Goal: Transaction & Acquisition: Purchase product/service

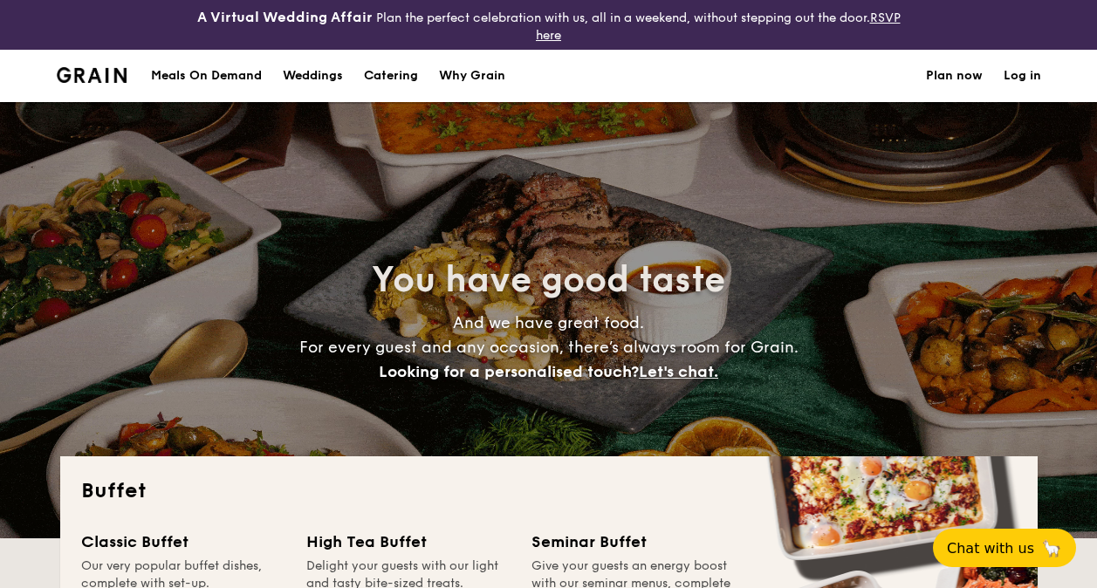
select select
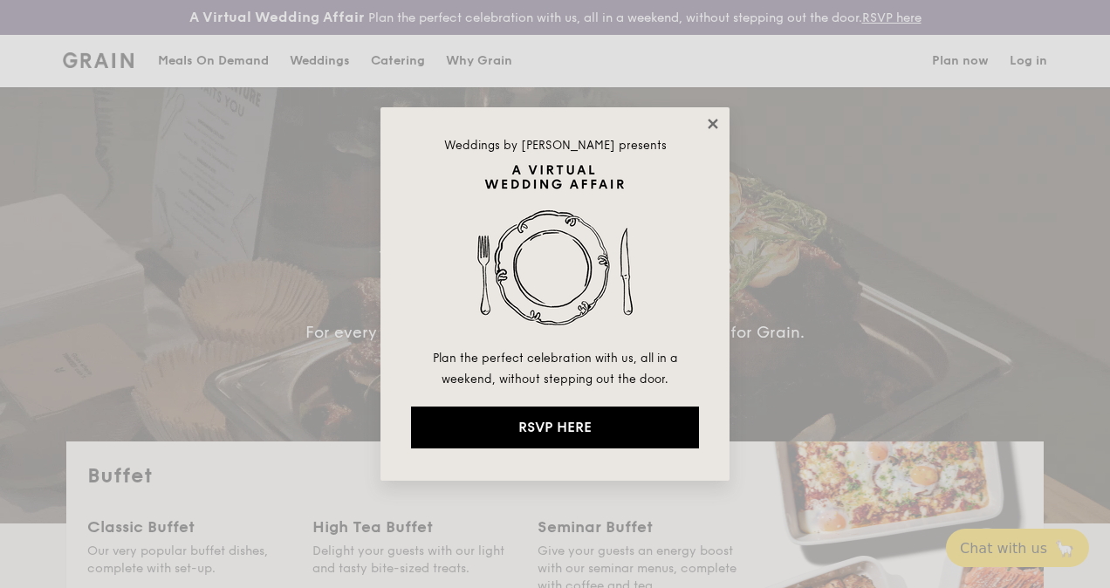
click at [716, 120] on icon at bounding box center [713, 124] width 10 height 10
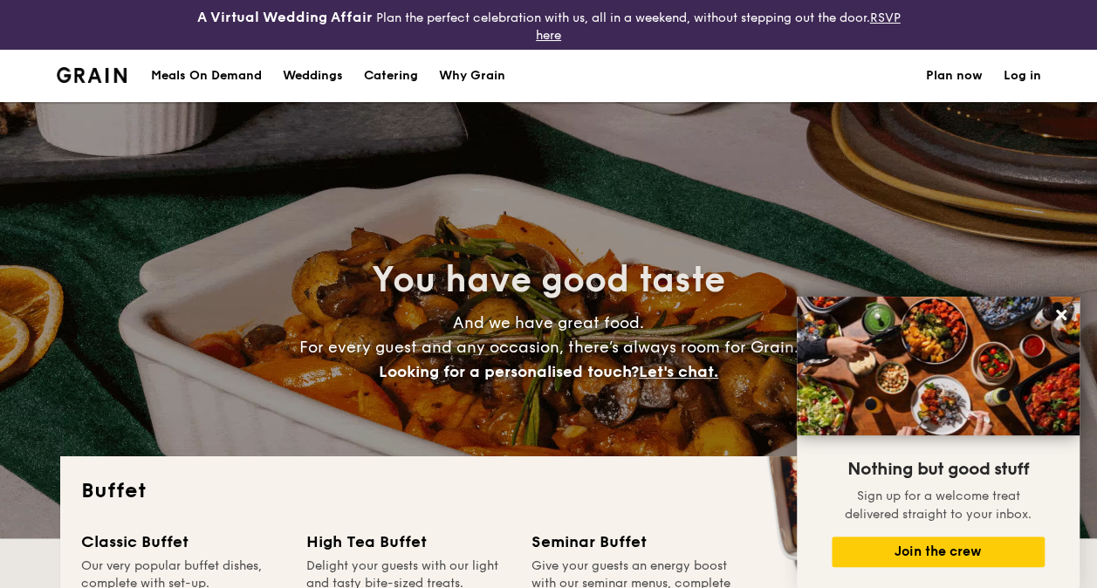
click at [213, 72] on div "Meals On Demand" at bounding box center [206, 76] width 111 height 52
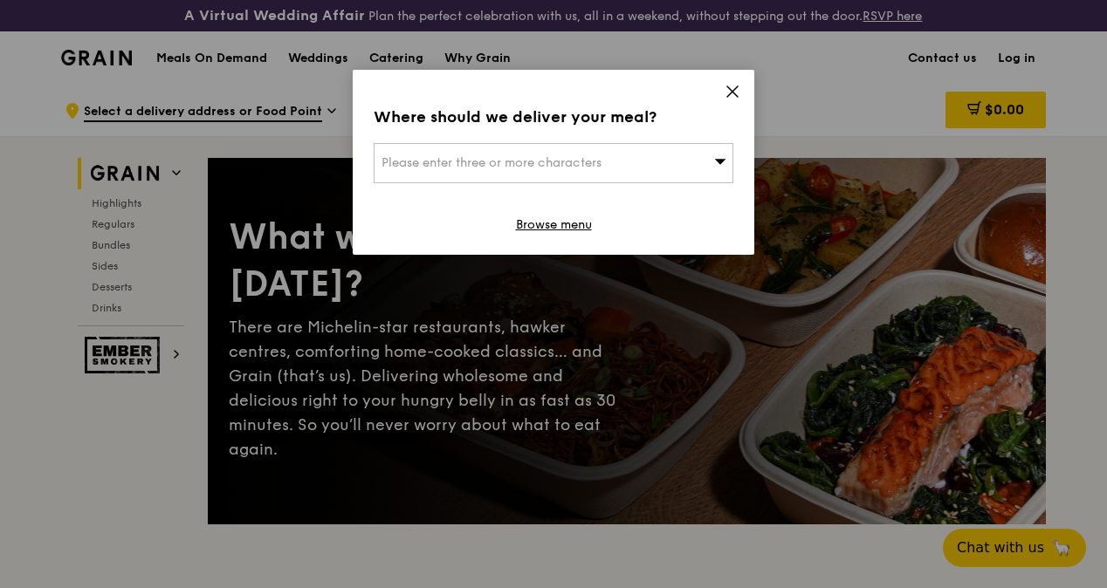
click at [508, 157] on span "Please enter three or more characters" at bounding box center [491, 162] width 220 height 15
type input "t"
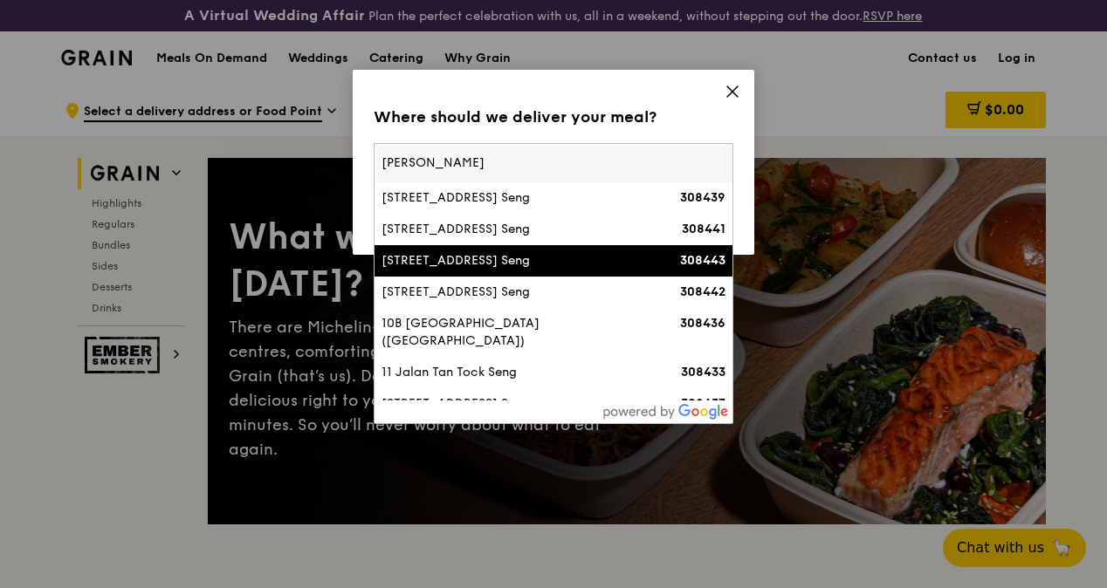
scroll to position [225, 0]
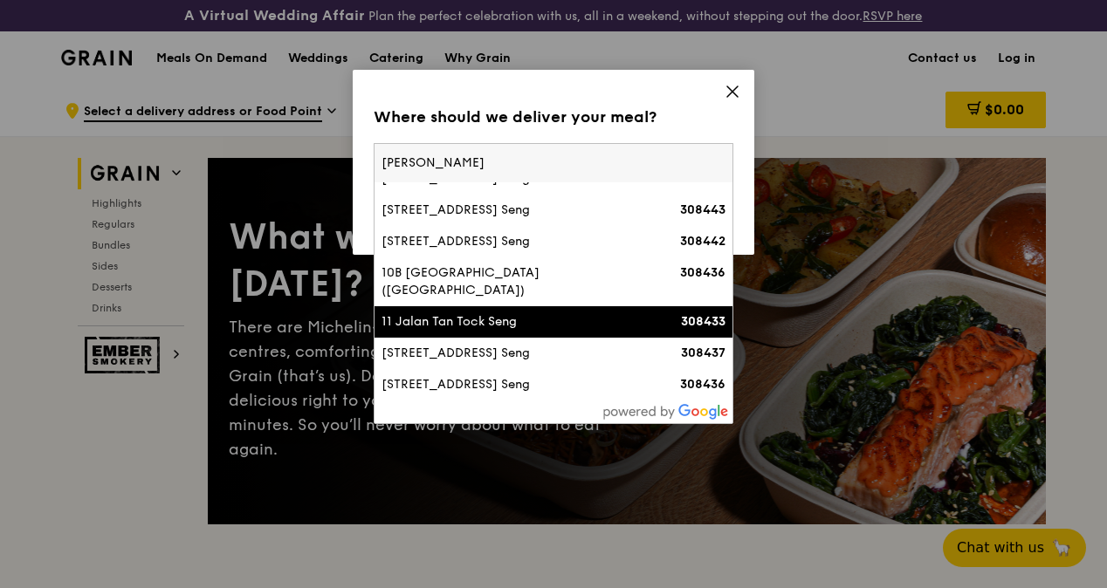
type input "[PERSON_NAME]"
click at [489, 316] on div "11 Jalan Tan Tock Seng" at bounding box center [510, 321] width 258 height 17
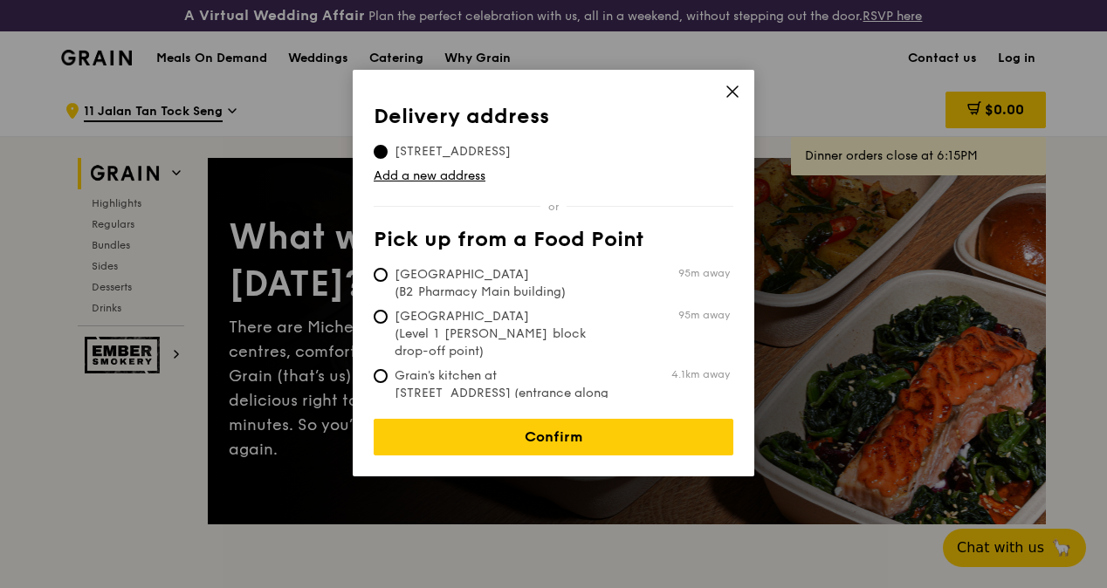
click at [735, 87] on icon at bounding box center [732, 92] width 16 height 16
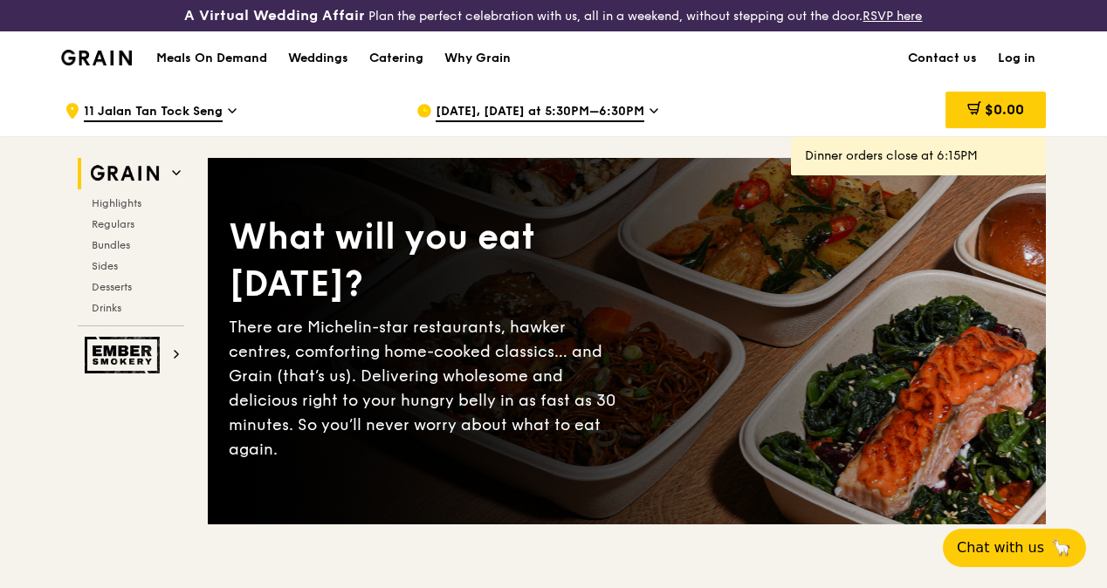
click at [230, 119] on icon at bounding box center [232, 111] width 9 height 16
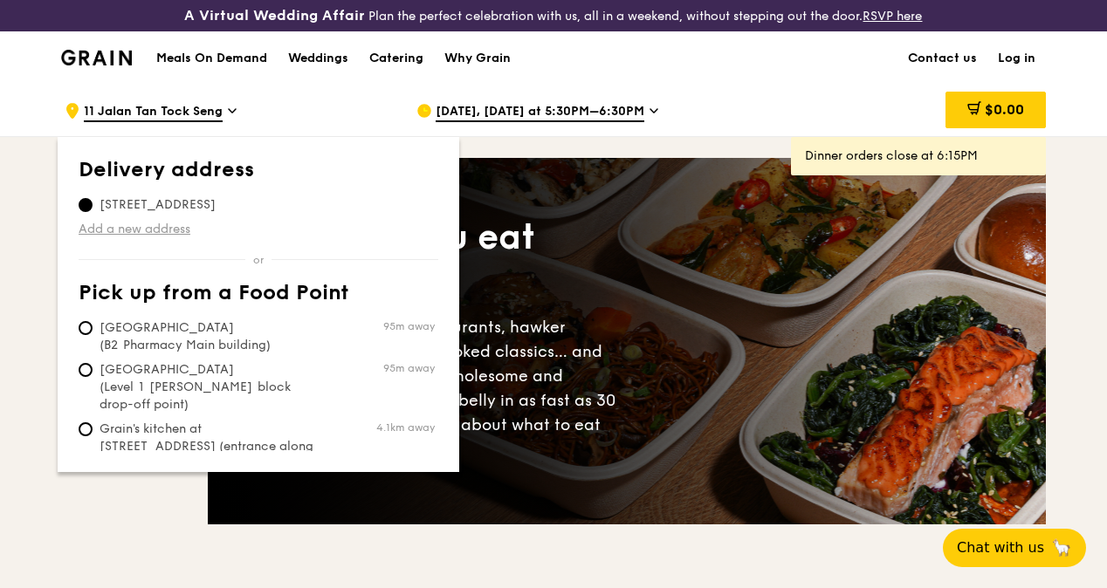
click at [93, 238] on link "Add a new address" at bounding box center [259, 229] width 360 height 17
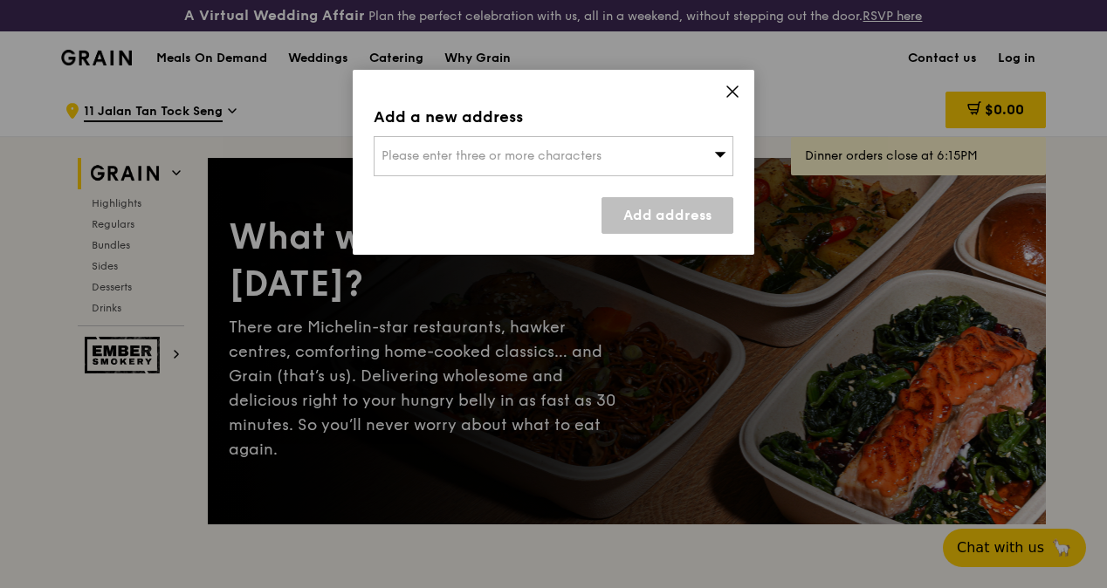
click at [407, 148] on span "Please enter three or more characters" at bounding box center [491, 155] width 220 height 15
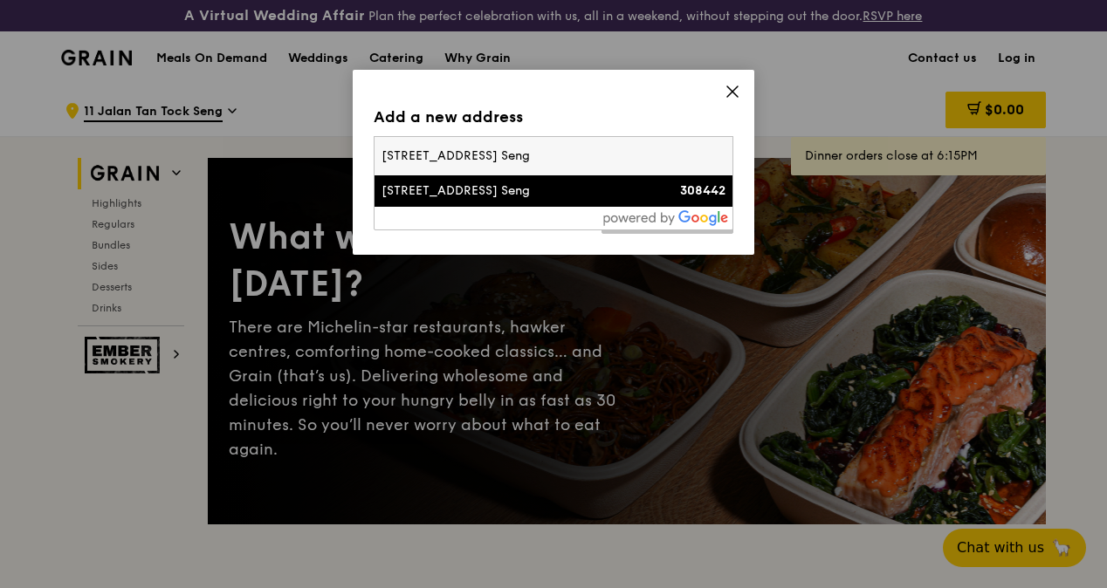
type input "[STREET_ADDRESS] Seng"
click at [476, 189] on div "[STREET_ADDRESS] Seng" at bounding box center [510, 190] width 258 height 17
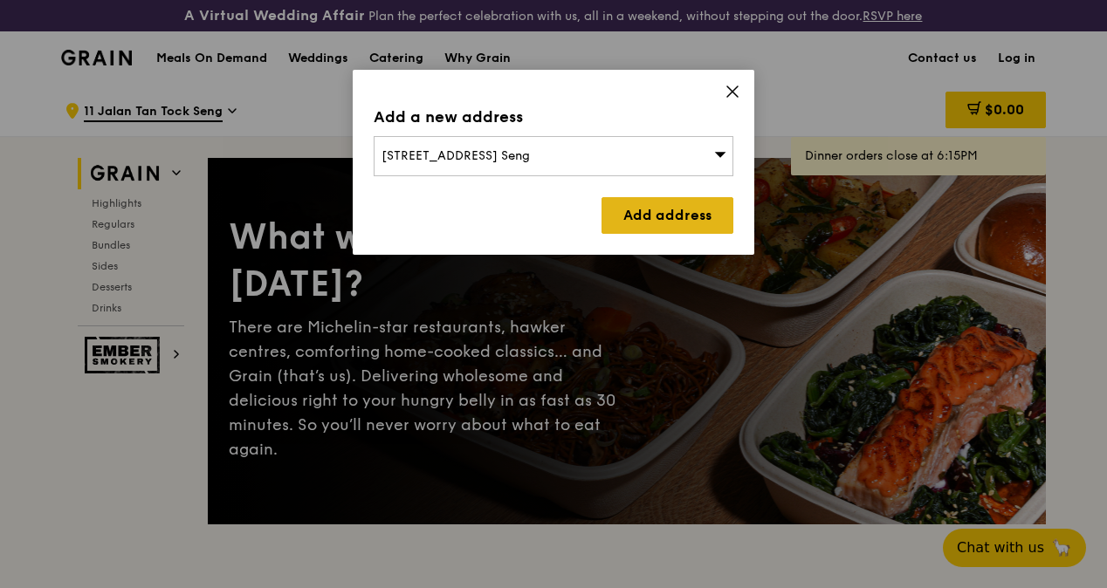
click at [678, 218] on link "Add address" at bounding box center [667, 215] width 132 height 37
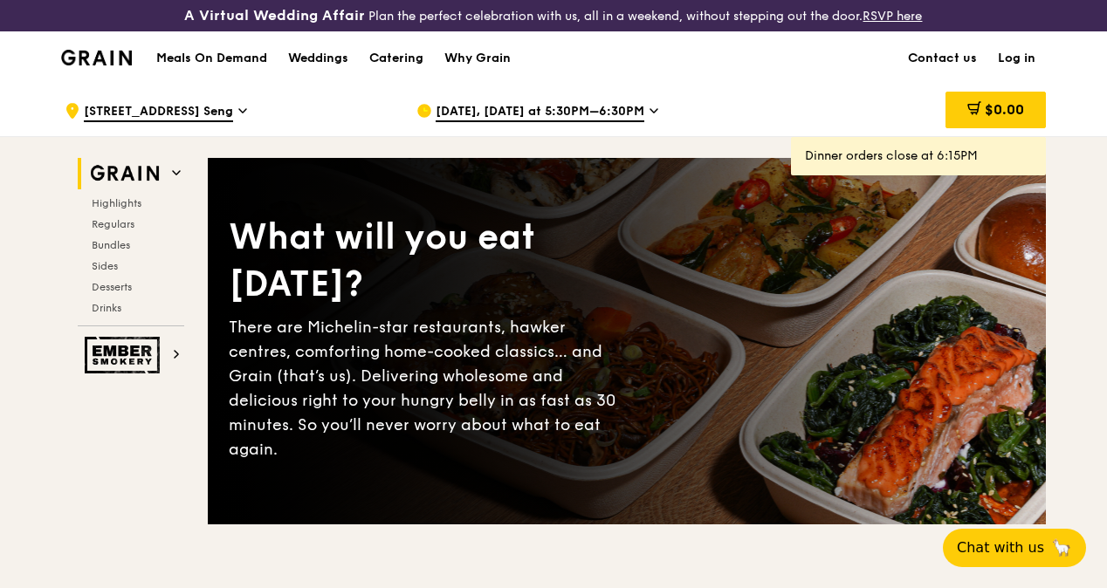
click at [238, 119] on icon at bounding box center [242, 111] width 9 height 16
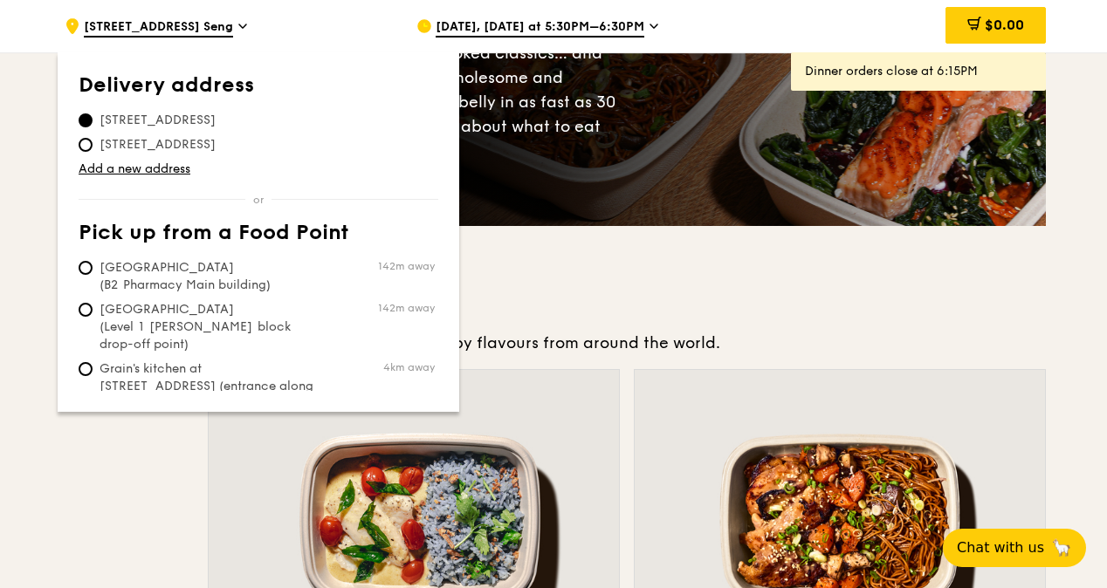
scroll to position [262, 0]
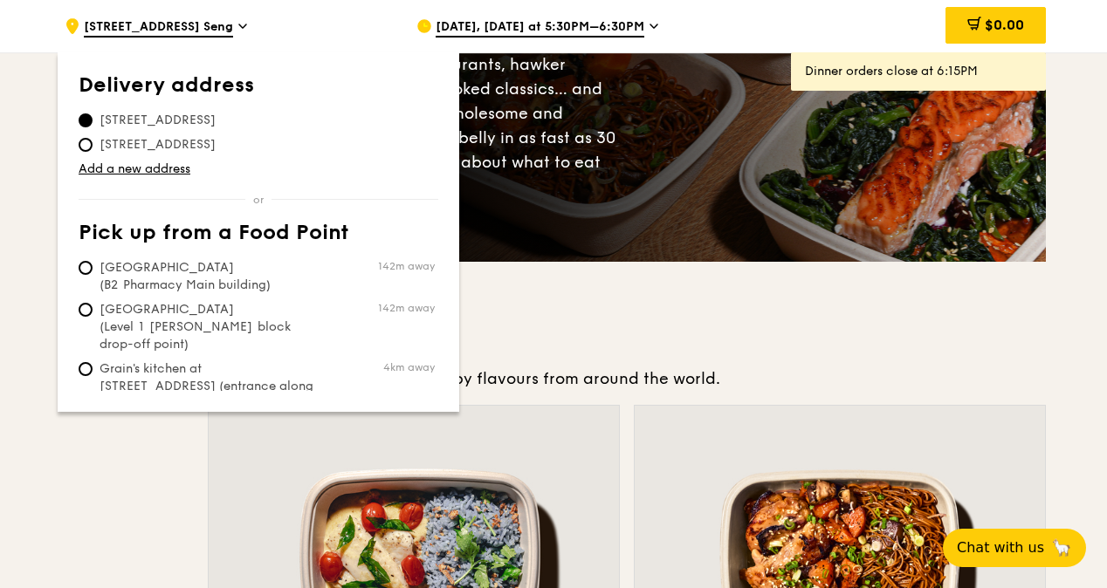
click at [134, 114] on span "[STREET_ADDRESS]" at bounding box center [158, 120] width 158 height 17
click at [93, 114] on input "[STREET_ADDRESS]" at bounding box center [86, 120] width 14 height 14
click at [239, 27] on icon at bounding box center [242, 25] width 7 height 3
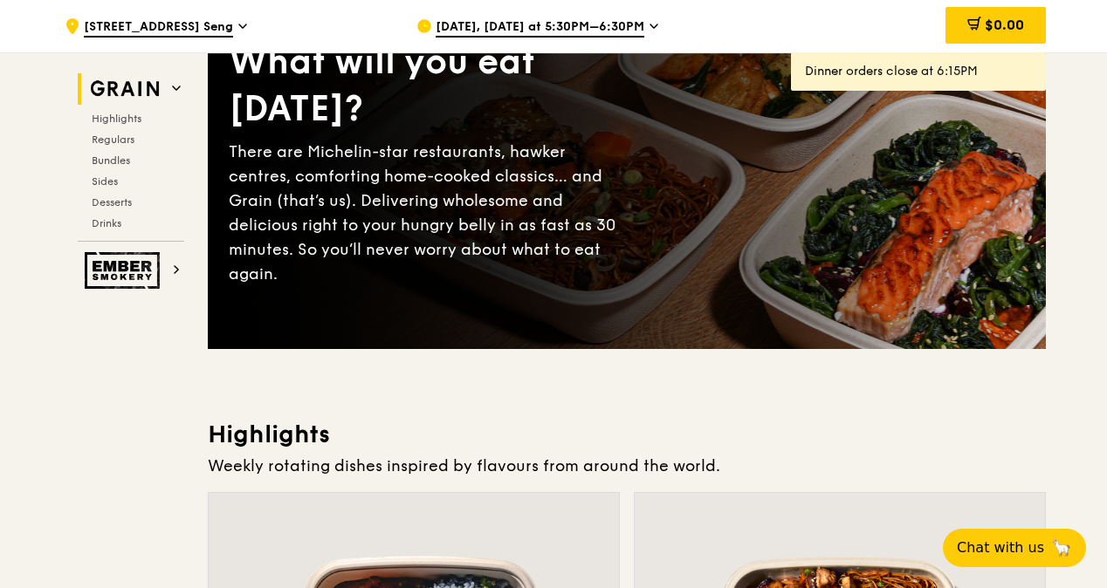
scroll to position [0, 0]
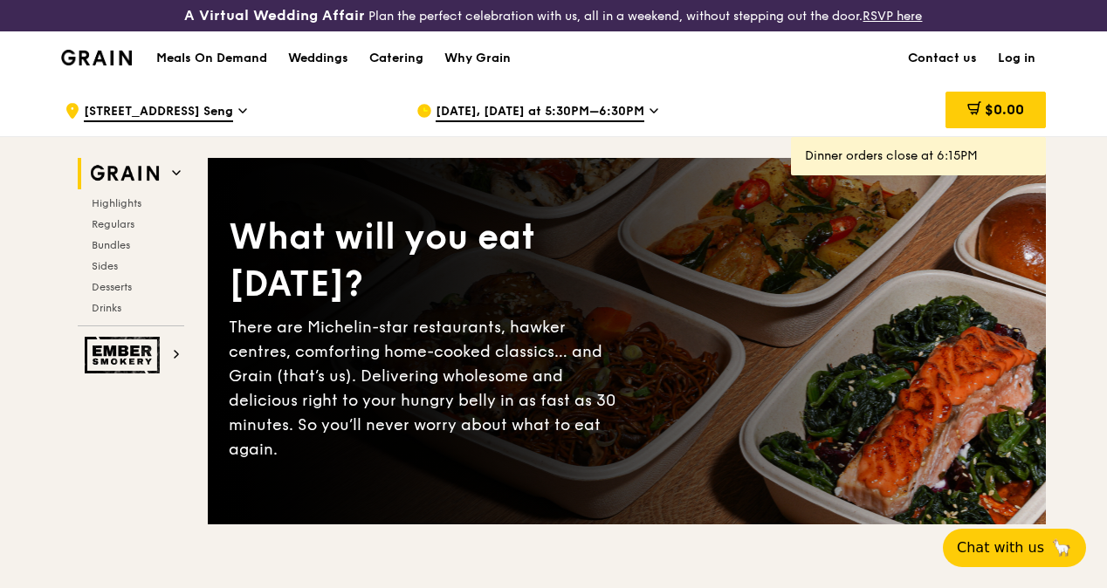
click at [649, 119] on icon at bounding box center [653, 111] width 9 height 16
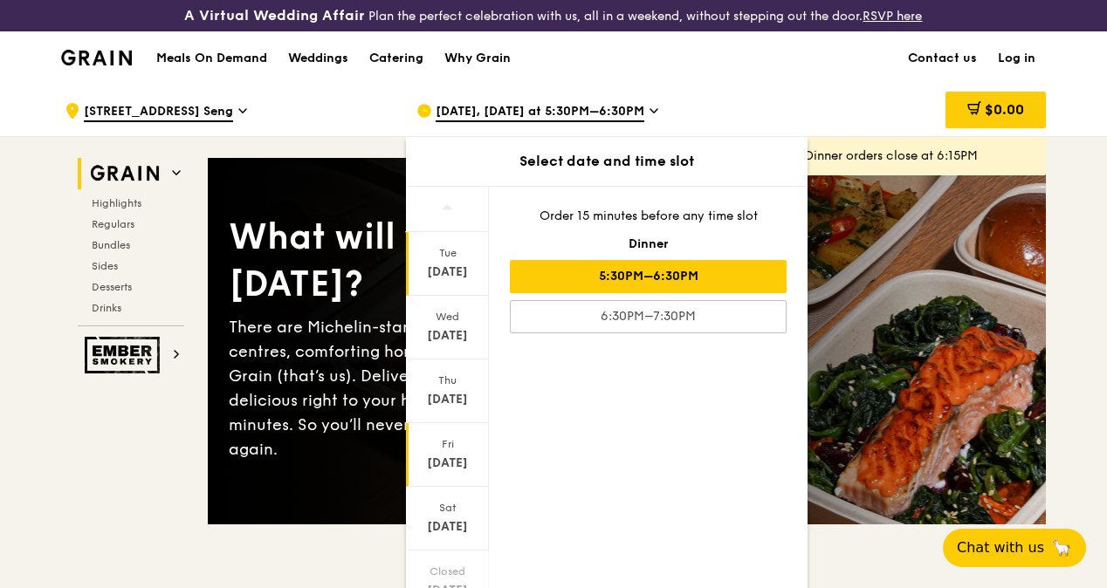
click at [458, 472] on div "[DATE]" at bounding box center [447, 463] width 78 height 17
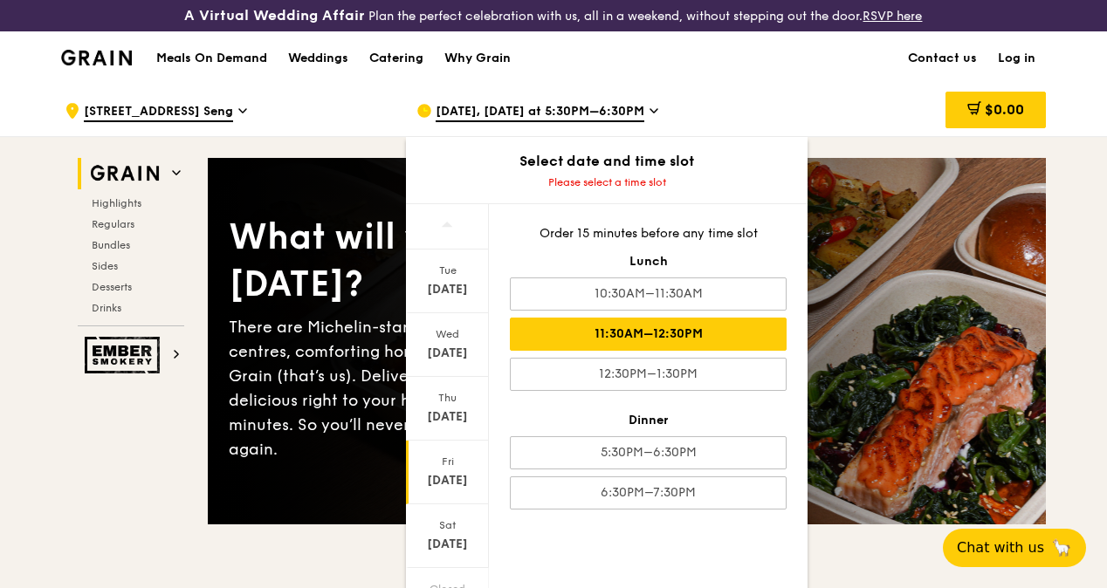
click at [646, 350] on div "11:30AM–12:30PM" at bounding box center [648, 334] width 277 height 33
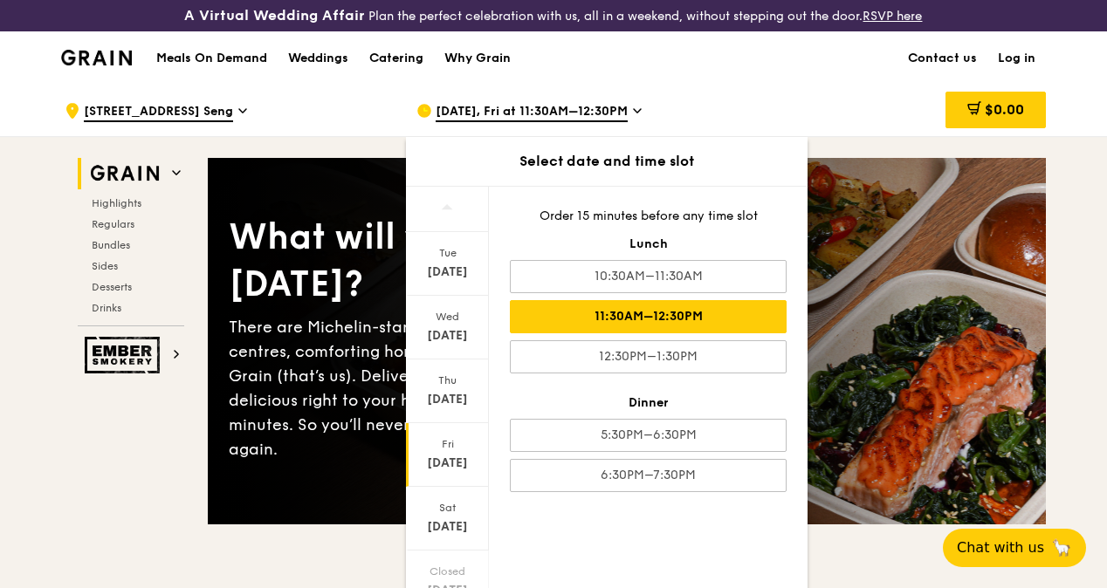
click at [736, 333] on div "11:30AM–12:30PM" at bounding box center [648, 316] width 277 height 33
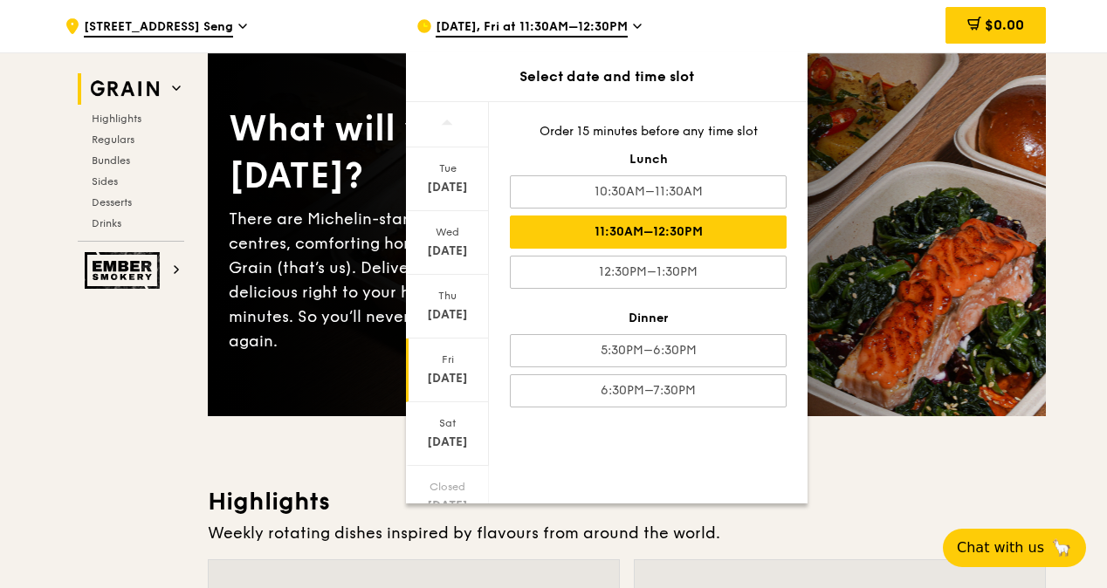
scroll to position [175, 0]
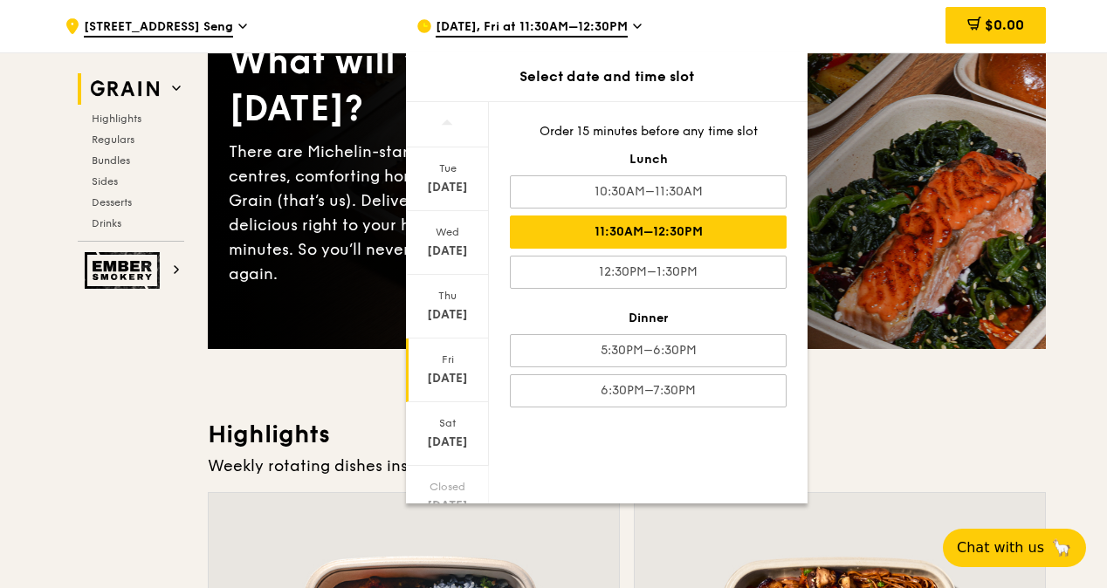
click at [943, 447] on h3 "Highlights" at bounding box center [627, 434] width 838 height 31
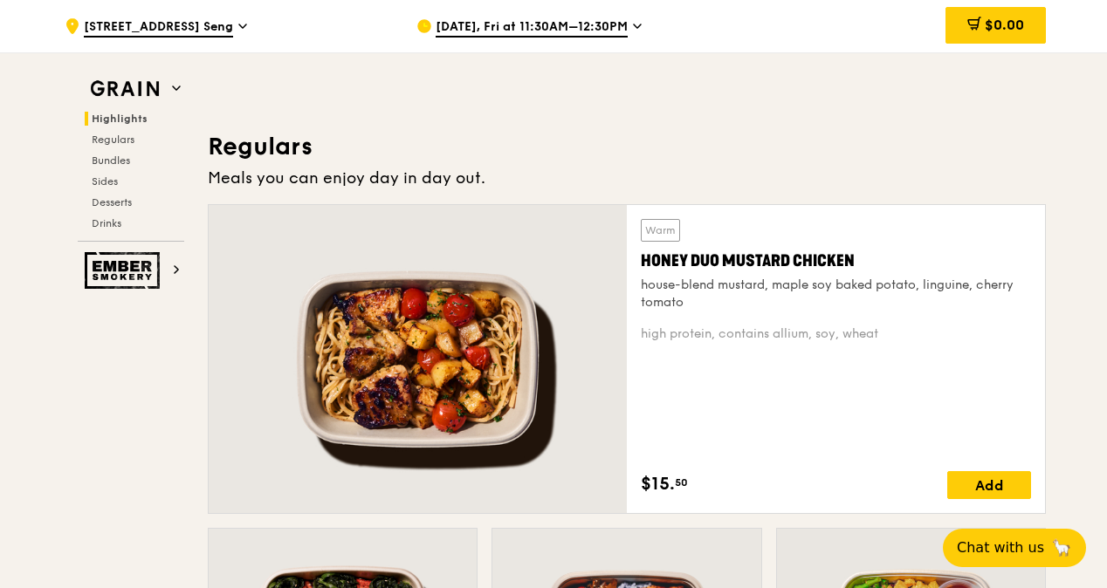
scroll to position [1134, 0]
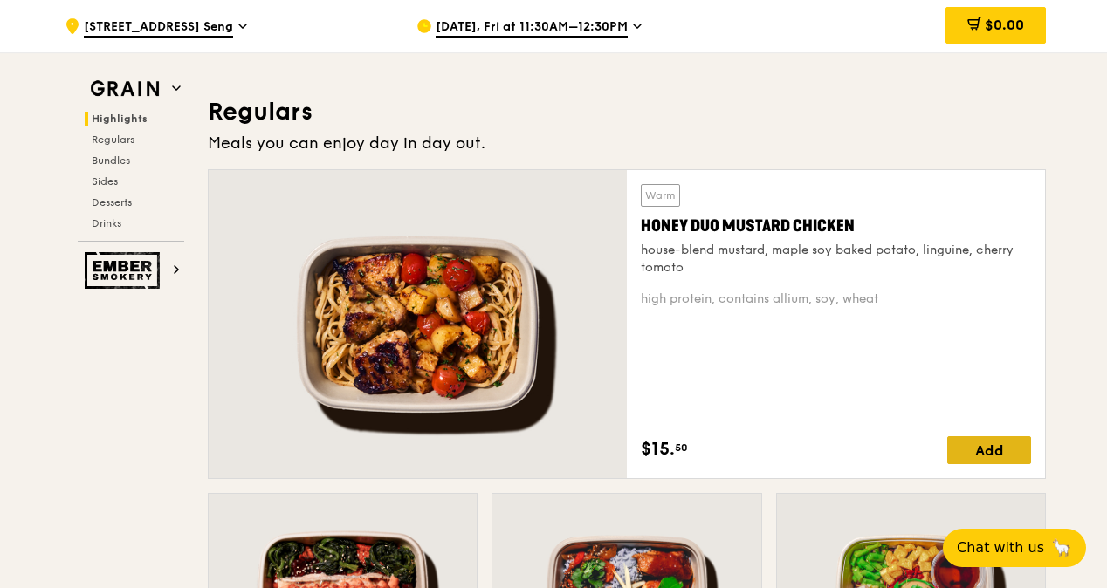
click at [997, 464] on div "Add" at bounding box center [989, 450] width 84 height 28
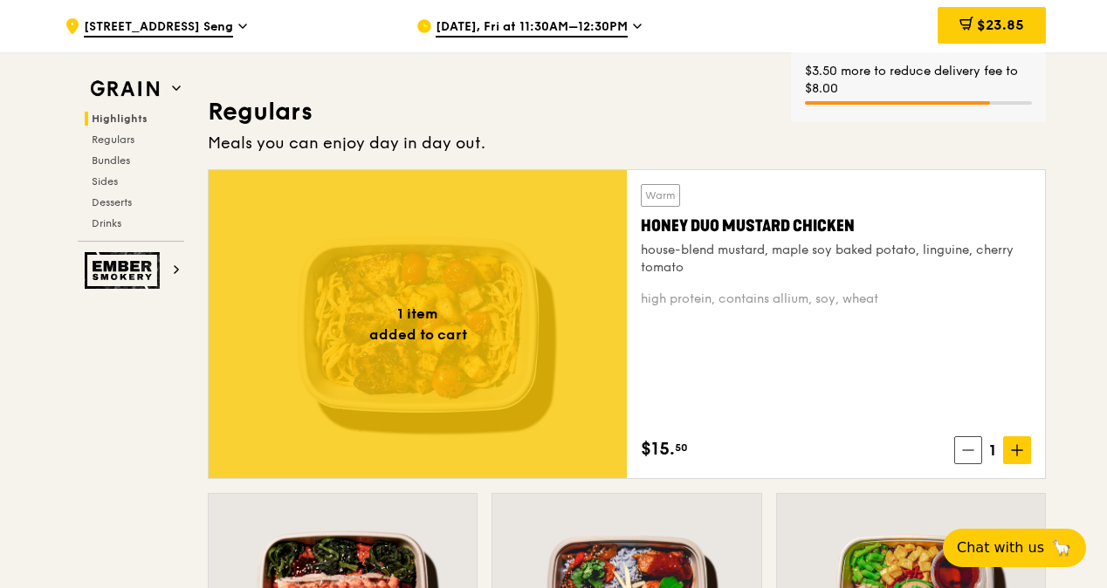
click at [1014, 456] on icon at bounding box center [1017, 450] width 12 height 12
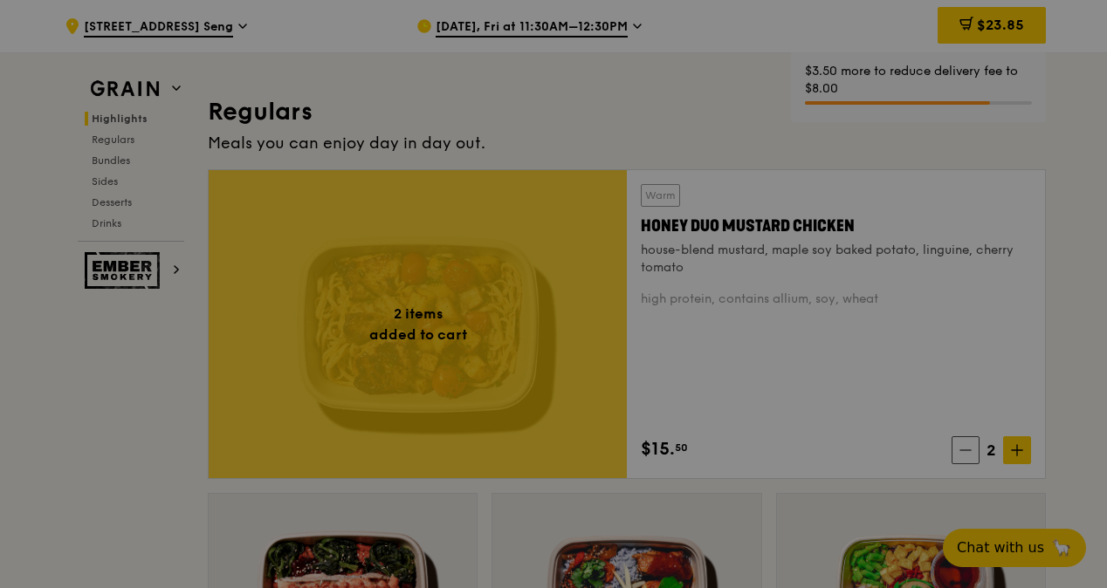
click at [1014, 466] on div at bounding box center [553, 294] width 1107 height 588
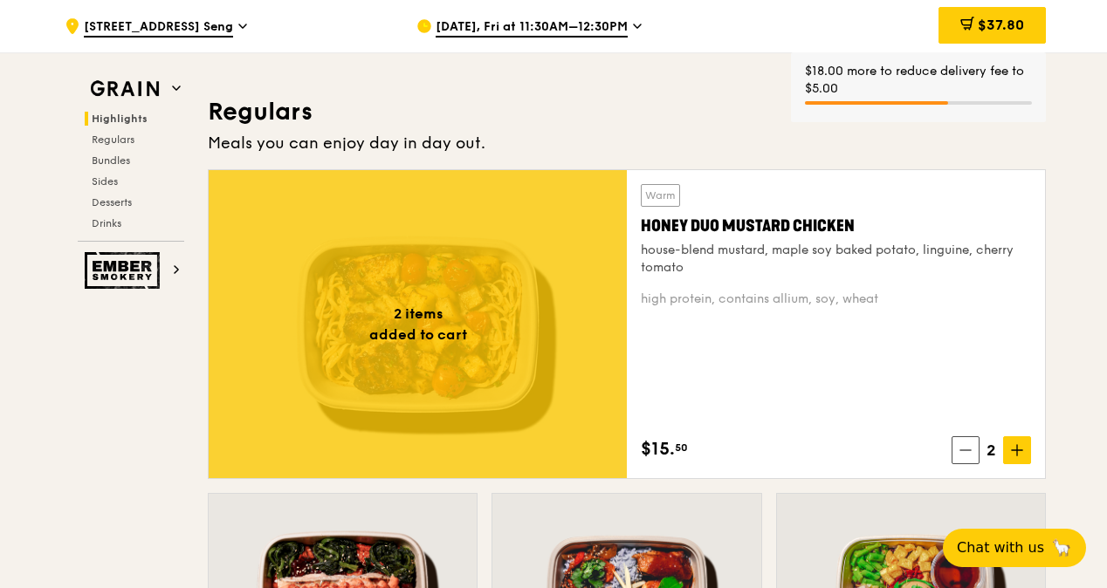
click at [1014, 456] on icon at bounding box center [1017, 450] width 12 height 12
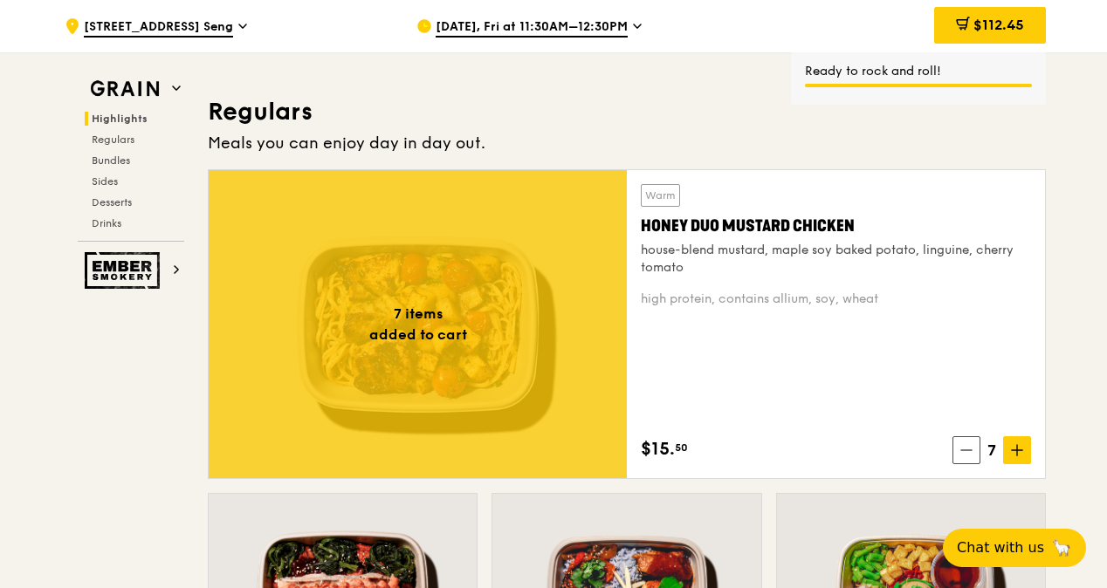
click at [1014, 456] on icon at bounding box center [1017, 450] width 12 height 12
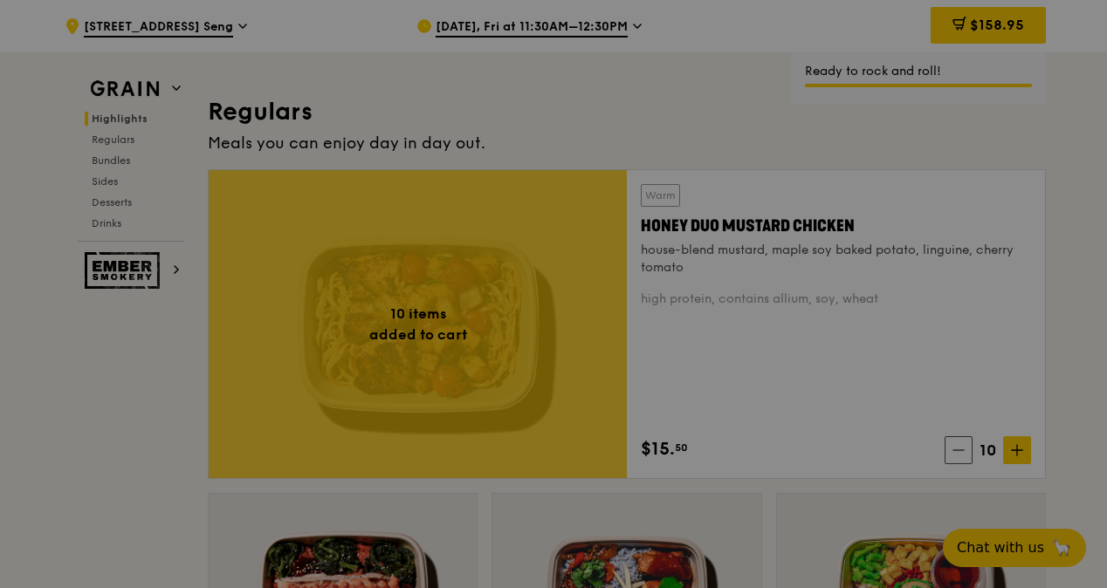
click at [1014, 456] on icon at bounding box center [1017, 450] width 12 height 12
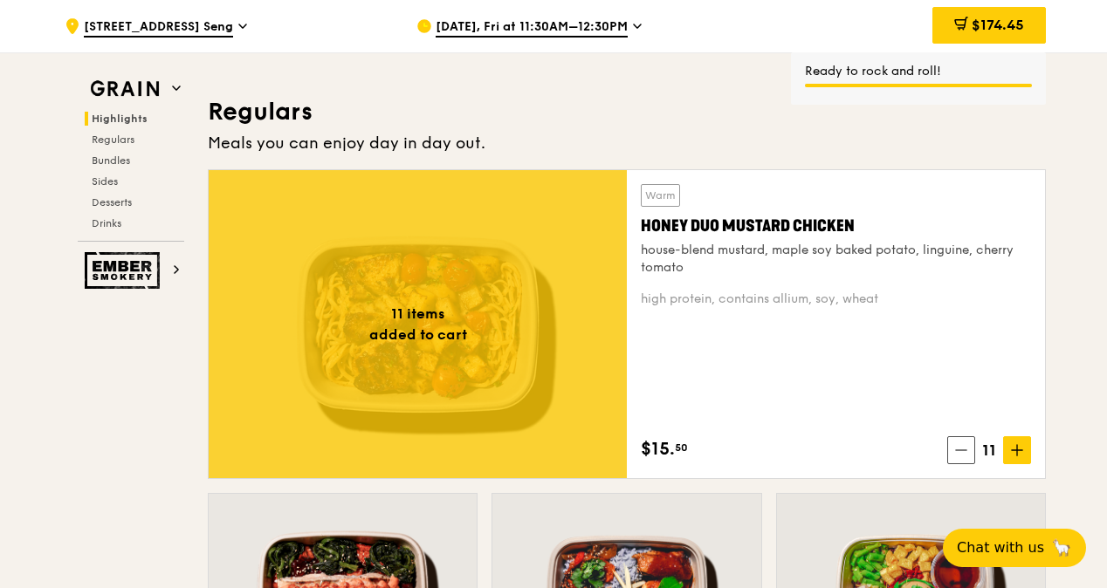
click at [1014, 456] on icon at bounding box center [1017, 450] width 12 height 12
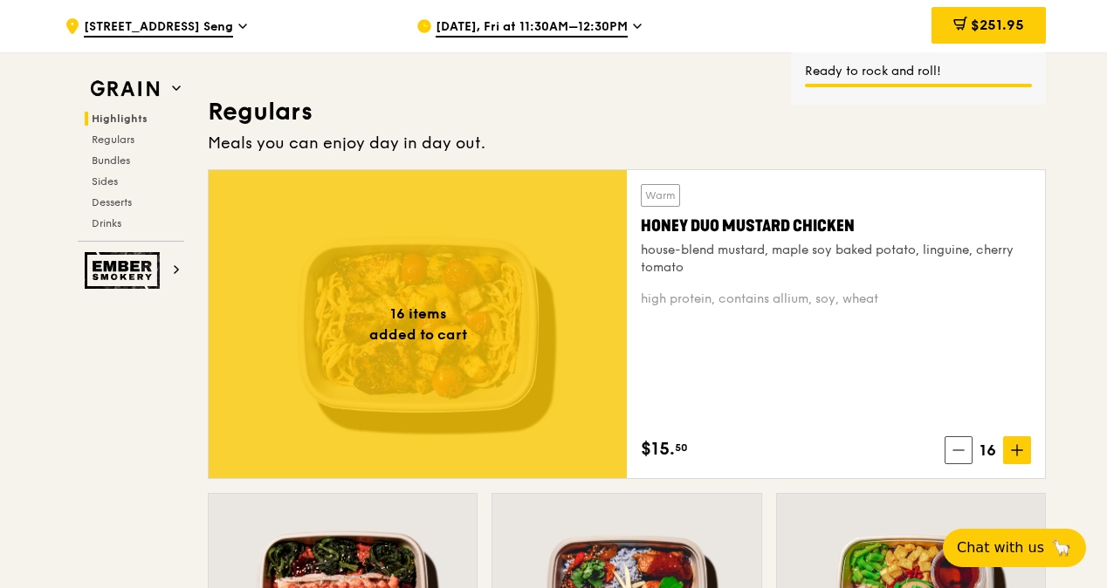
click at [1014, 456] on icon at bounding box center [1017, 450] width 12 height 12
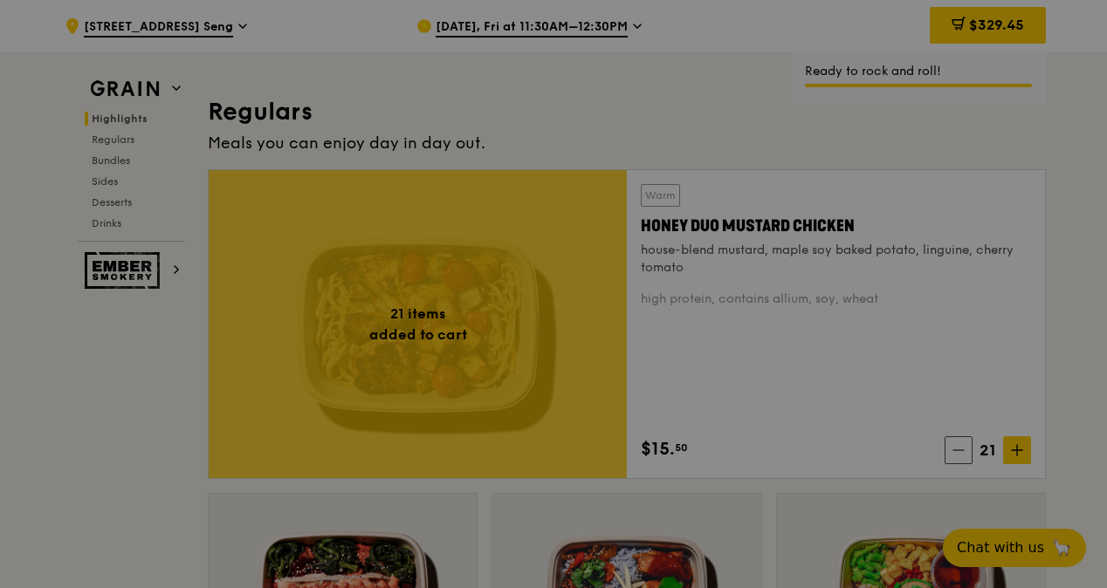
click at [1014, 456] on icon at bounding box center [1017, 450] width 12 height 12
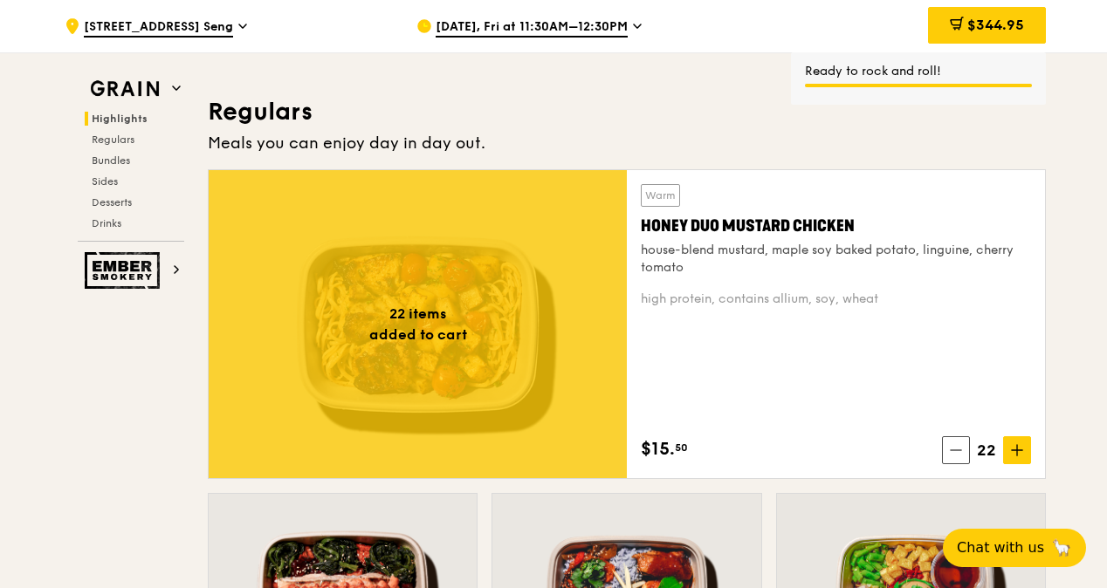
click at [1014, 456] on icon at bounding box center [1017, 450] width 12 height 12
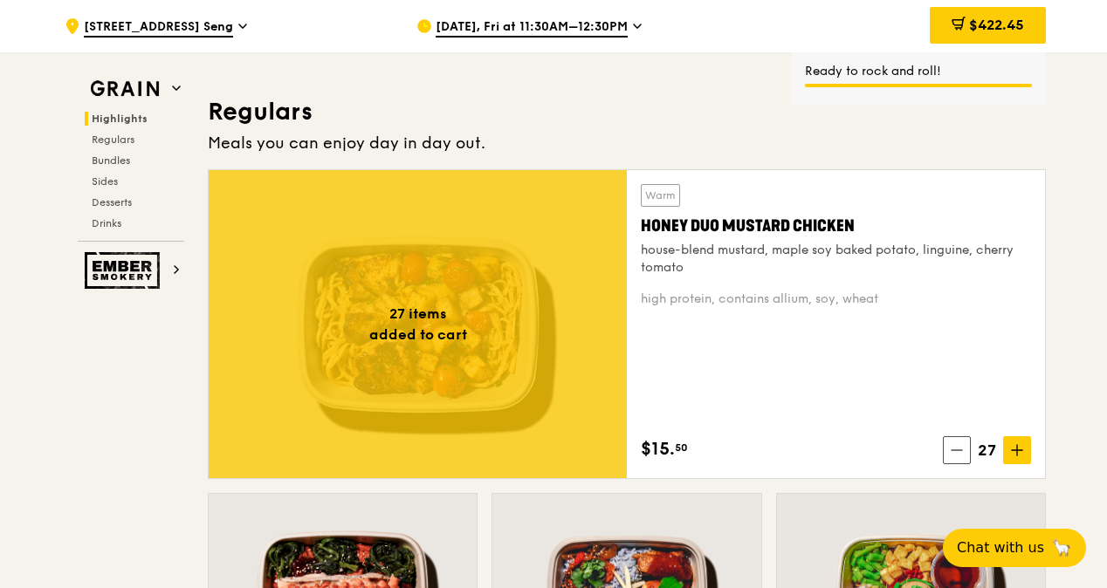
click at [1014, 456] on icon at bounding box center [1017, 450] width 12 height 12
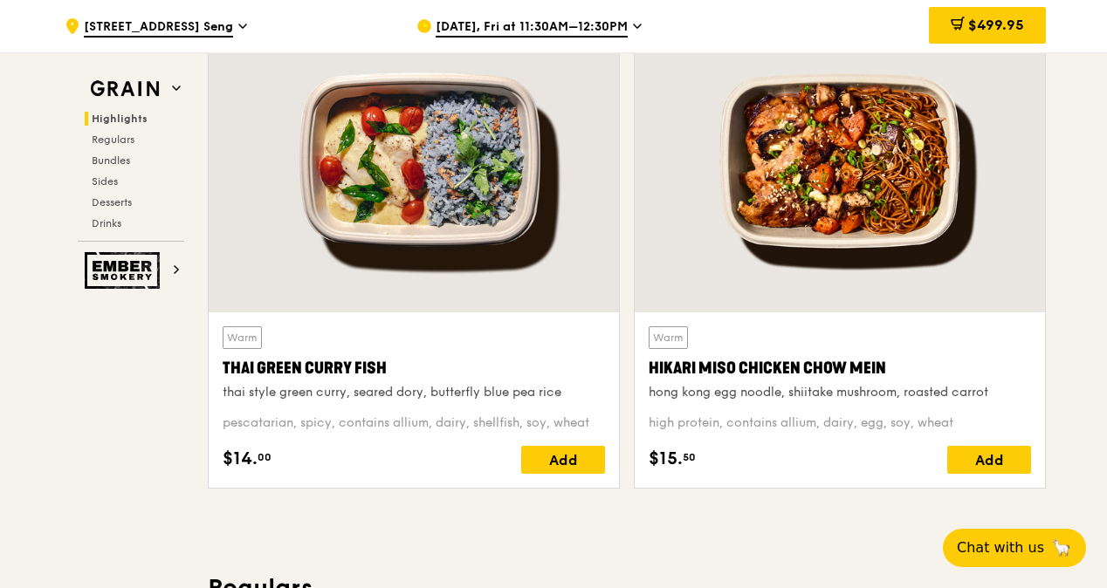
scroll to position [698, 0]
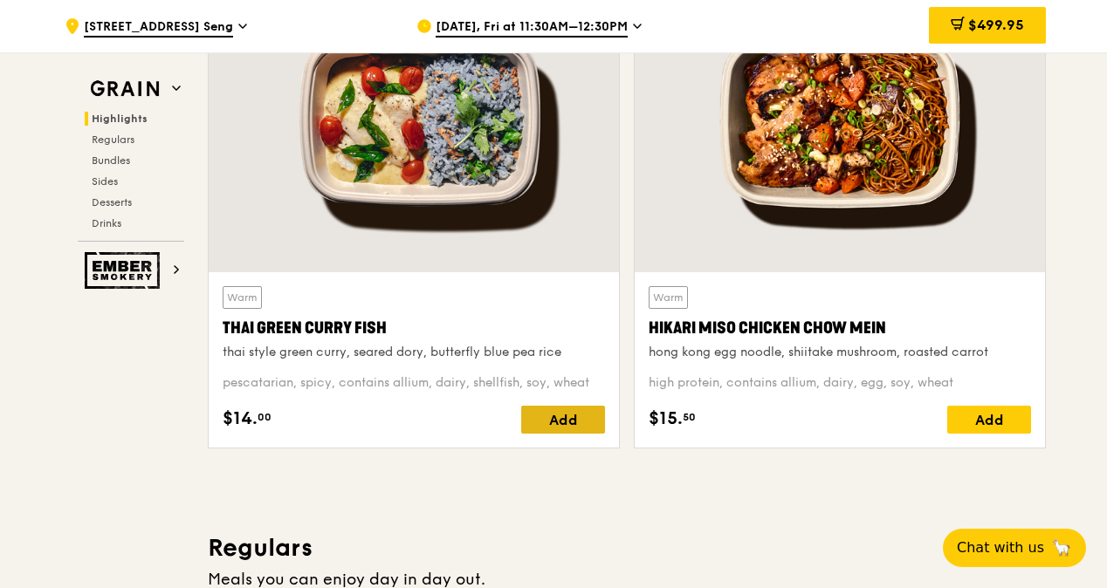
click at [555, 429] on div "Add" at bounding box center [563, 420] width 84 height 28
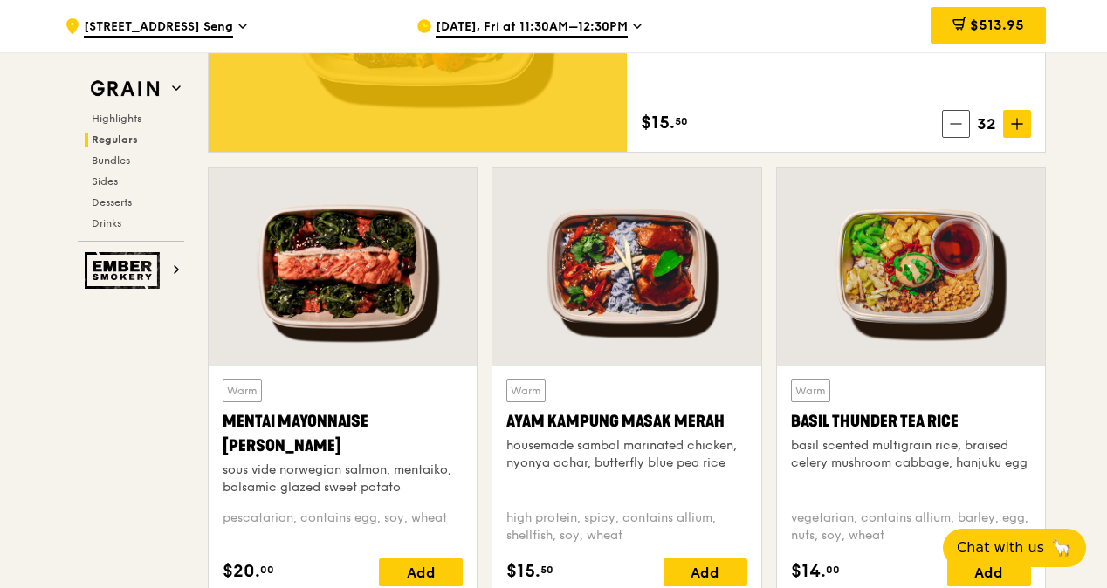
scroll to position [1571, 0]
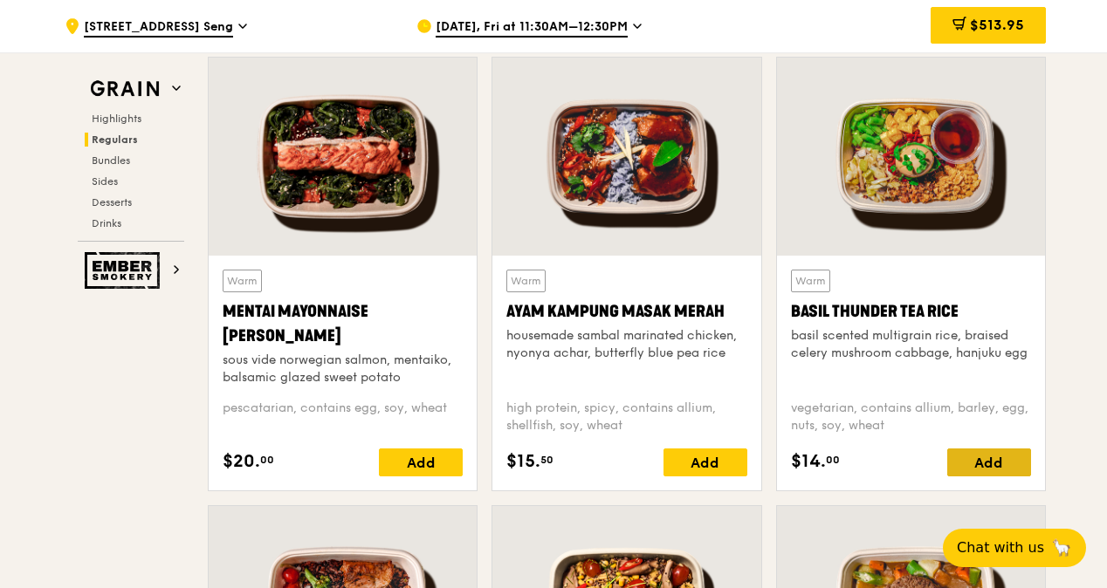
click at [999, 476] on div "Add" at bounding box center [989, 463] width 84 height 28
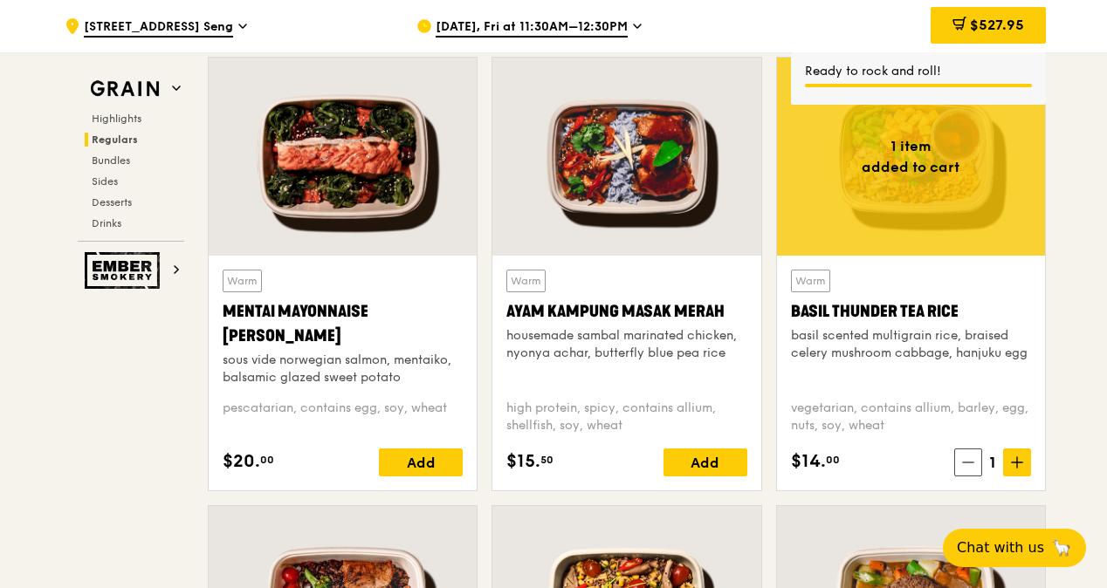
click at [1015, 469] on icon at bounding box center [1017, 462] width 12 height 12
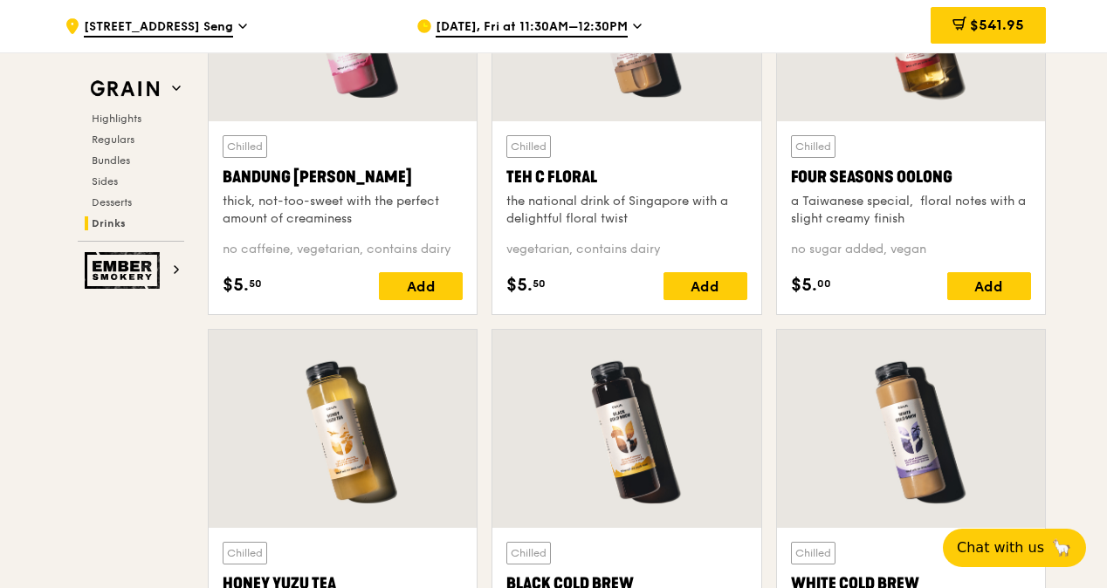
scroll to position [6092, 0]
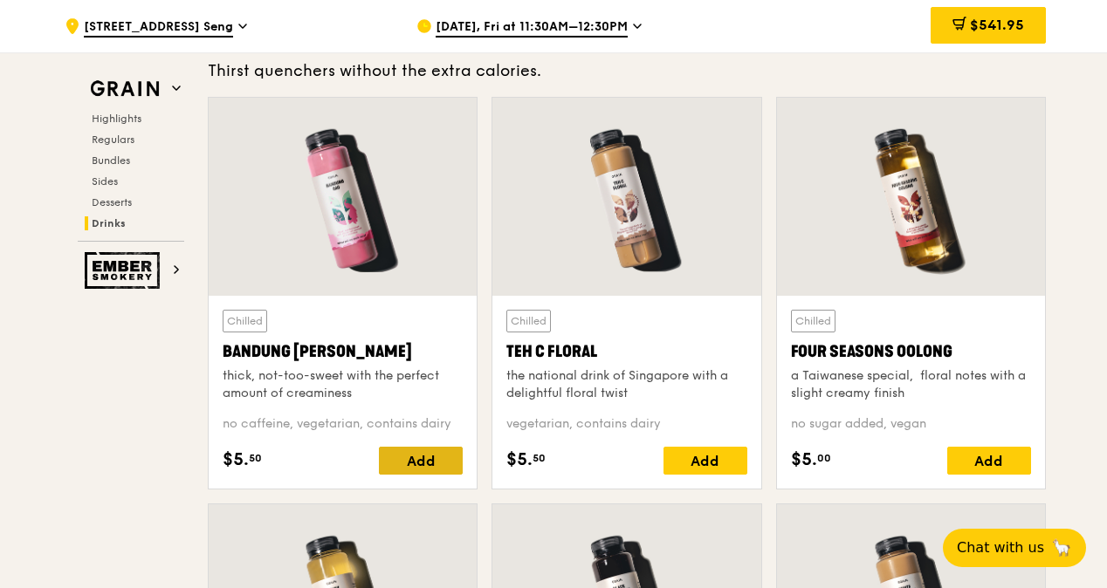
click at [446, 470] on div "Add" at bounding box center [421, 461] width 84 height 28
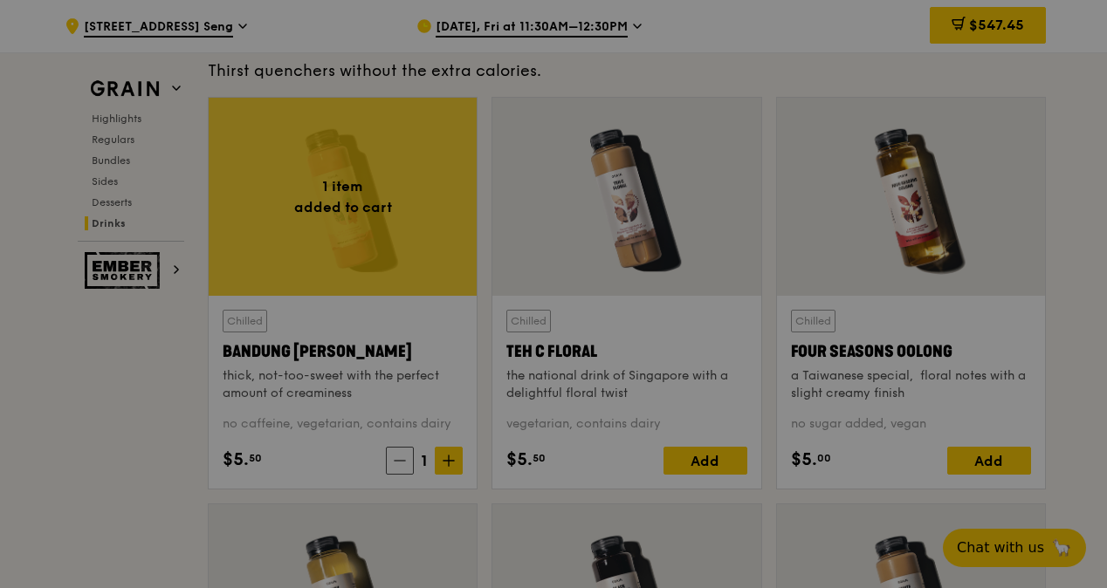
click at [446, 470] on div at bounding box center [553, 294] width 1107 height 588
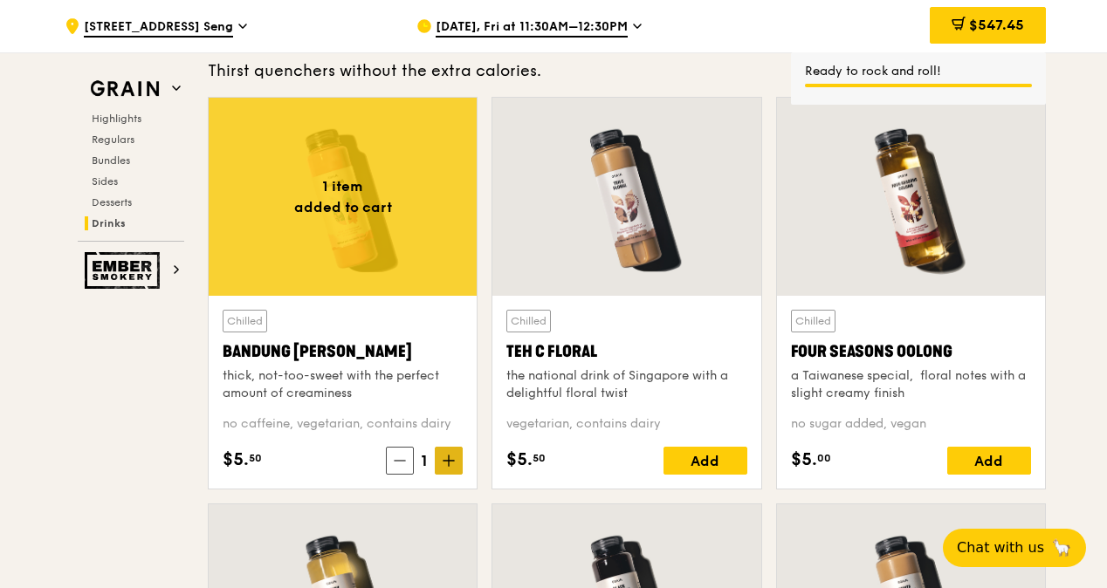
click at [450, 467] on icon at bounding box center [448, 461] width 12 height 12
click at [450, 461] on icon at bounding box center [448, 461] width 10 height 0
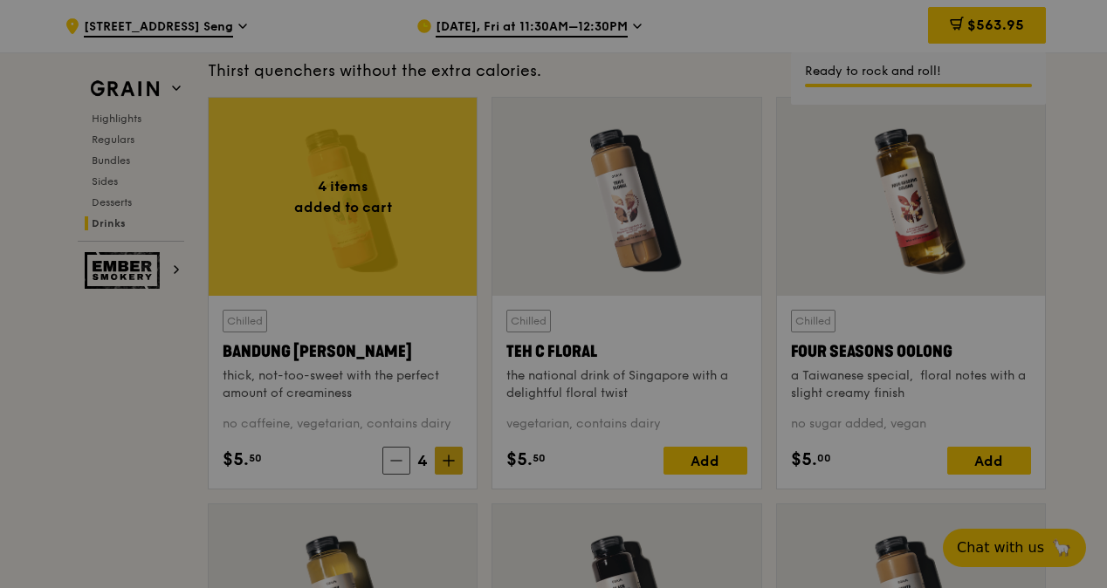
click at [450, 468] on div at bounding box center [553, 294] width 1107 height 588
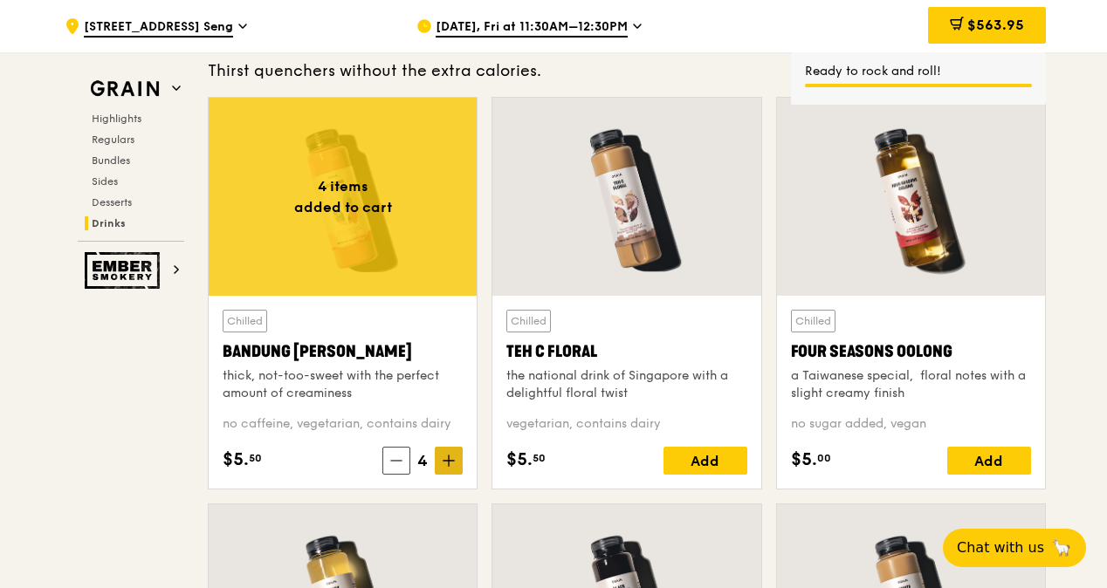
click at [449, 466] on icon at bounding box center [449, 461] width 0 height 10
click at [723, 469] on div "Add" at bounding box center [705, 461] width 84 height 28
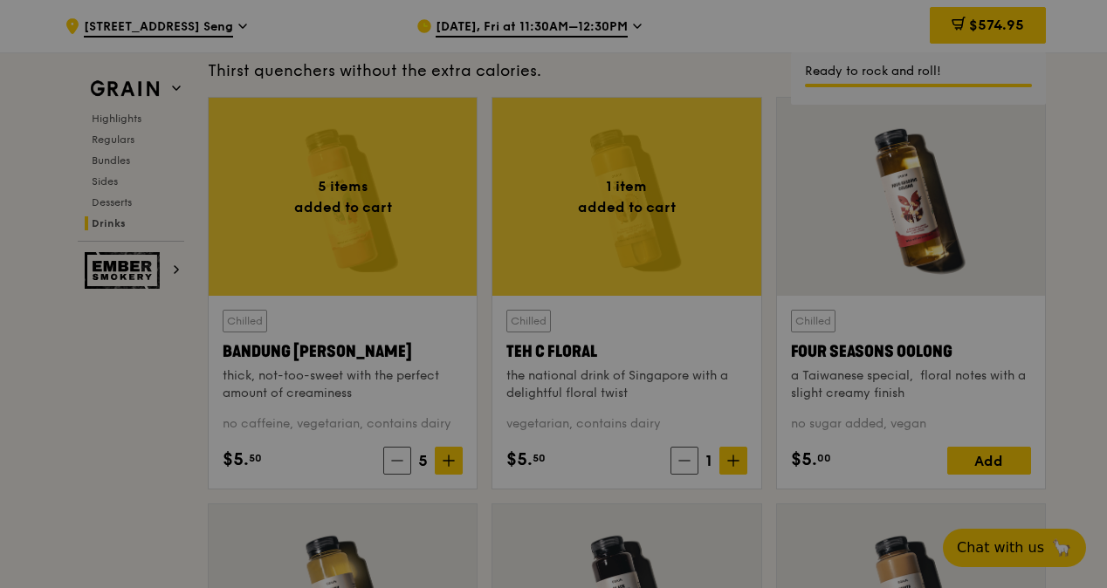
click at [730, 467] on icon at bounding box center [733, 461] width 12 height 12
click at [731, 470] on div at bounding box center [553, 294] width 1107 height 588
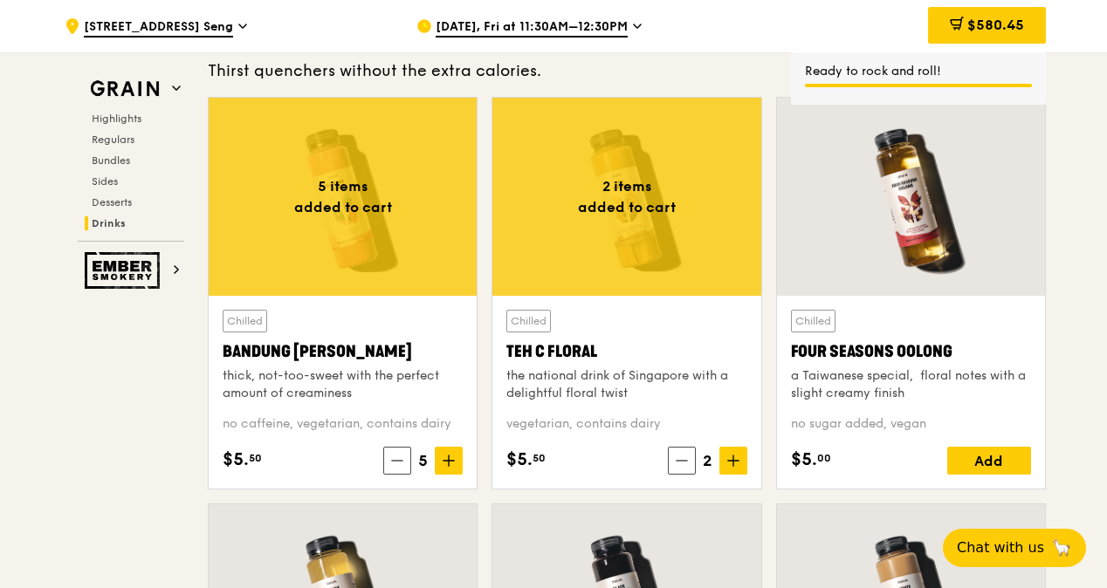
click at [731, 467] on icon at bounding box center [733, 461] width 12 height 12
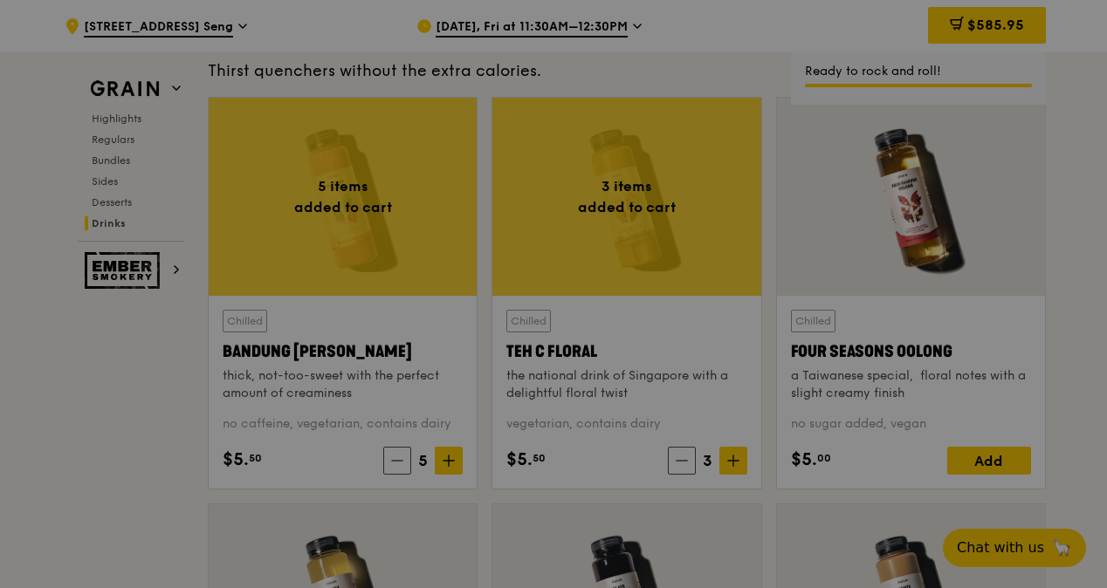
click at [731, 470] on div at bounding box center [553, 294] width 1107 height 588
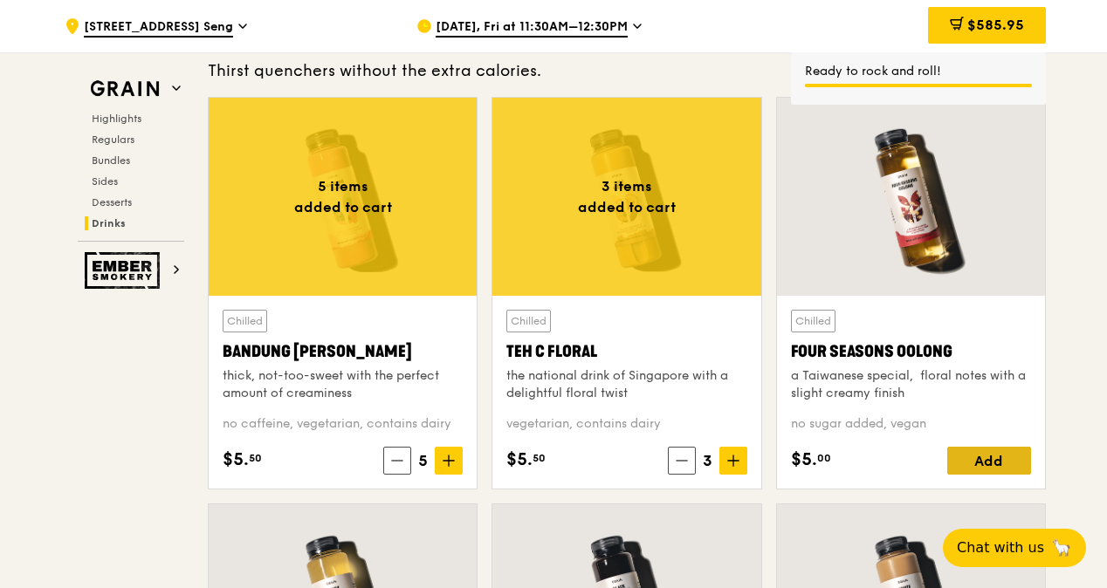
click at [998, 463] on div "Add" at bounding box center [989, 461] width 84 height 28
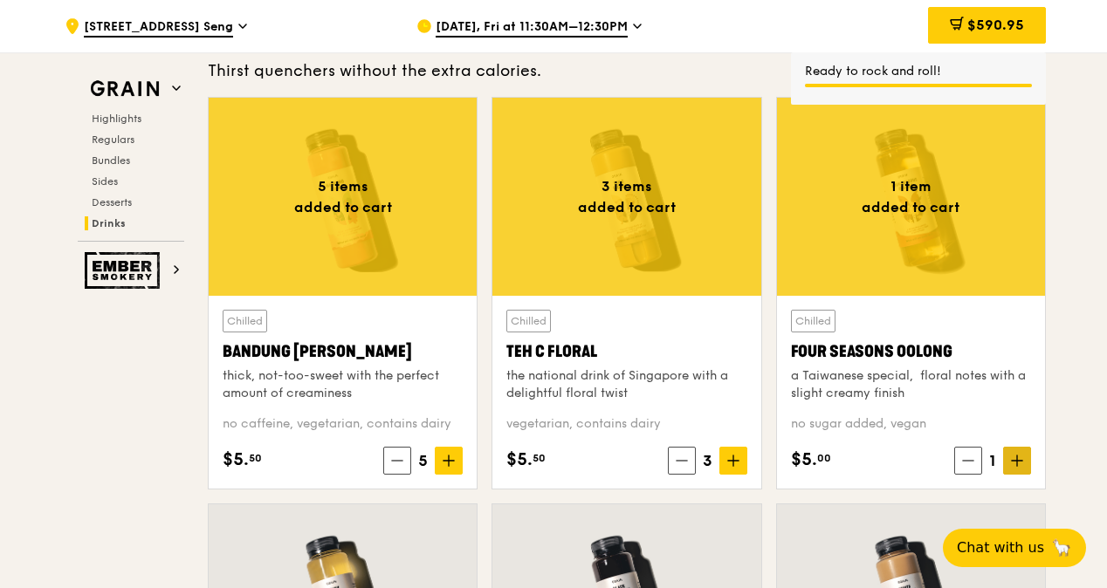
click at [1024, 471] on span at bounding box center [1017, 461] width 28 height 28
click at [1023, 467] on icon at bounding box center [1017, 461] width 12 height 12
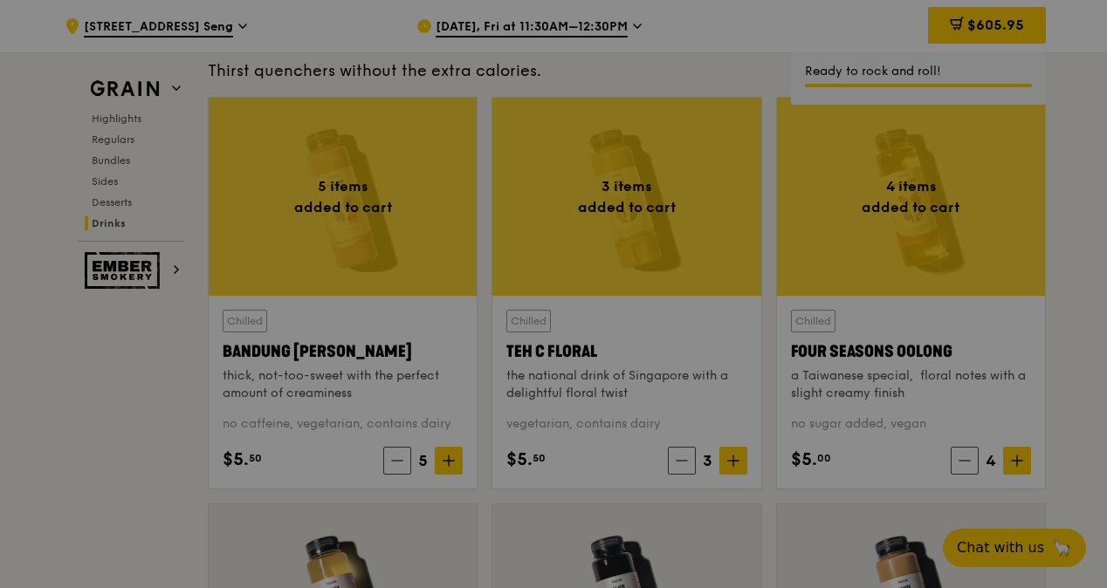
click at [1023, 471] on div at bounding box center [553, 294] width 1107 height 588
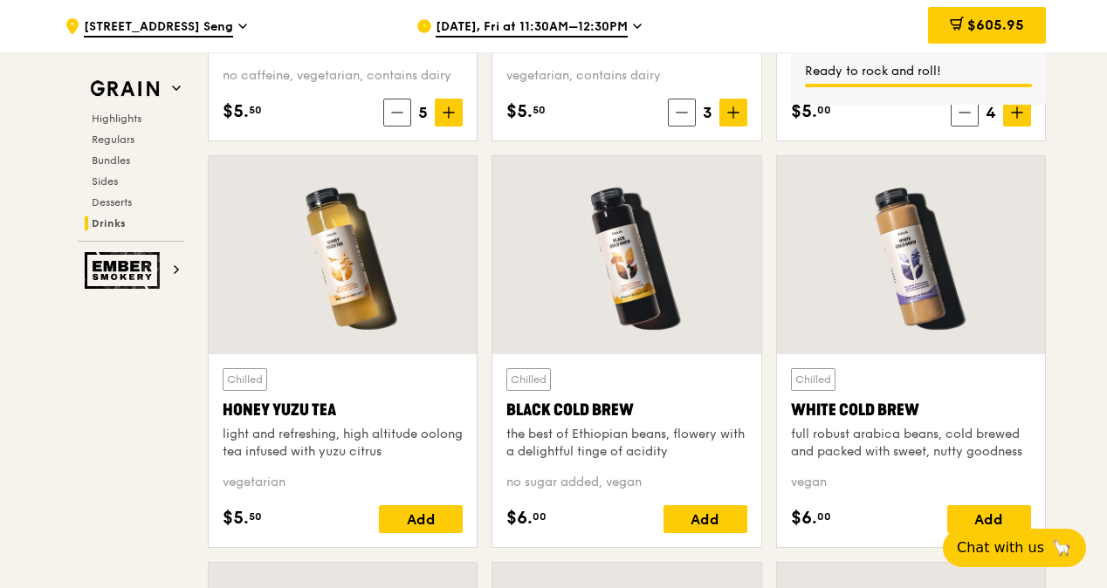
scroll to position [6441, 0]
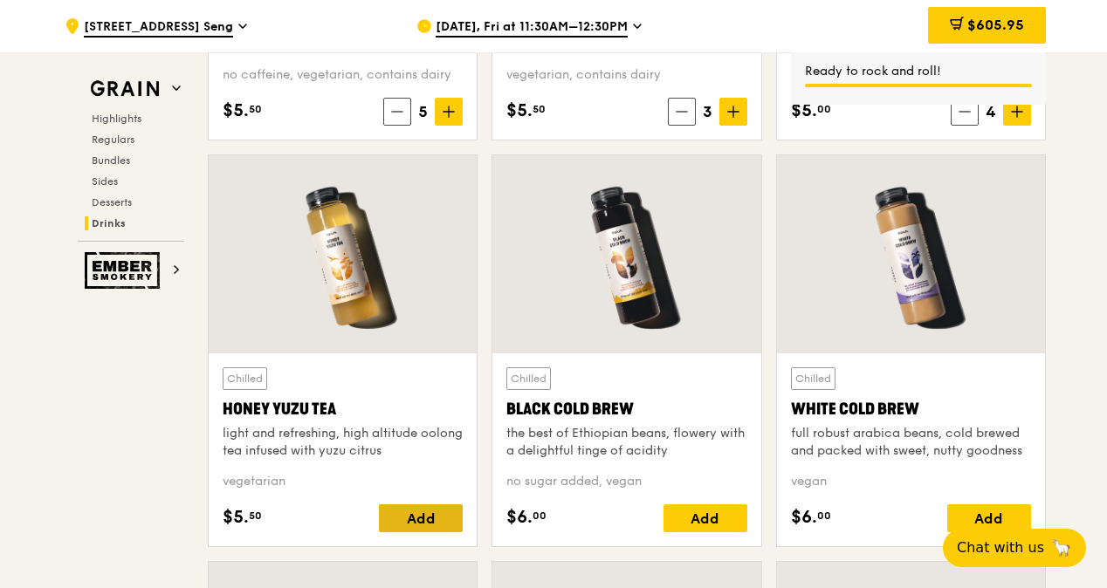
click at [447, 519] on div "Add" at bounding box center [421, 518] width 84 height 28
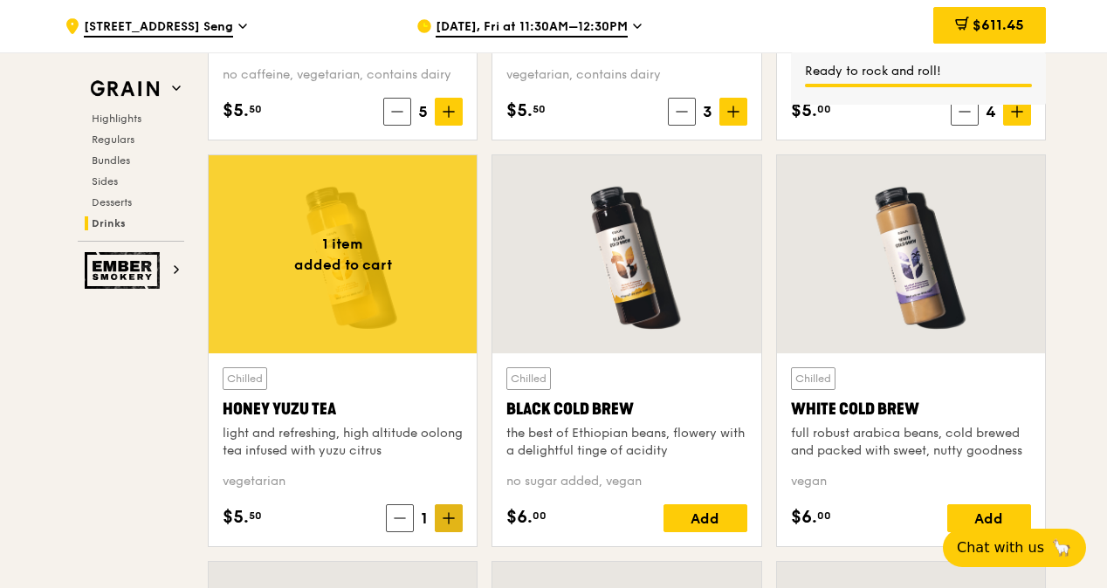
click at [452, 521] on icon at bounding box center [448, 518] width 12 height 12
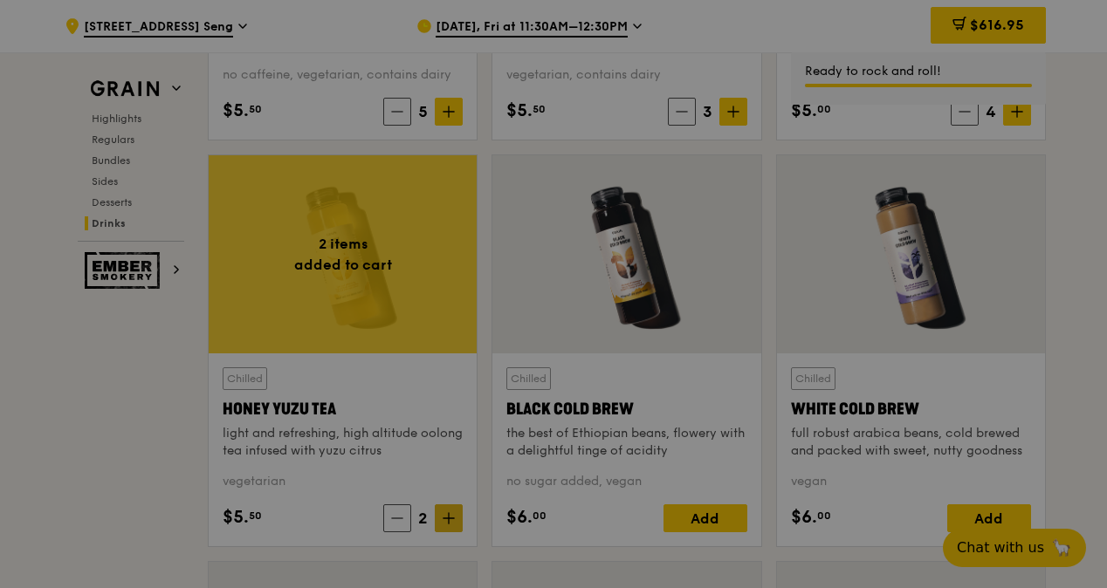
click at [452, 522] on div at bounding box center [553, 294] width 1107 height 588
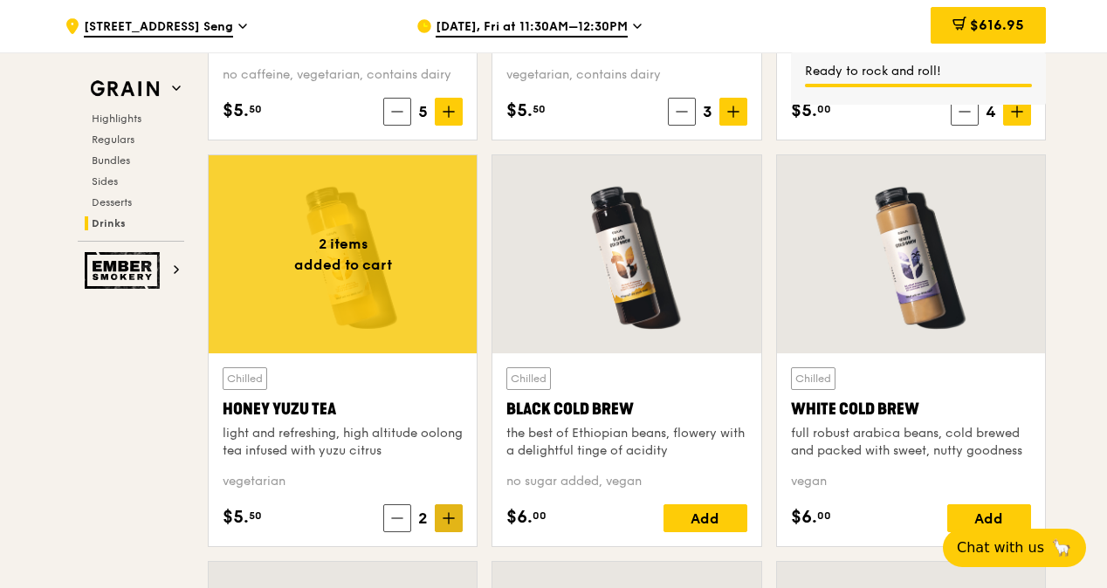
click at [452, 522] on icon at bounding box center [448, 518] width 12 height 12
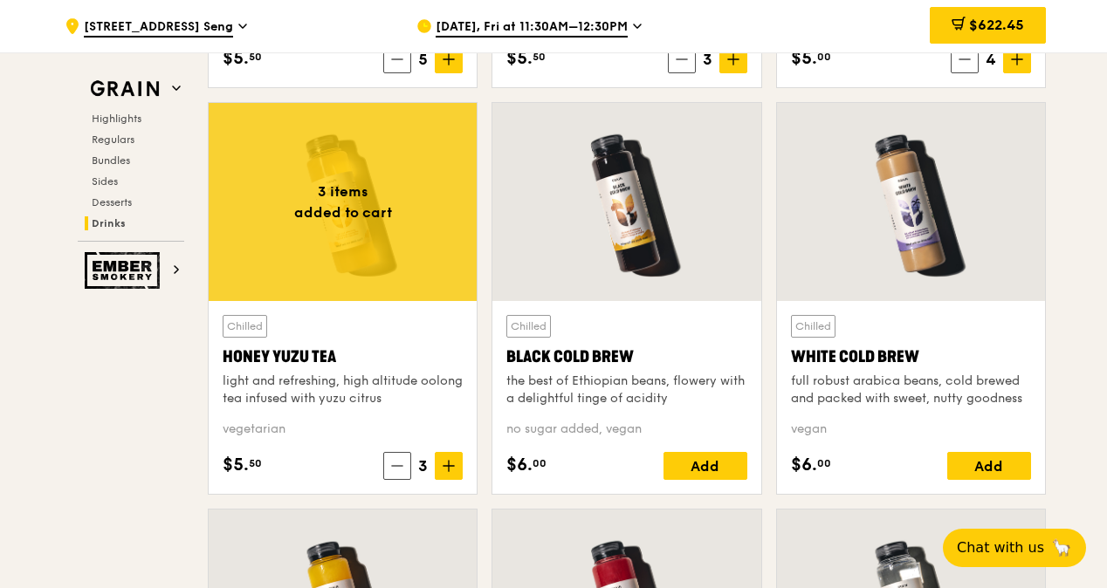
scroll to position [6528, 0]
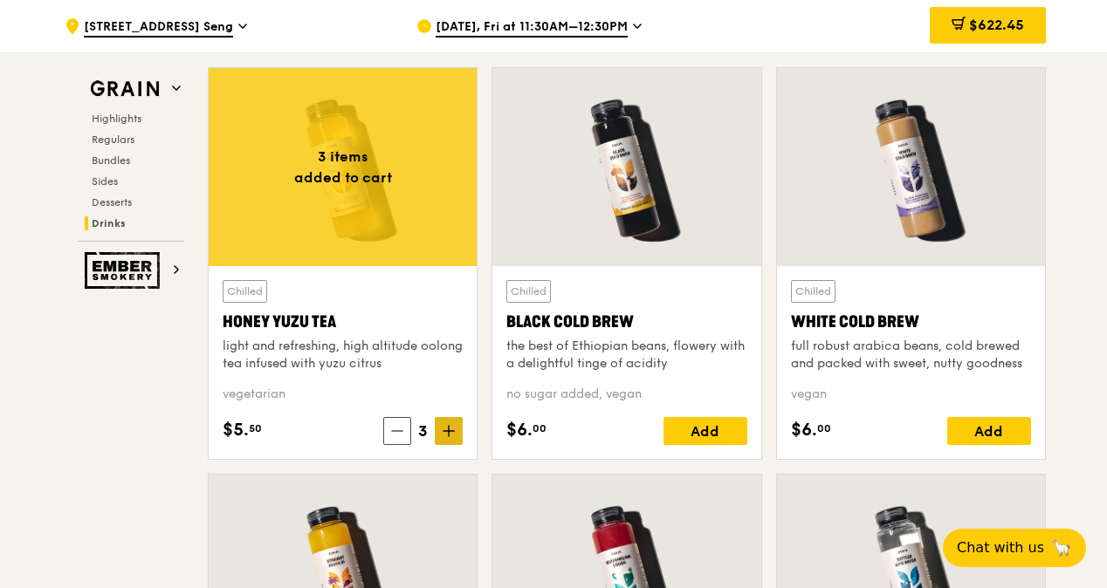
click at [445, 431] on icon at bounding box center [448, 431] width 10 height 0
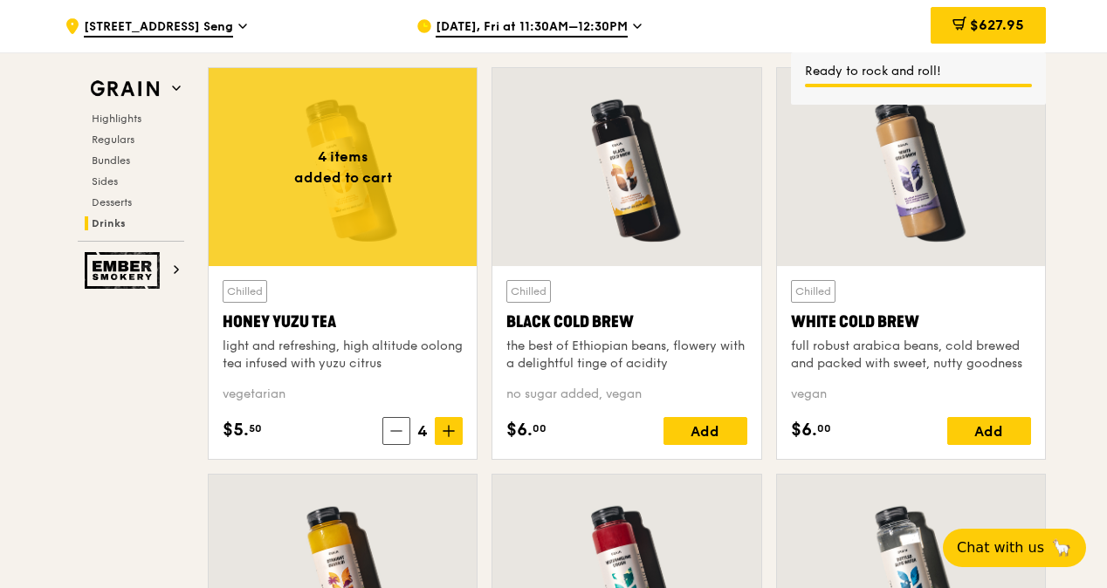
click at [446, 431] on icon at bounding box center [448, 431] width 10 height 0
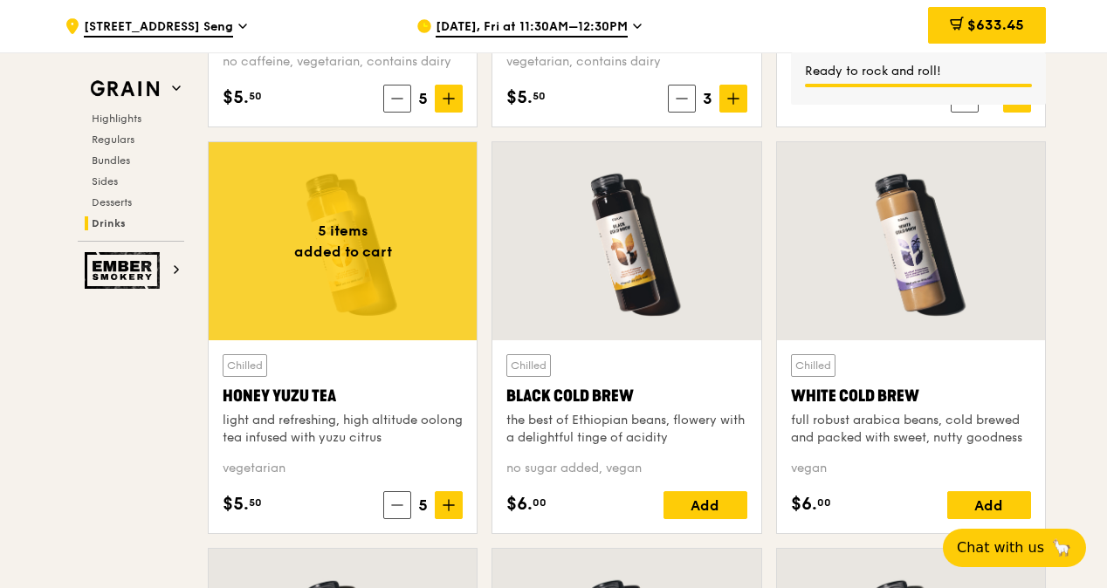
scroll to position [6354, 0]
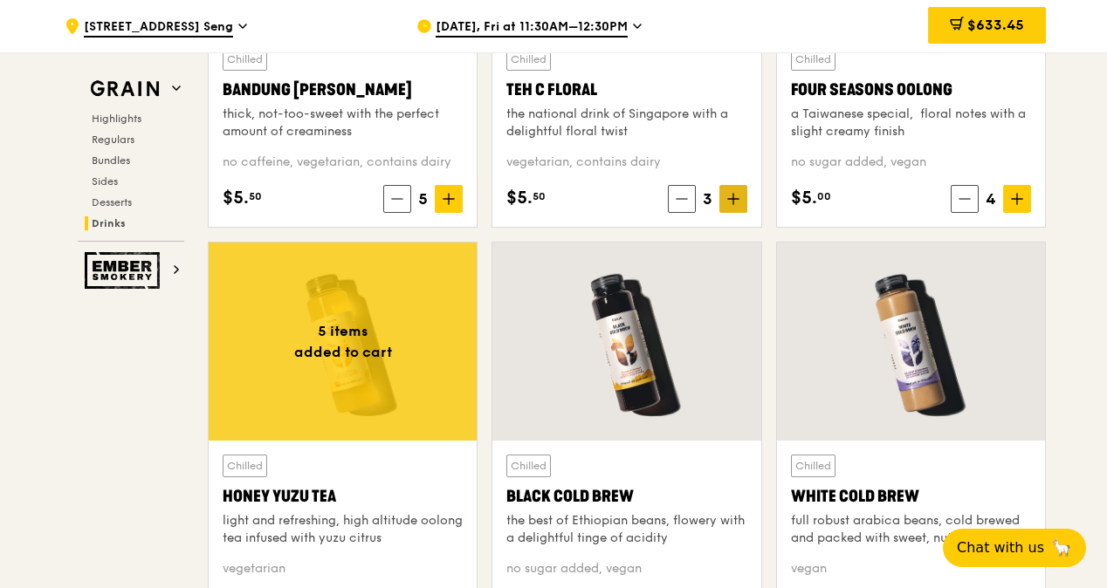
click at [737, 205] on icon at bounding box center [733, 199] width 12 height 12
click at [735, 205] on icon at bounding box center [733, 199] width 12 height 12
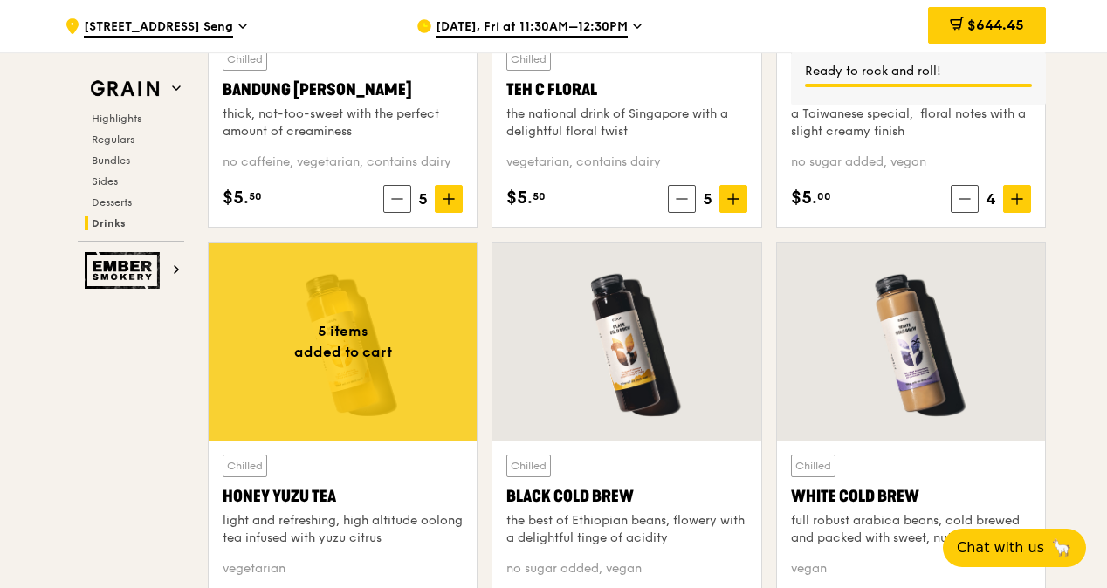
click at [1023, 205] on icon at bounding box center [1017, 199] width 12 height 12
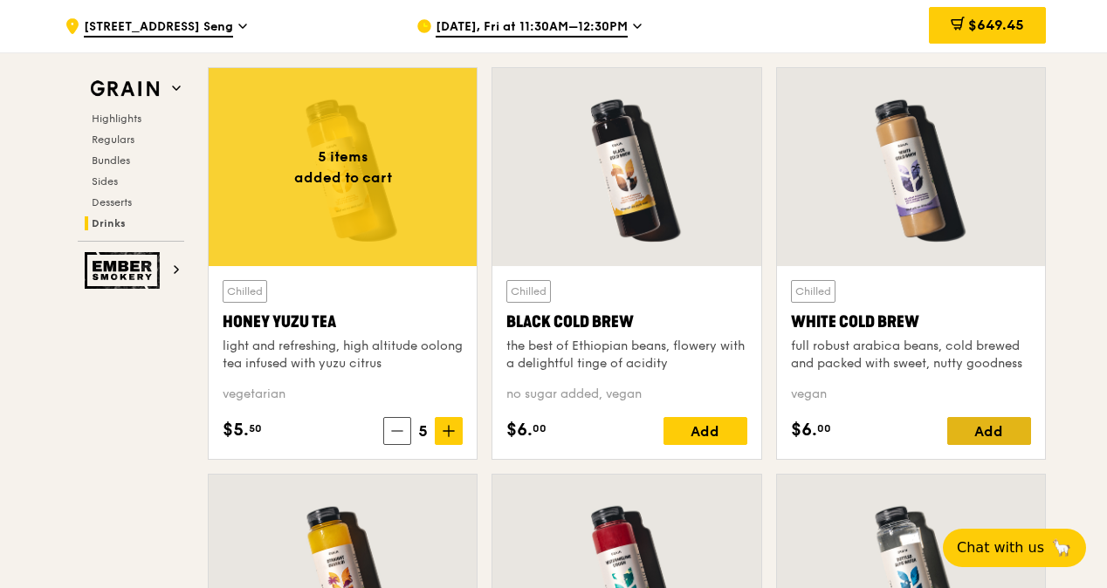
click at [1004, 436] on div "Add" at bounding box center [989, 431] width 84 height 28
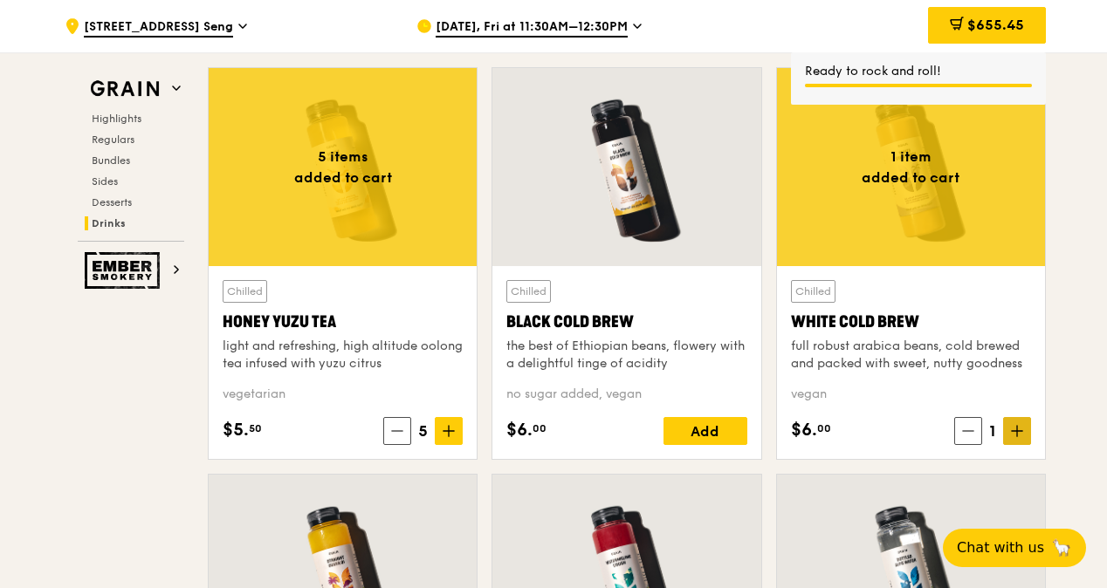
click at [1013, 436] on icon at bounding box center [1017, 431] width 12 height 12
click at [1014, 436] on icon at bounding box center [1017, 431] width 12 height 12
click at [1012, 436] on icon at bounding box center [1017, 431] width 12 height 12
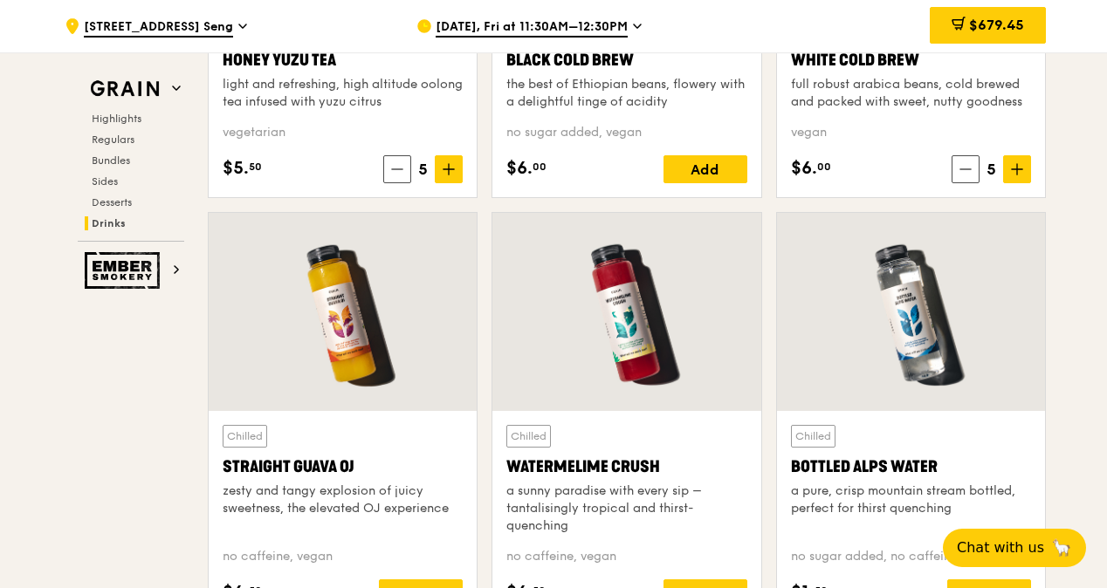
scroll to position [6877, 0]
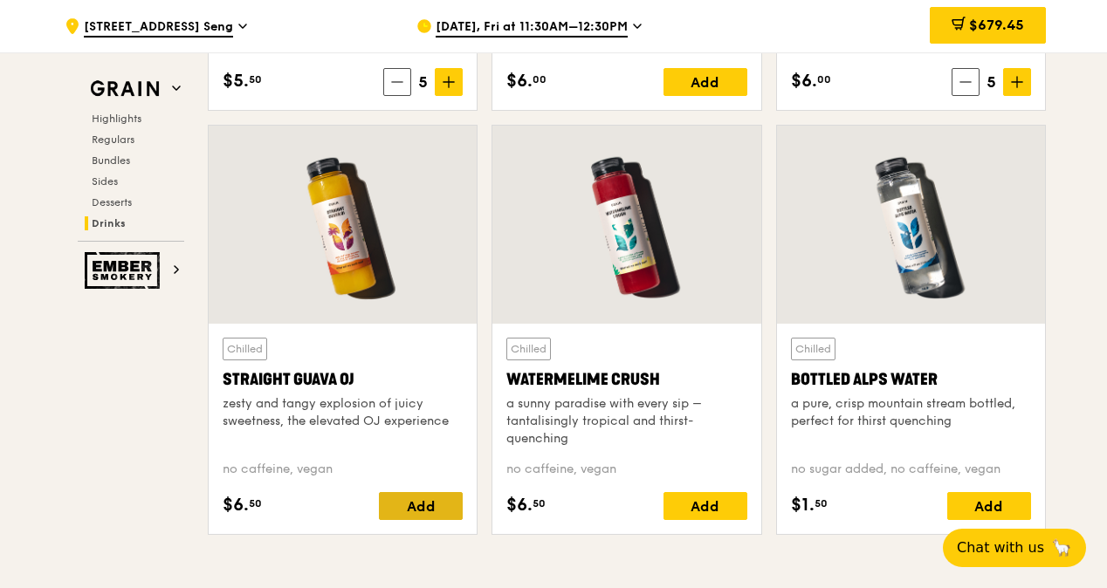
click at [435, 517] on div "Add" at bounding box center [421, 506] width 84 height 28
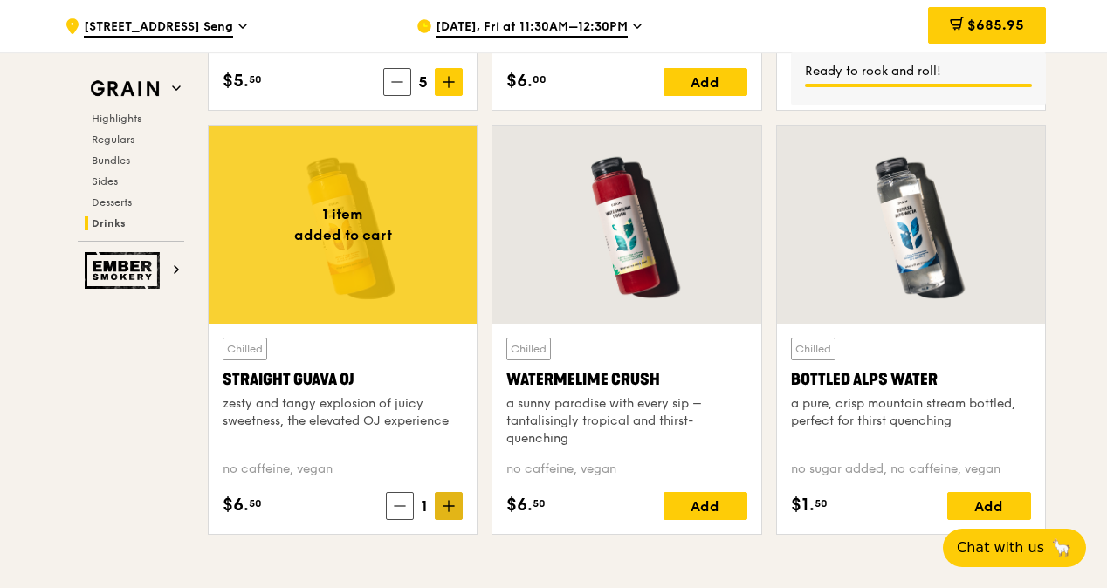
click at [442, 512] on icon at bounding box center [448, 506] width 12 height 12
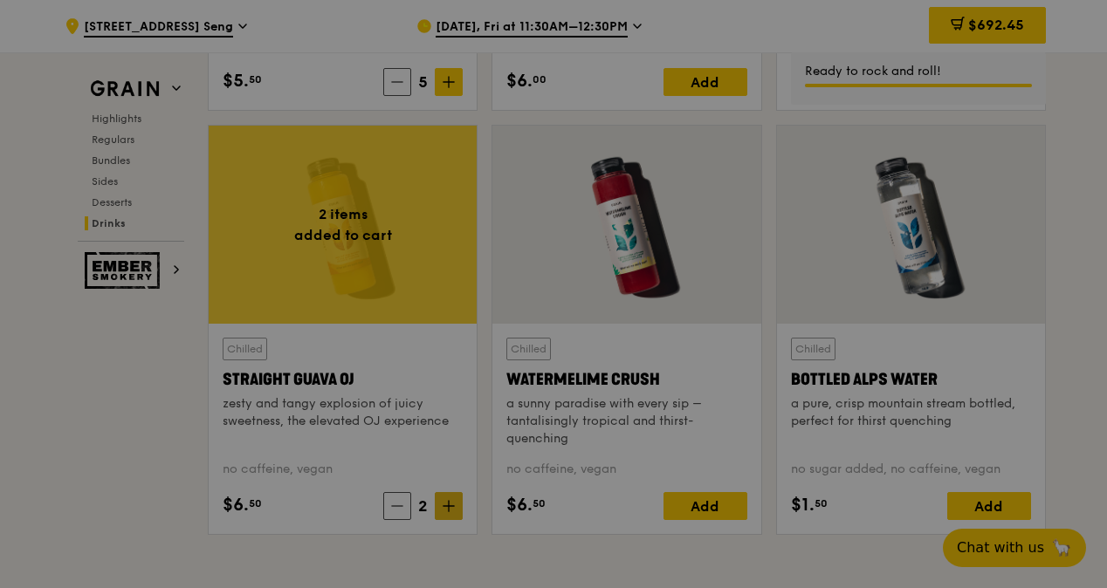
click at [450, 518] on div at bounding box center [553, 294] width 1107 height 588
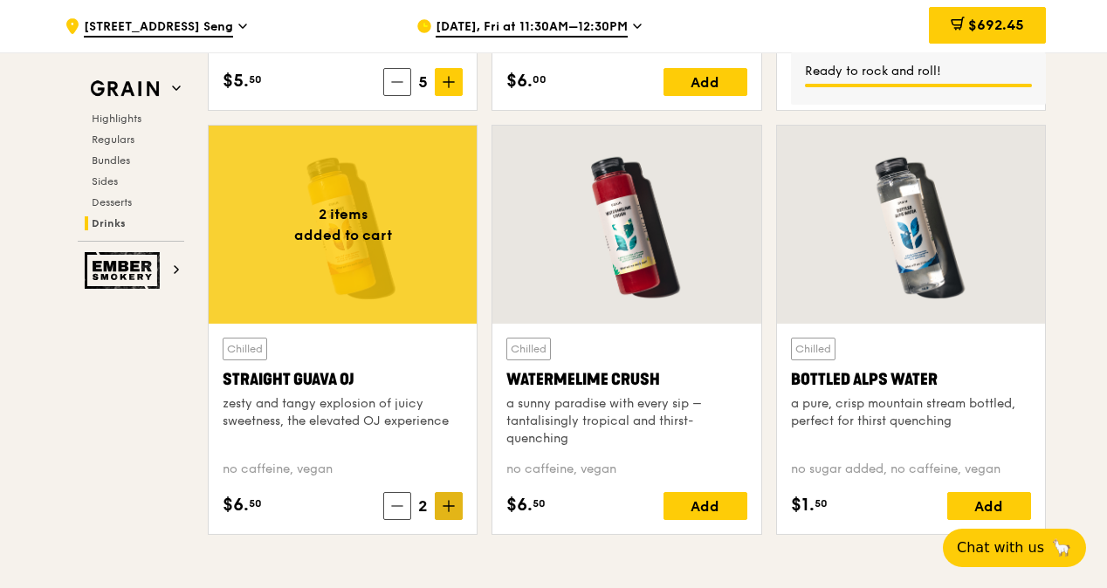
click at [450, 512] on icon at bounding box center [448, 506] width 12 height 12
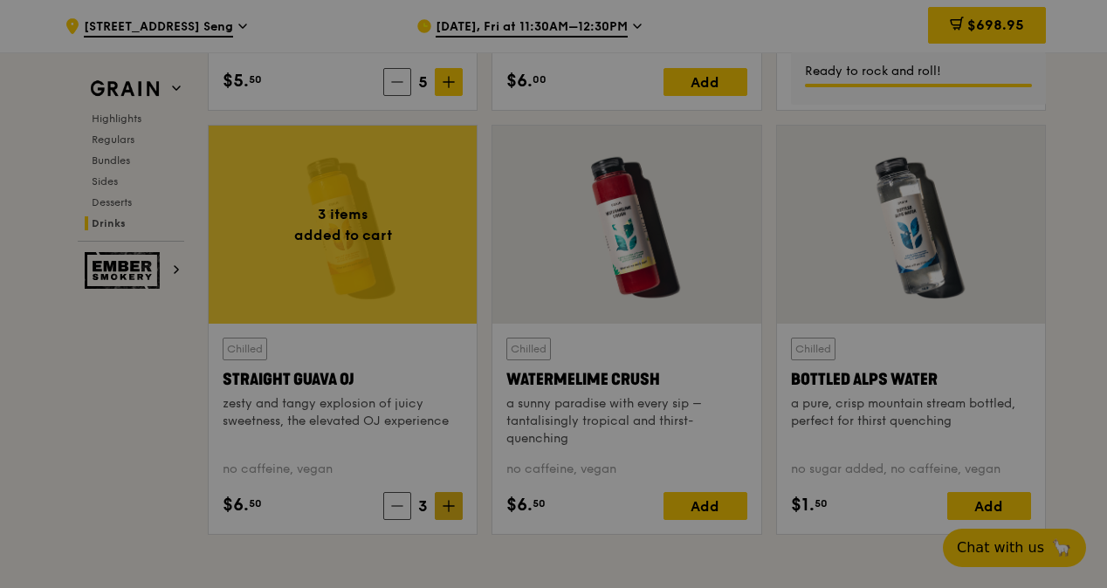
click at [450, 518] on div at bounding box center [553, 294] width 1107 height 588
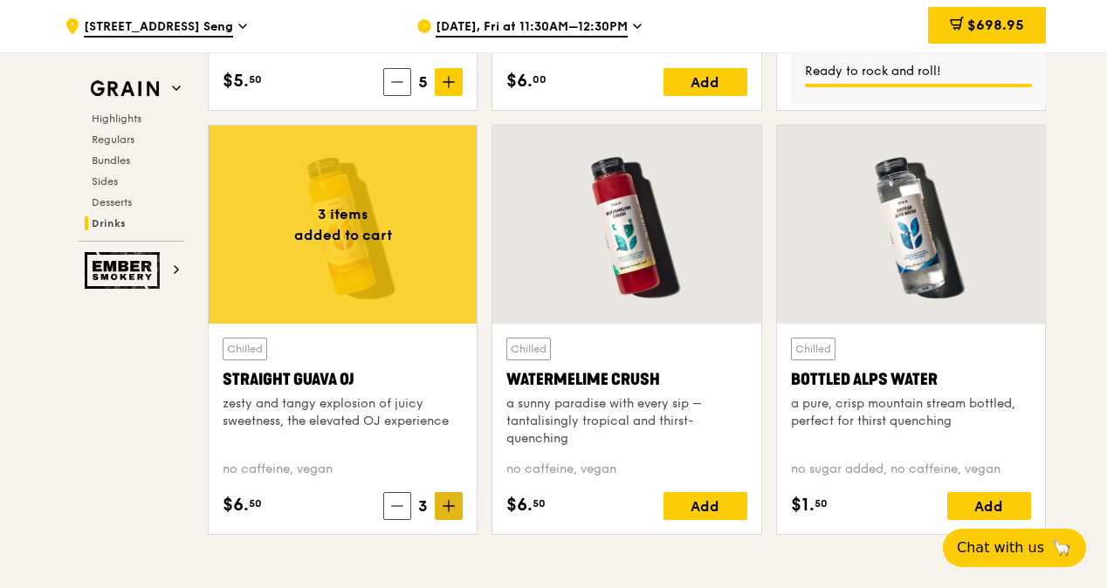
click at [450, 512] on icon at bounding box center [448, 506] width 12 height 12
click at [720, 515] on div "Add" at bounding box center [705, 506] width 84 height 28
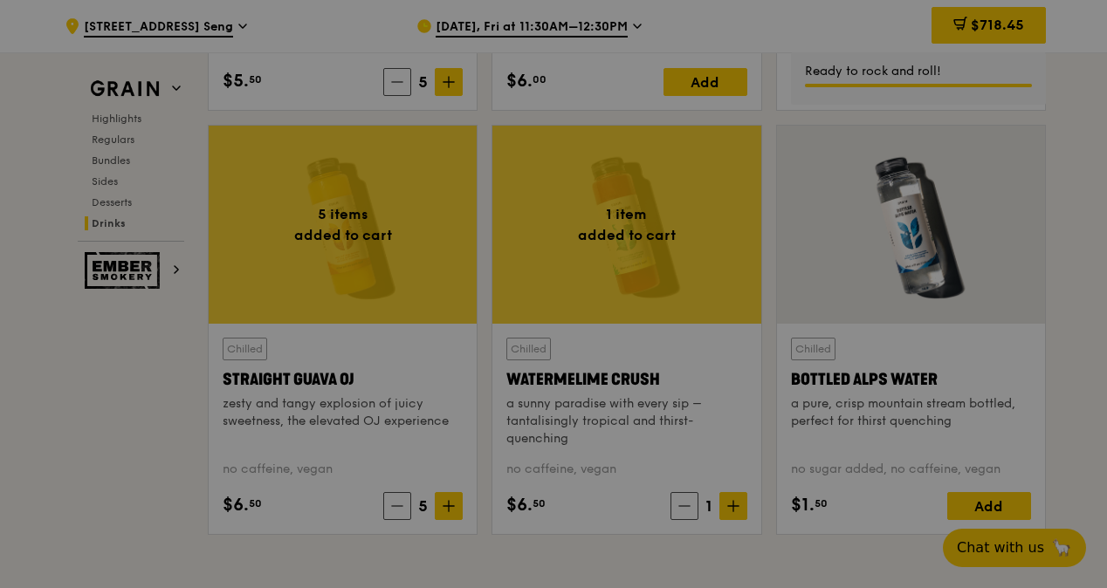
click at [735, 511] on div at bounding box center [553, 294] width 1107 height 588
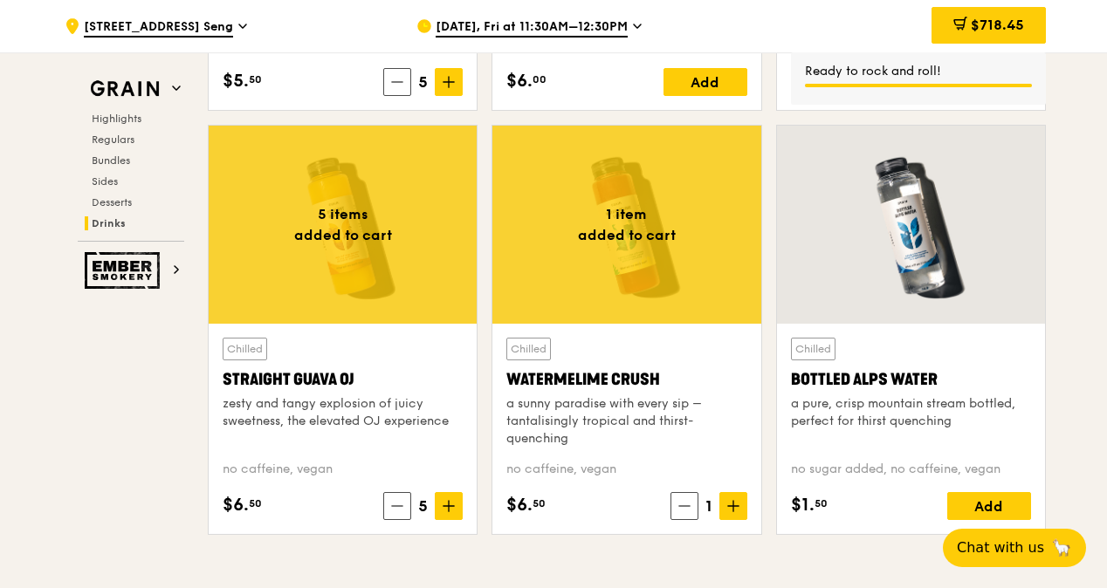
click at [735, 511] on icon at bounding box center [733, 506] width 12 height 12
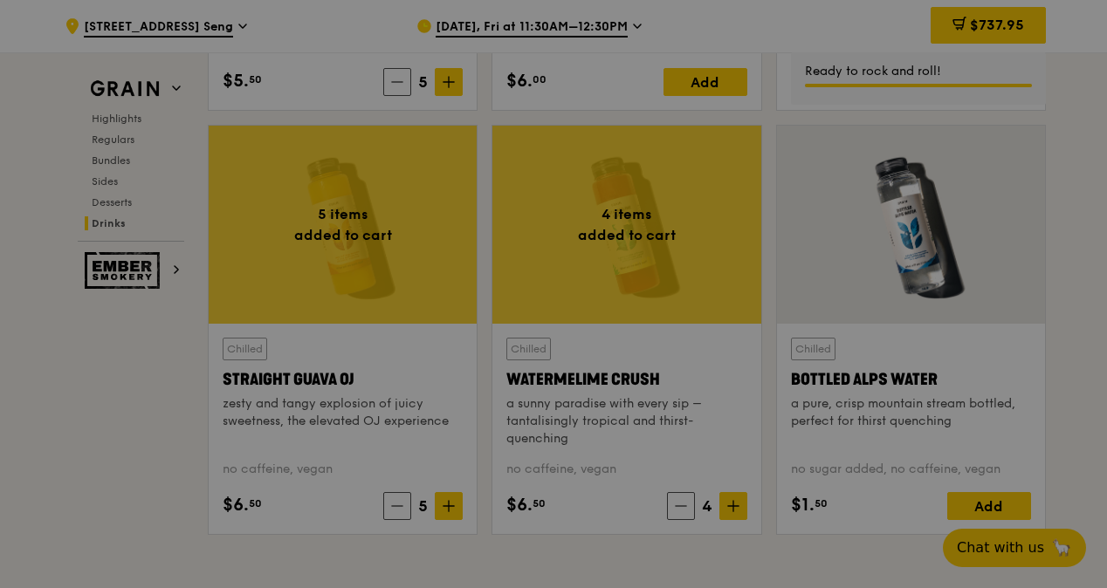
click at [735, 511] on div at bounding box center [553, 294] width 1107 height 588
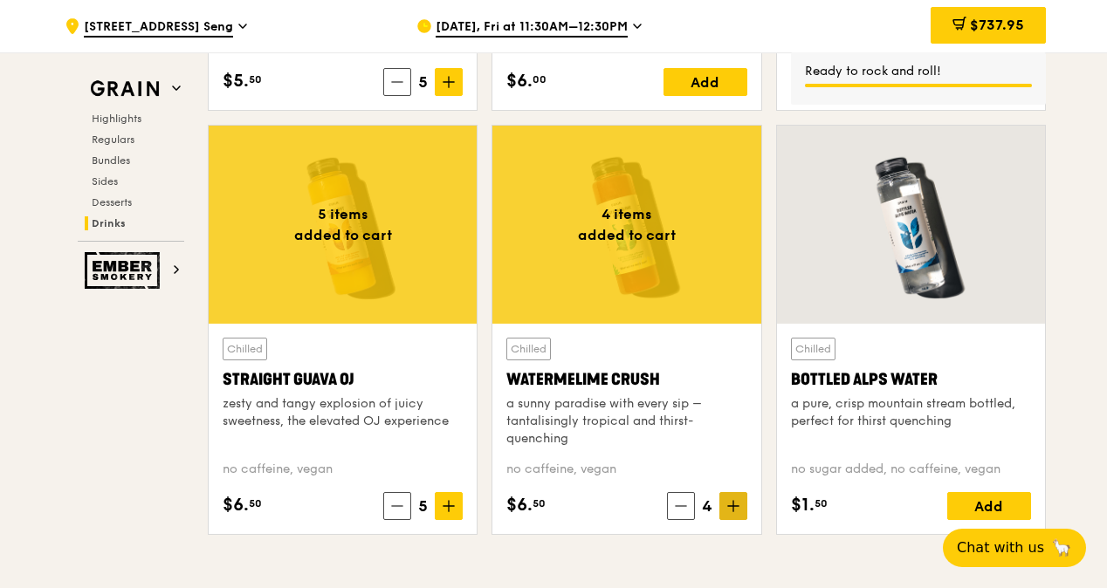
click at [730, 512] on icon at bounding box center [733, 506] width 12 height 12
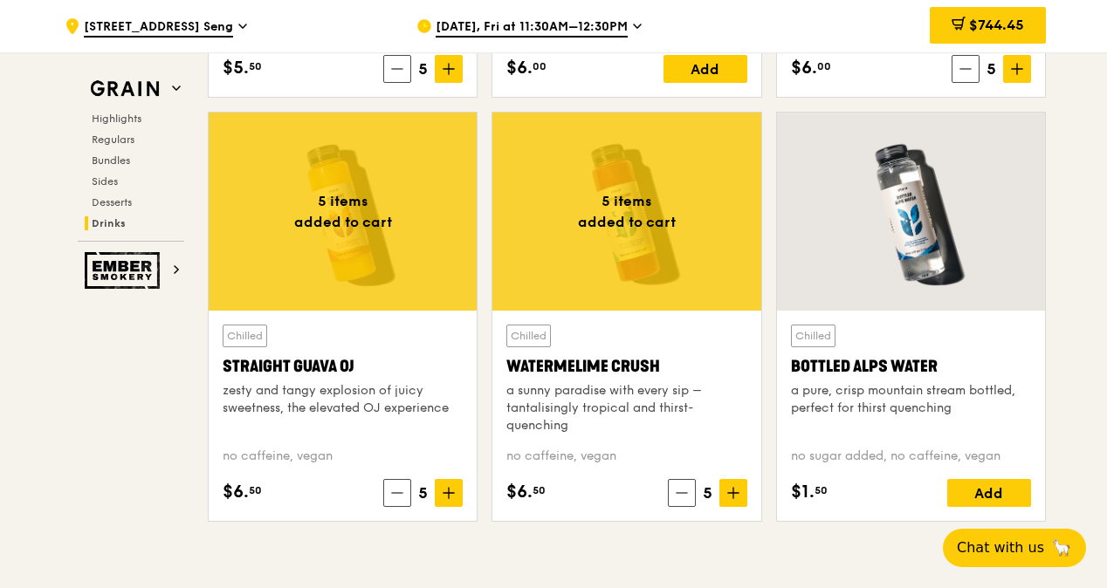
scroll to position [7052, 0]
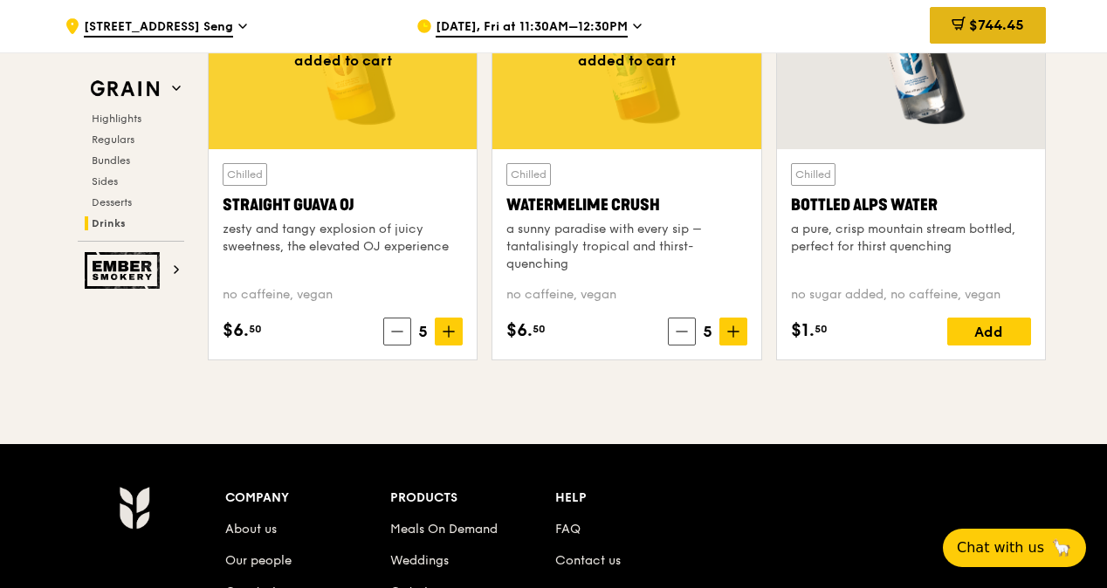
click at [972, 19] on span "$744.45" at bounding box center [996, 25] width 55 height 17
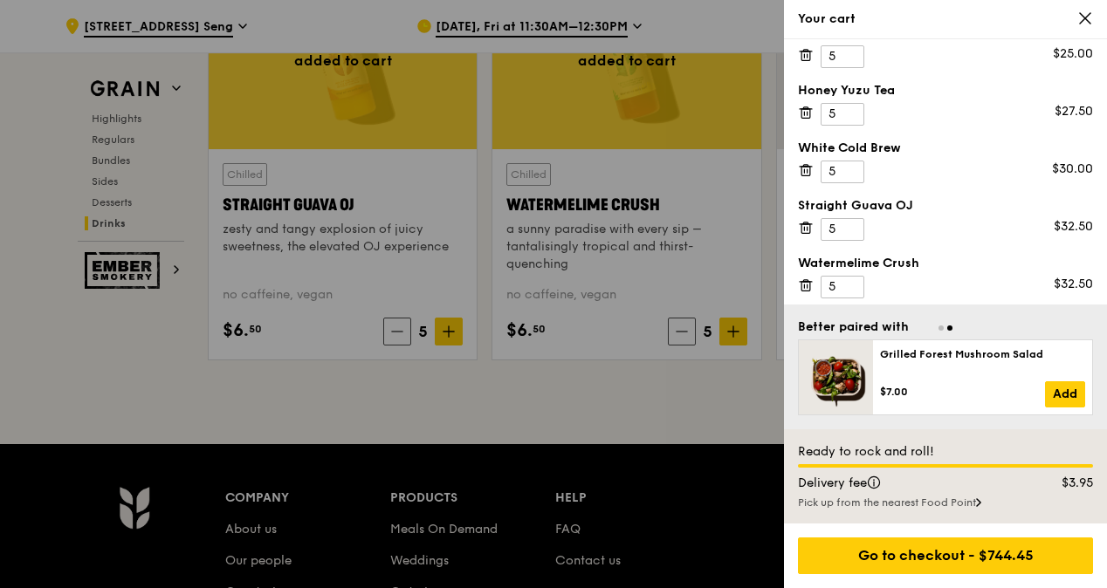
scroll to position [0, 0]
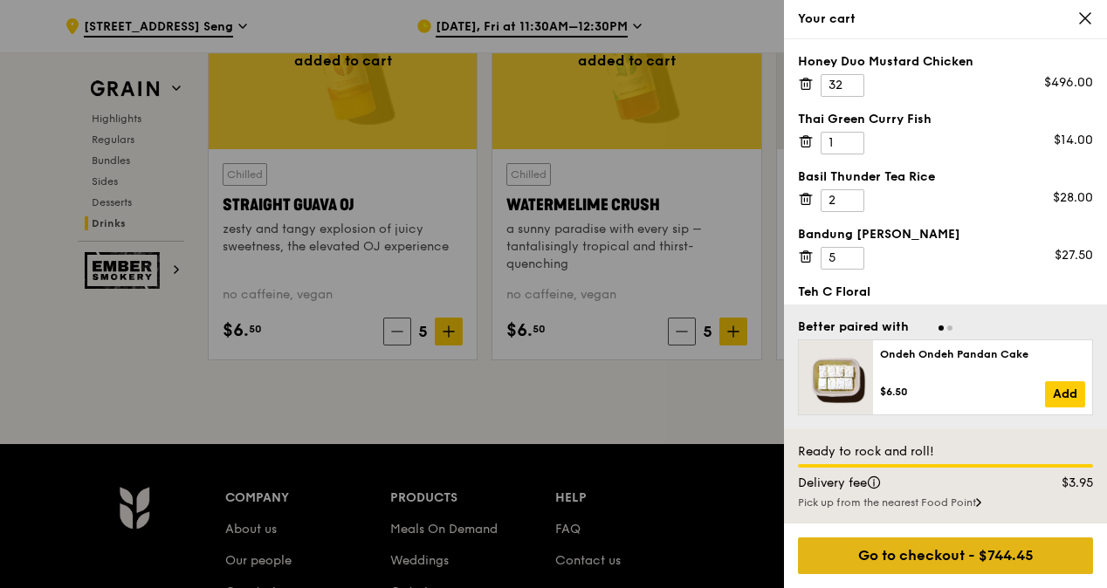
click at [979, 559] on div "Go to checkout - $744.45" at bounding box center [945, 556] width 295 height 37
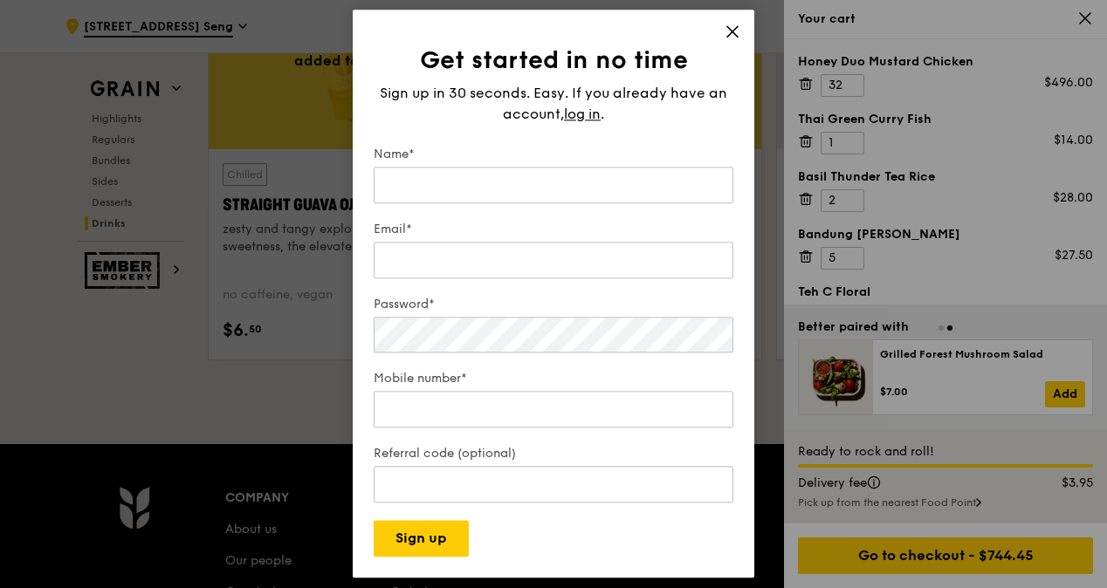
click at [730, 24] on icon at bounding box center [732, 32] width 16 height 16
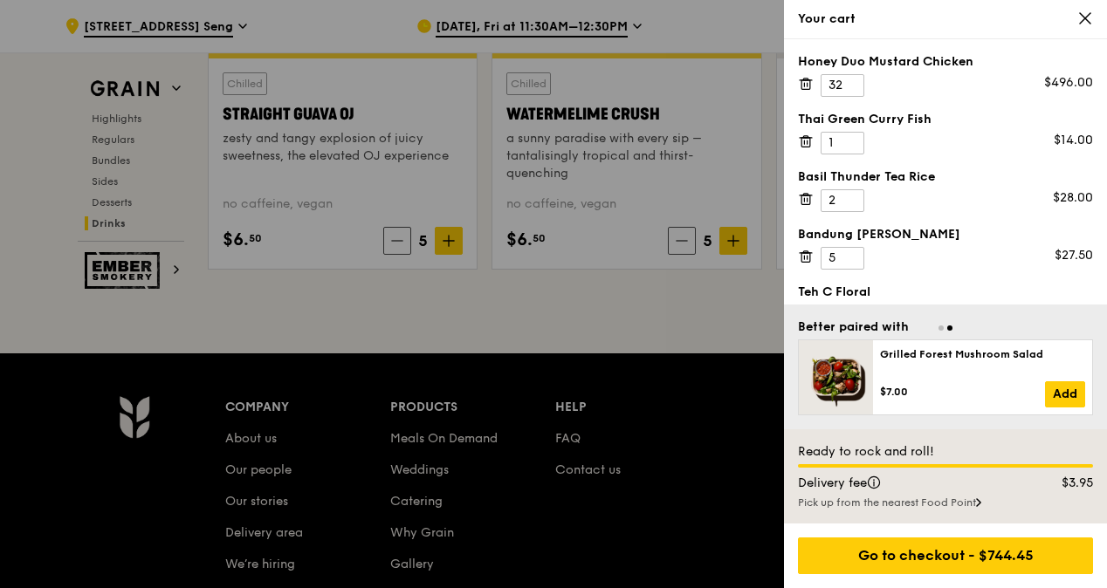
scroll to position [7226, 0]
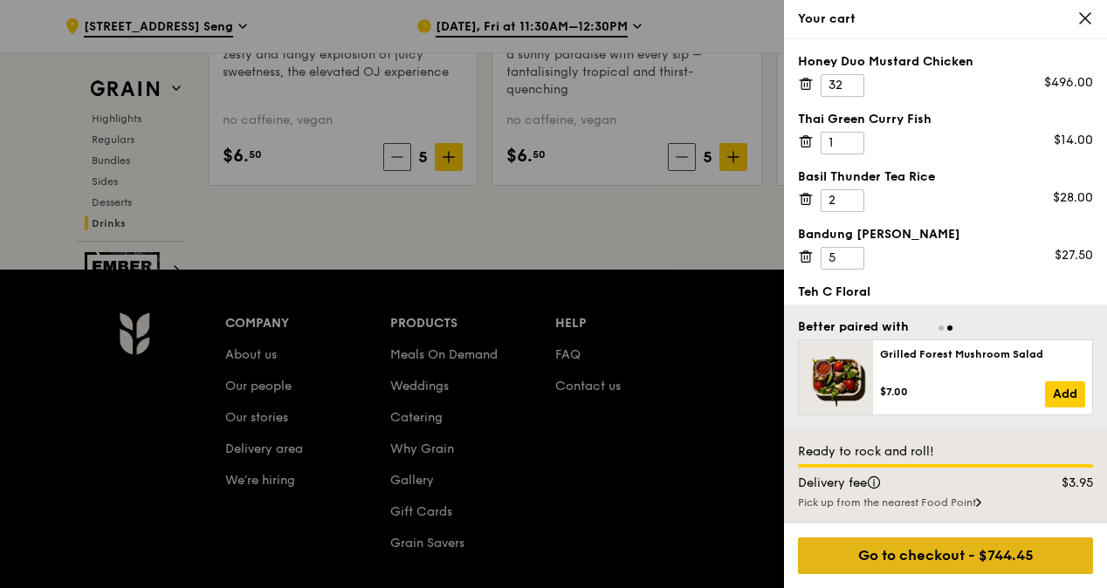
click at [1000, 557] on div "Go to checkout - $744.45" at bounding box center [945, 556] width 295 height 37
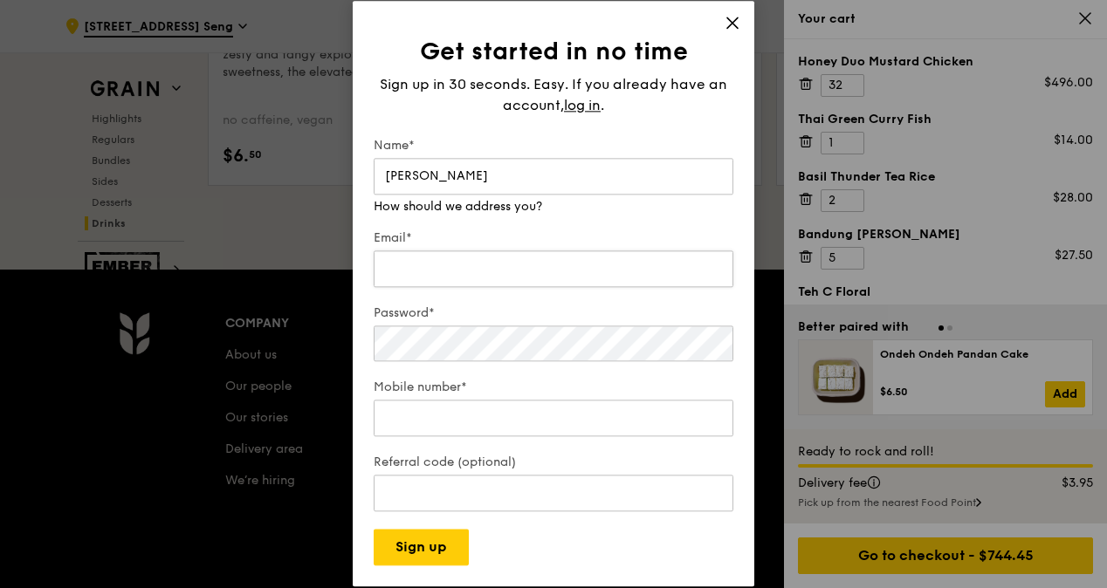
type input "[PERSON_NAME]"
click at [491, 273] on div "Email*" at bounding box center [553, 260] width 360 height 61
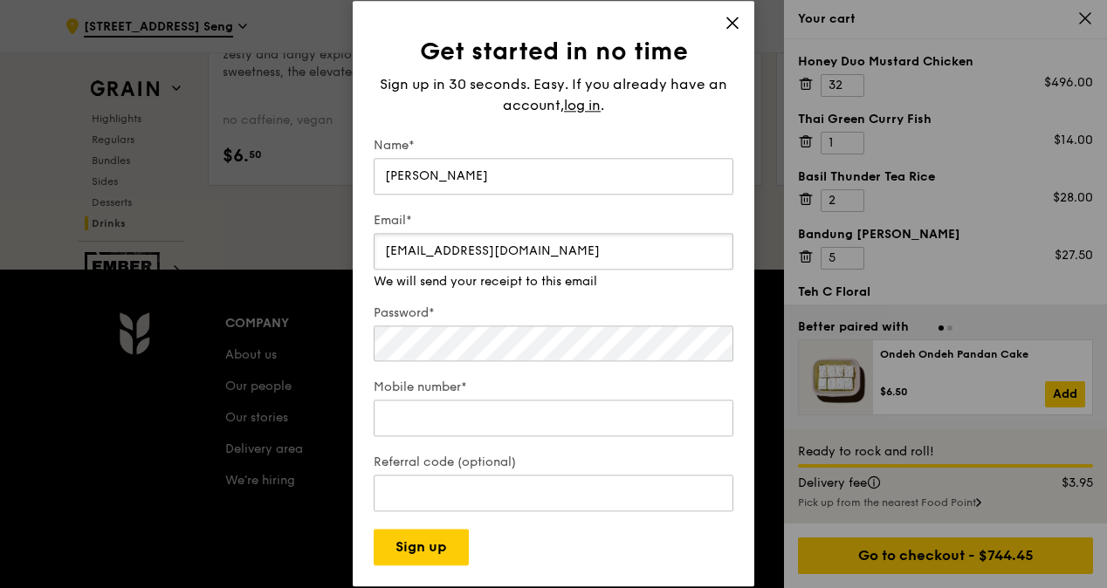
type input "[EMAIL_ADDRESS][DOMAIN_NAME]"
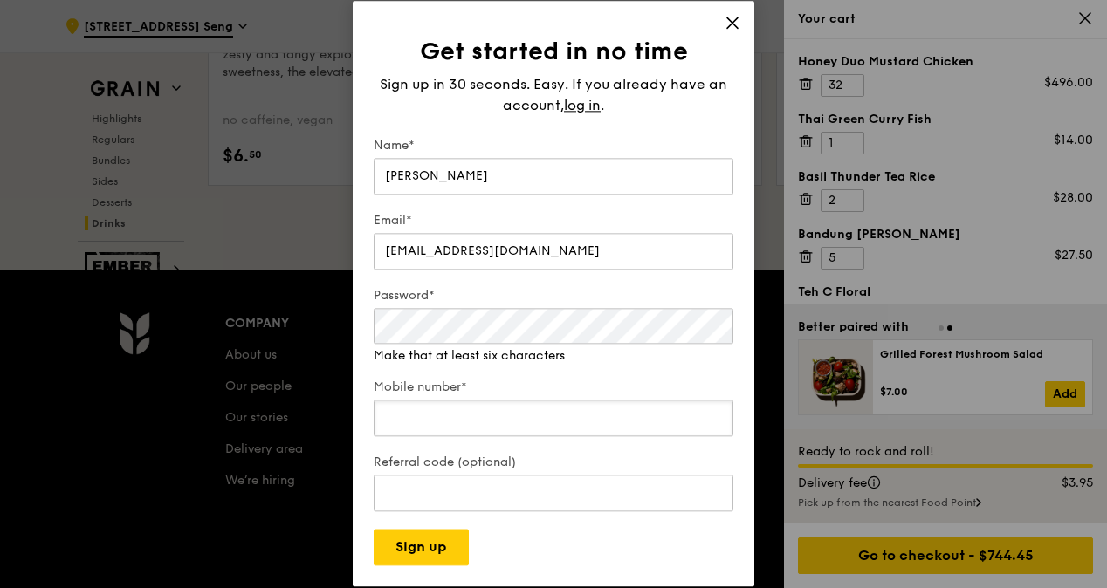
click at [452, 422] on div "Mobile number*" at bounding box center [553, 410] width 360 height 61
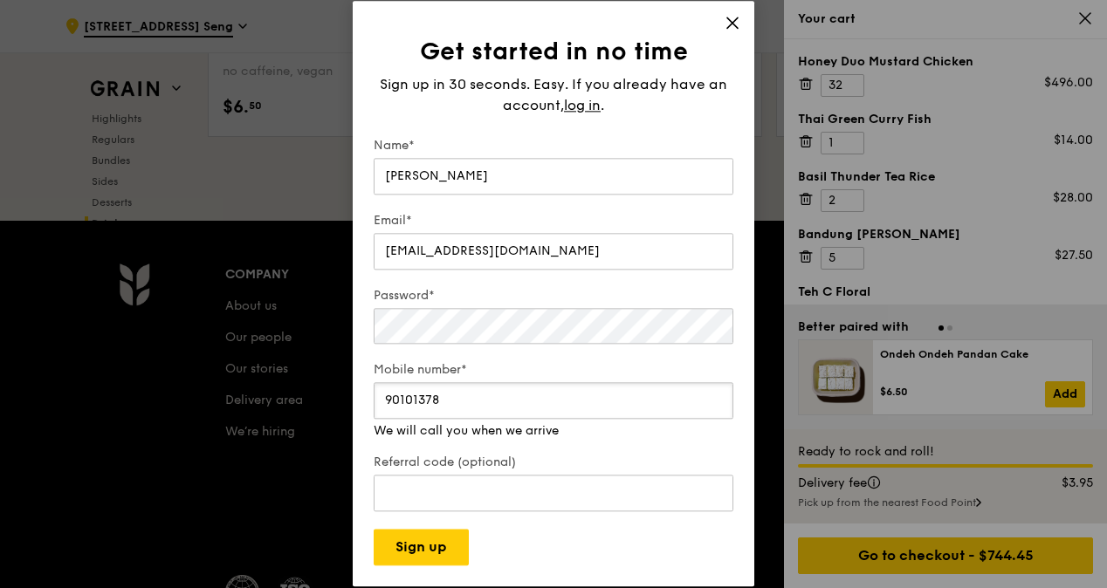
scroll to position [7313, 0]
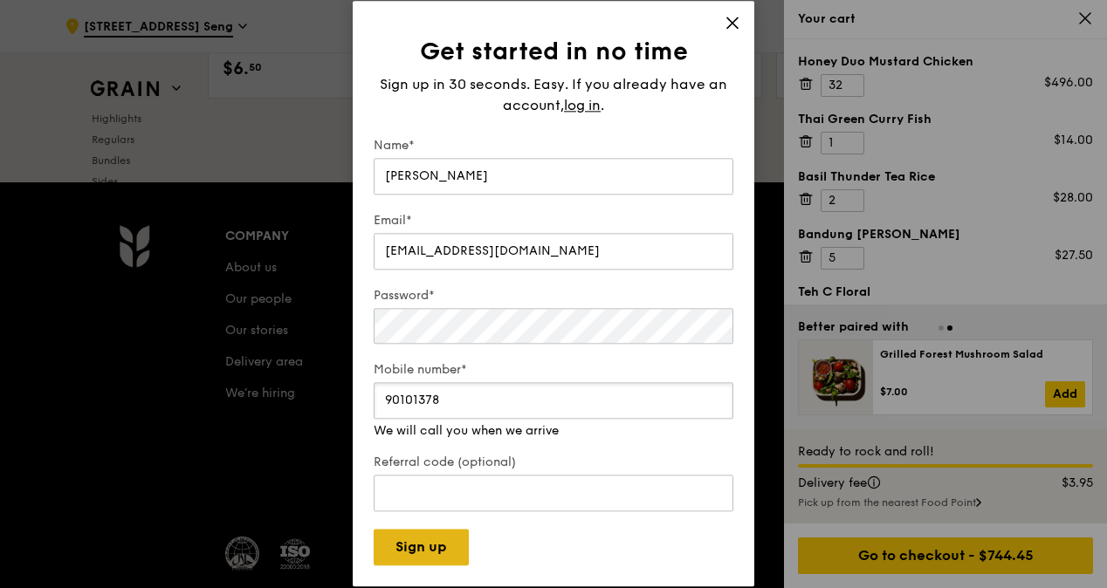
type input "90101378"
click at [449, 545] on button "Sign up" at bounding box center [420, 548] width 95 height 37
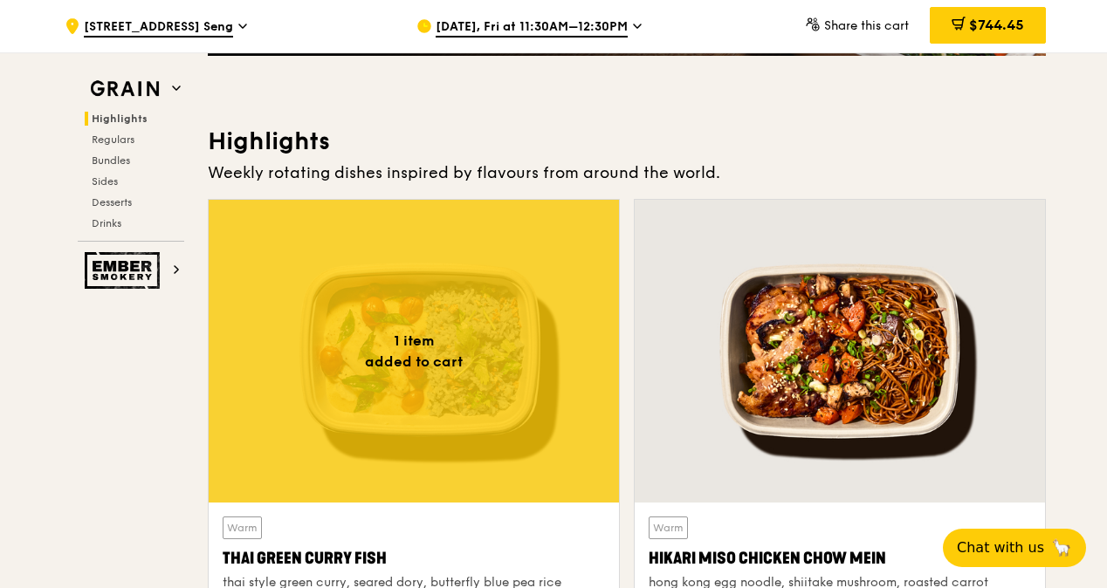
scroll to position [396, 0]
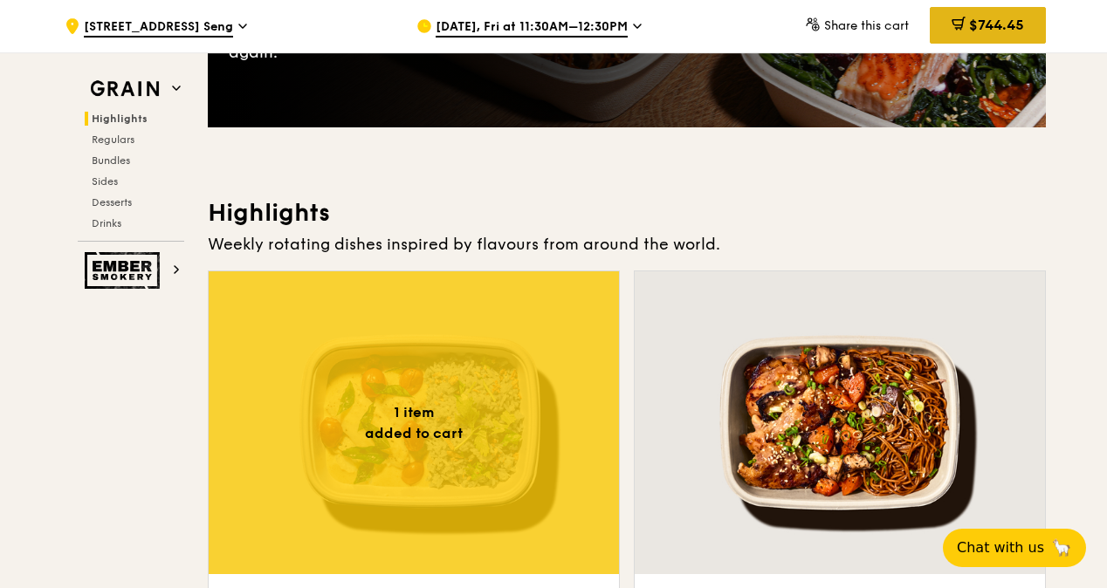
click at [995, 25] on span "$744.45" at bounding box center [996, 25] width 55 height 17
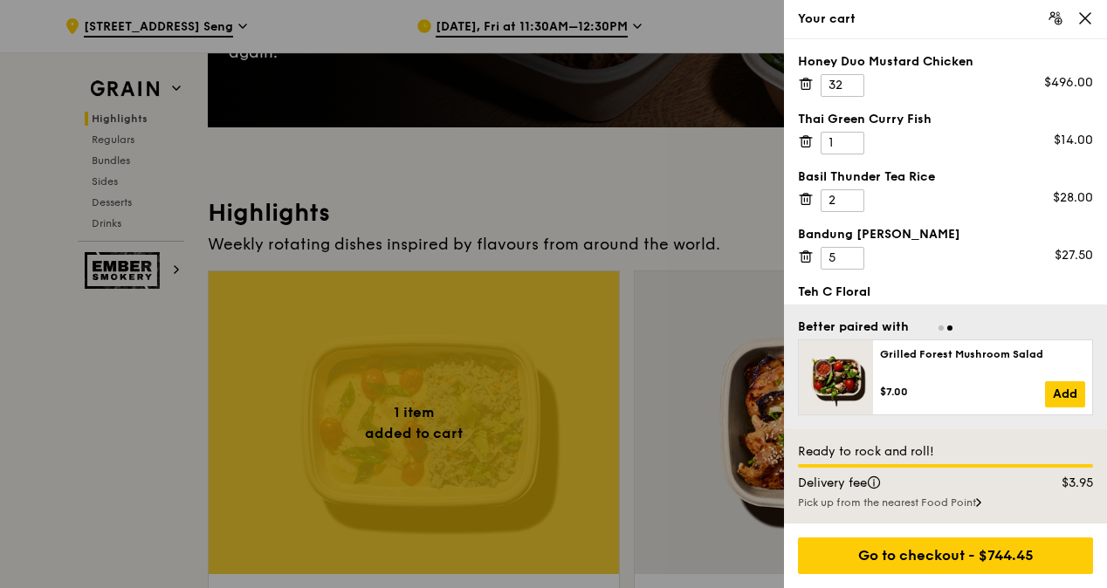
scroll to position [658, 0]
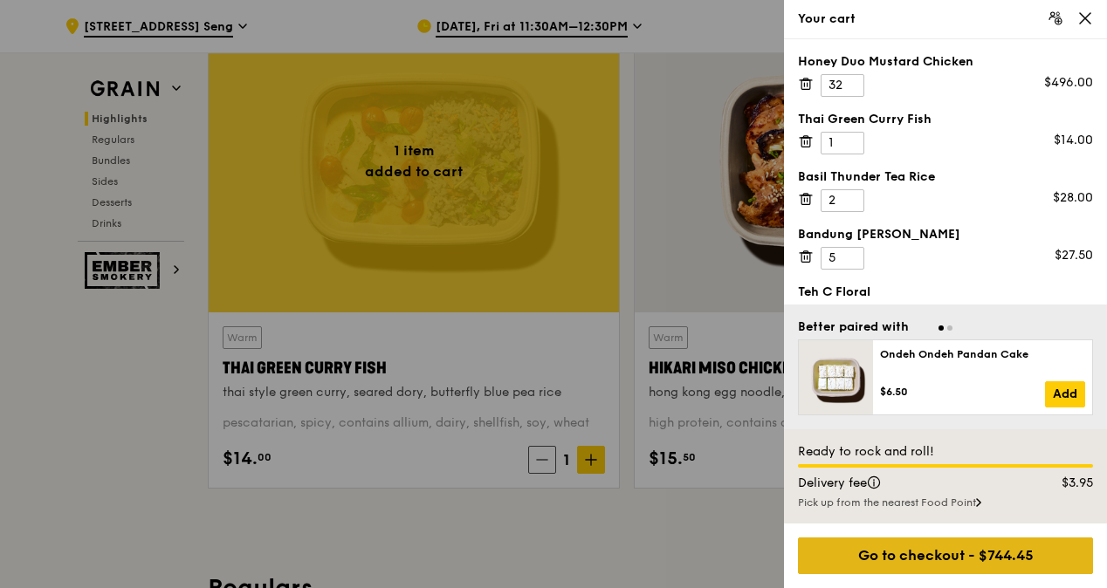
click at [949, 555] on div "Go to checkout - $744.45" at bounding box center [945, 556] width 295 height 37
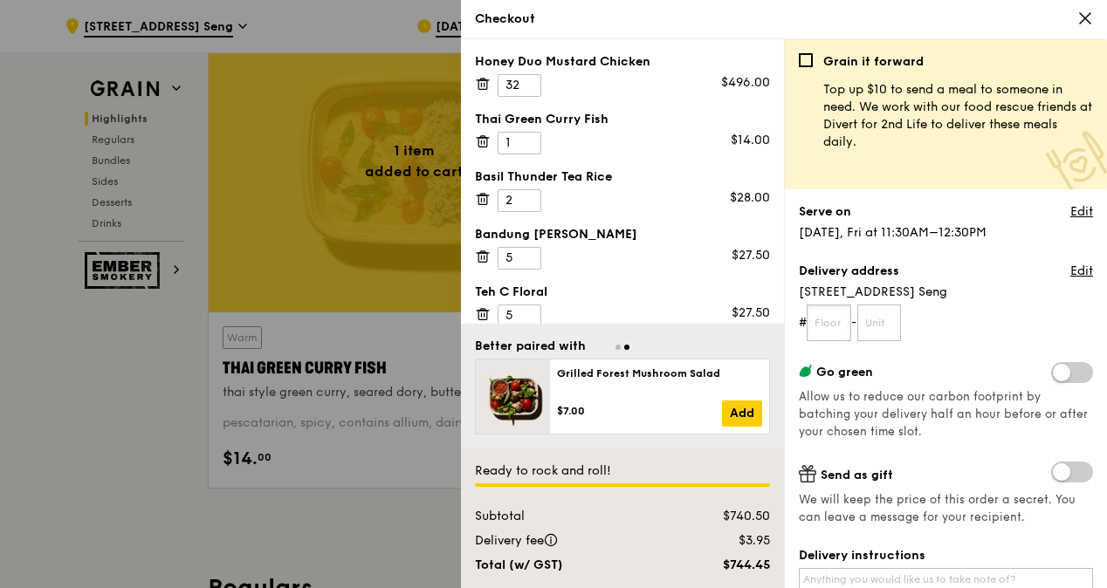
click at [826, 325] on input "text" at bounding box center [828, 323] width 45 height 37
type input "02"
click at [891, 319] on input "text" at bounding box center [879, 323] width 45 height 37
type input "00"
click at [958, 373] on label "Go green" at bounding box center [945, 371] width 294 height 19
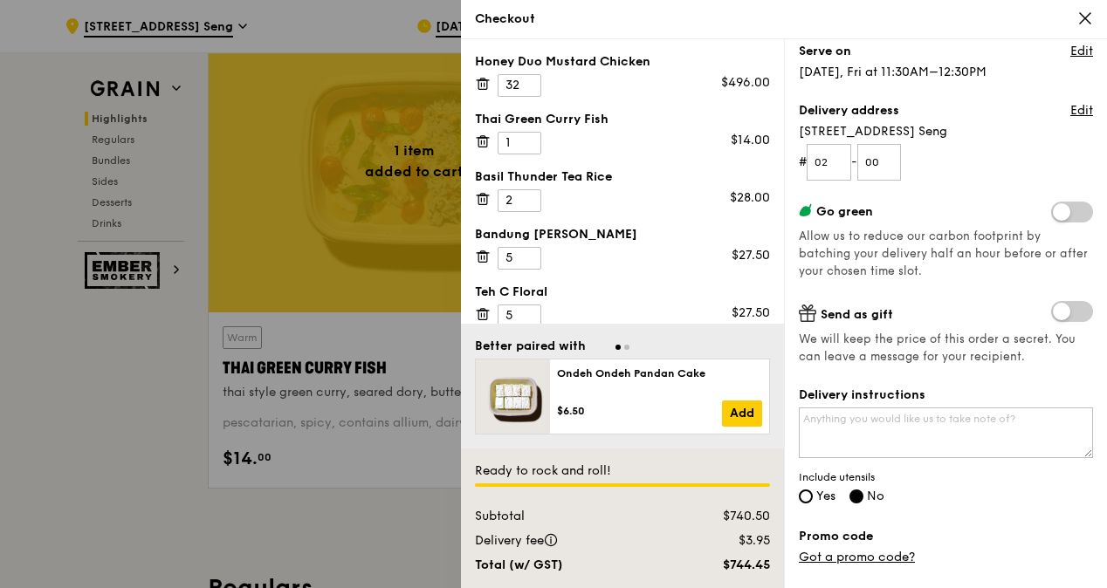
scroll to position [262, 0]
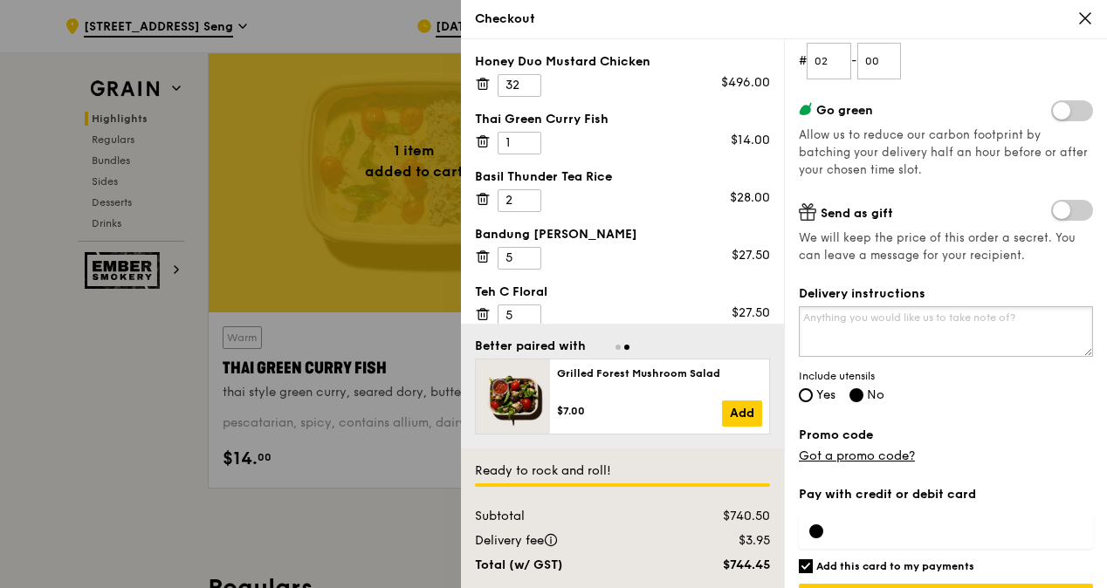
click at [937, 325] on textarea "Delivery instructions" at bounding box center [945, 331] width 294 height 51
paste textarea ".H. Feng Research Centre (PHFRC) Level 2 of the National Centre for Infectious …"
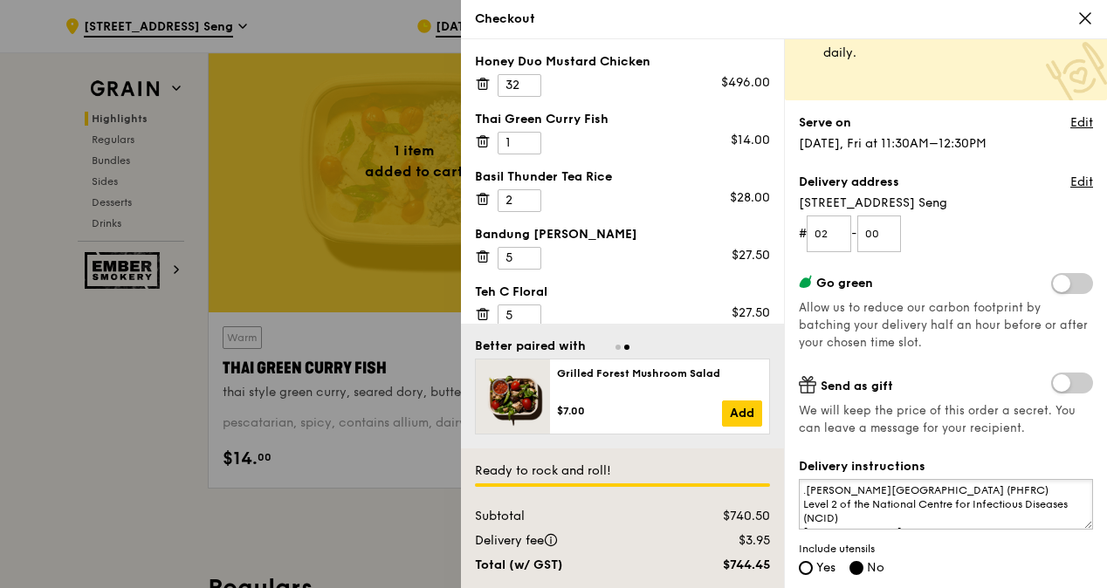
scroll to position [87, 0]
click at [800, 485] on textarea ".H. Feng Research Centre (PHFRC) Level 2 of the National Centre for Infectious …" at bounding box center [945, 506] width 294 height 51
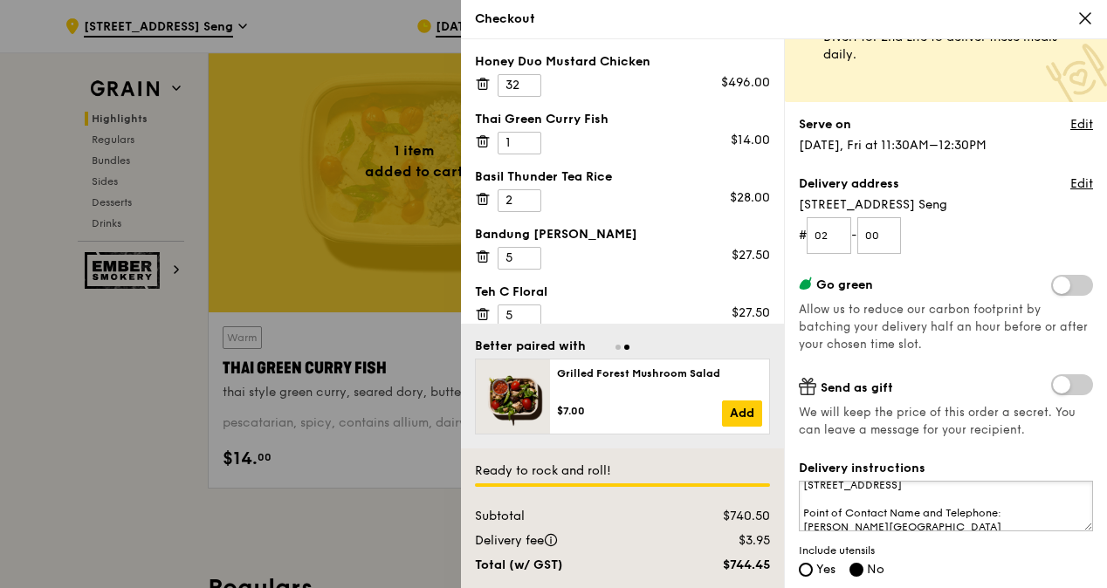
scroll to position [70, 0]
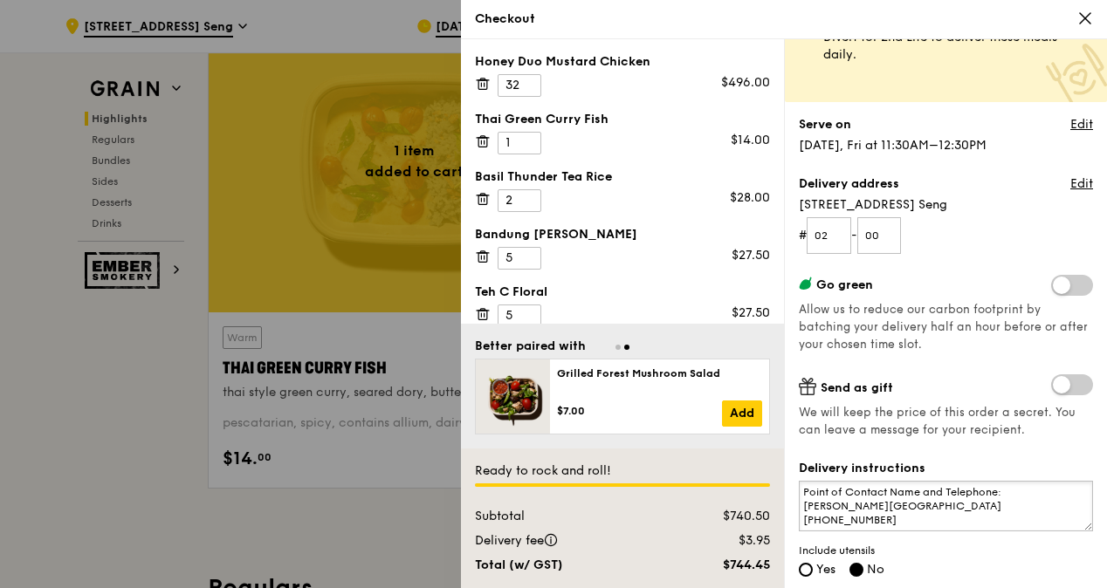
drag, startPoint x: 801, startPoint y: 489, endPoint x: 941, endPoint y: 530, distance: 145.5
click at [941, 530] on div "Delivery instructions .H. Feng Research Centre (PHFRC) Level 2 of the National …" at bounding box center [945, 520] width 294 height 120
paste textarea "P"
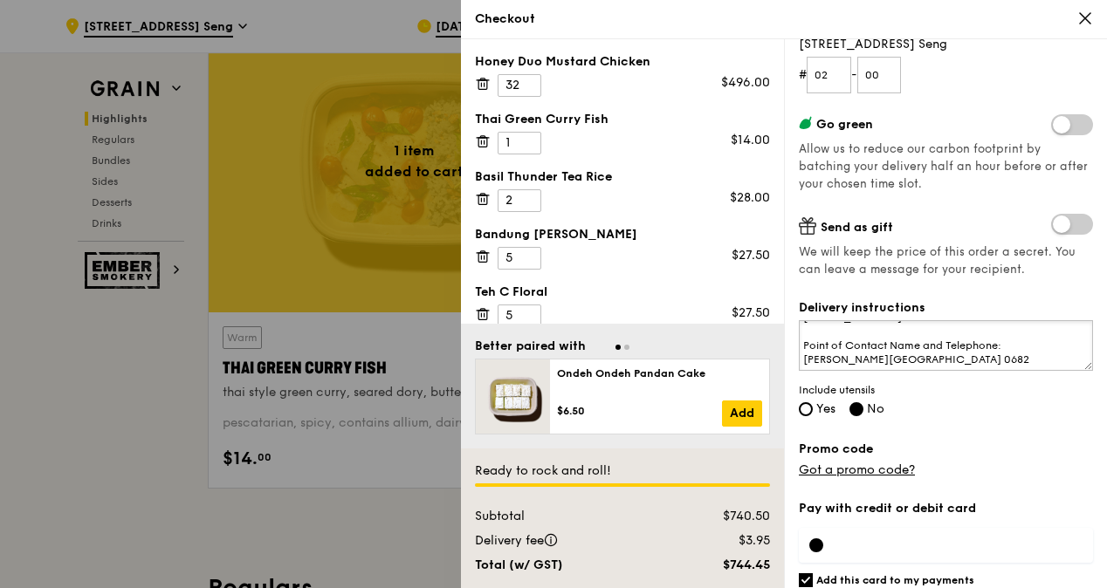
scroll to position [262, 0]
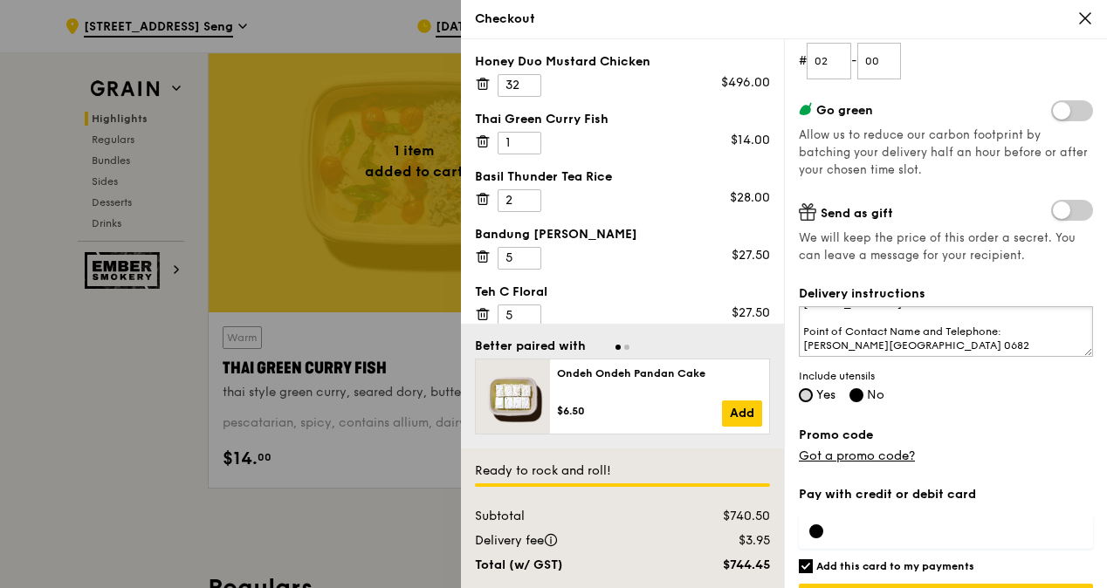
type textarea "P.H. Feng Research Centre (PHFRC) Level 2 of the National Centre for Infectious…"
click at [805, 396] on input "Yes" at bounding box center [805, 395] width 14 height 14
radio input "true"
radio input "false"
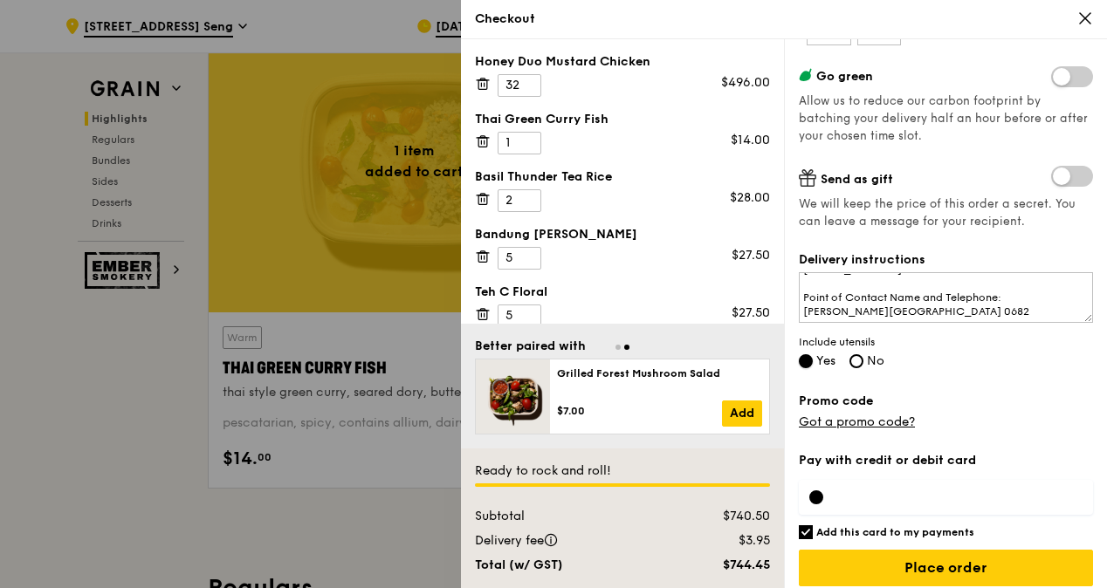
scroll to position [305, 0]
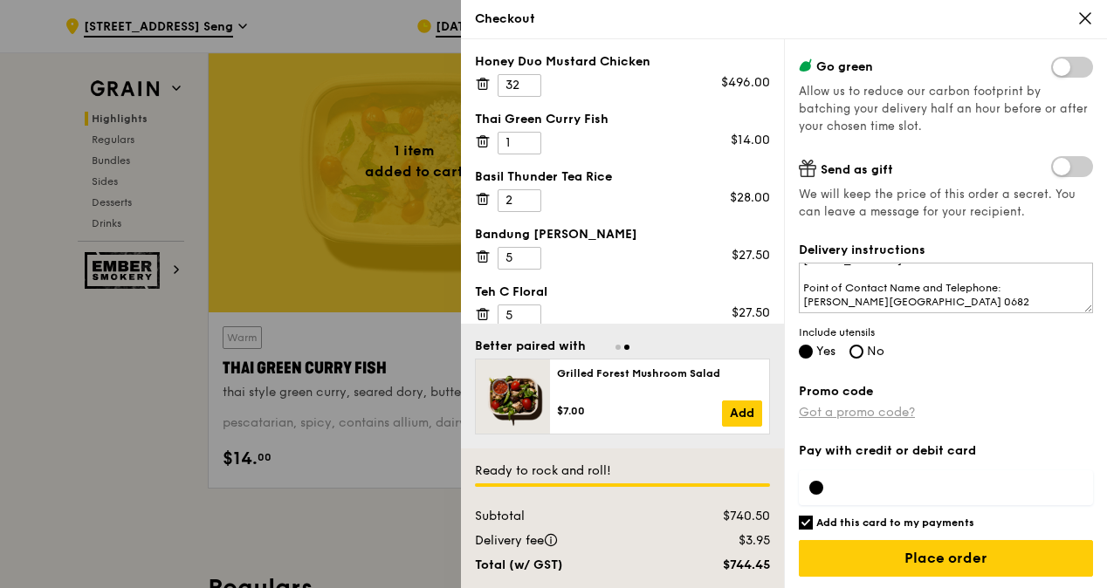
click at [880, 412] on link "Got a promo code?" at bounding box center [856, 412] width 116 height 15
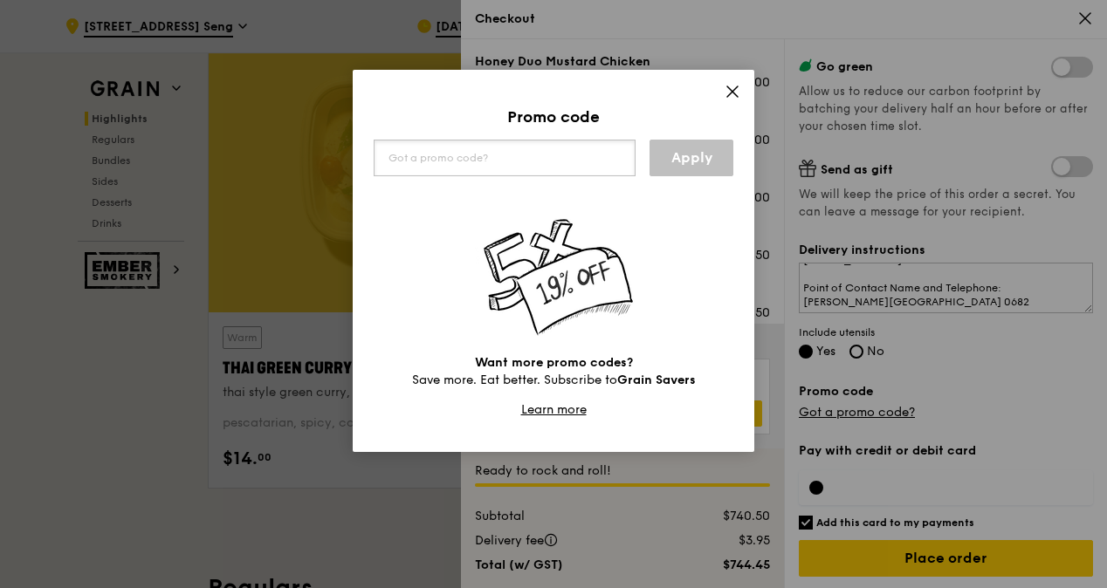
paste input "WELCOMEFEAST"
click at [701, 157] on link "Apply" at bounding box center [691, 158] width 84 height 37
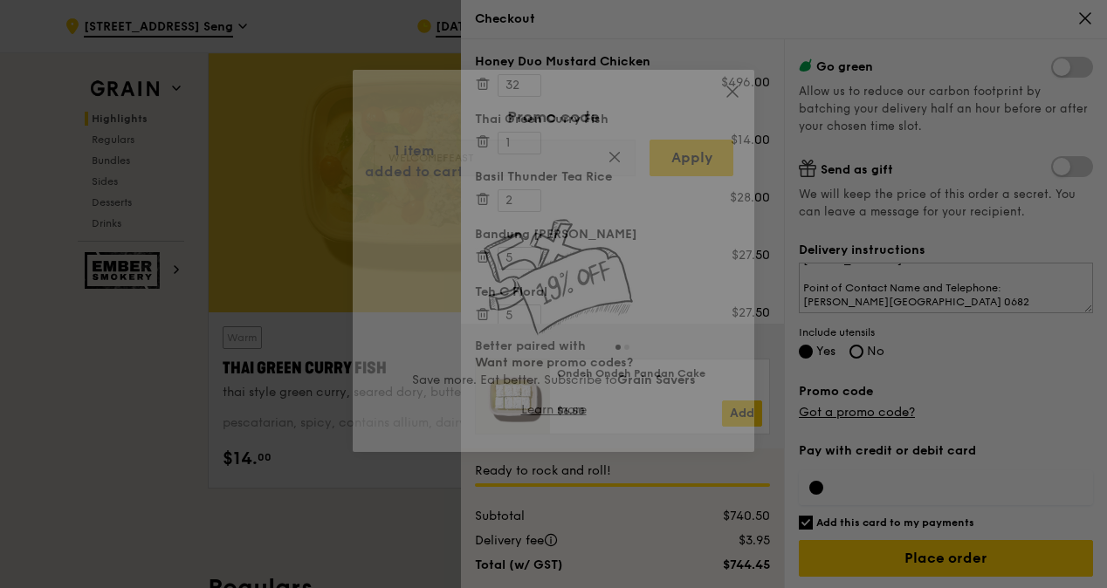
type input "WELCOMEFEAST"
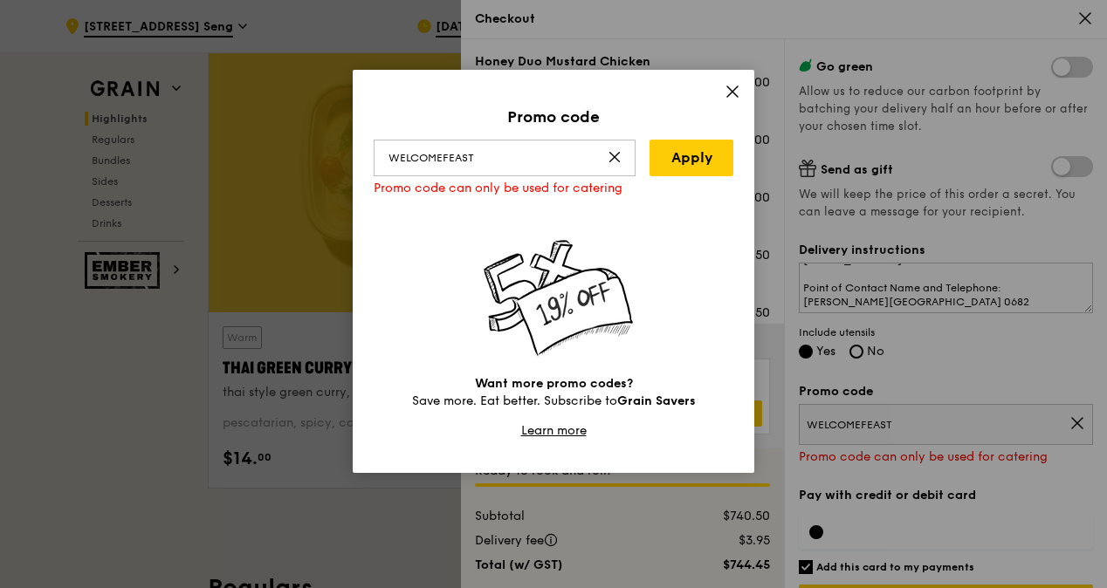
click at [742, 93] on div "Promo code WELCOMEFEAST Apply Promo code can only be used for catering Want mor…" at bounding box center [553, 271] width 401 height 403
click at [729, 87] on icon at bounding box center [732, 91] width 10 height 10
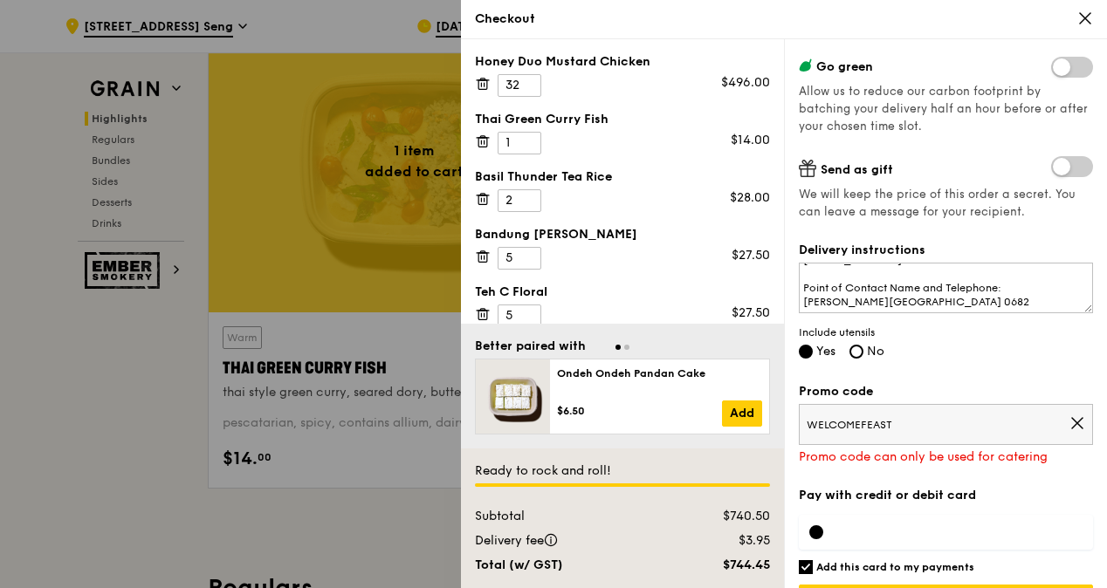
click at [1072, 421] on icon at bounding box center [1077, 423] width 10 height 10
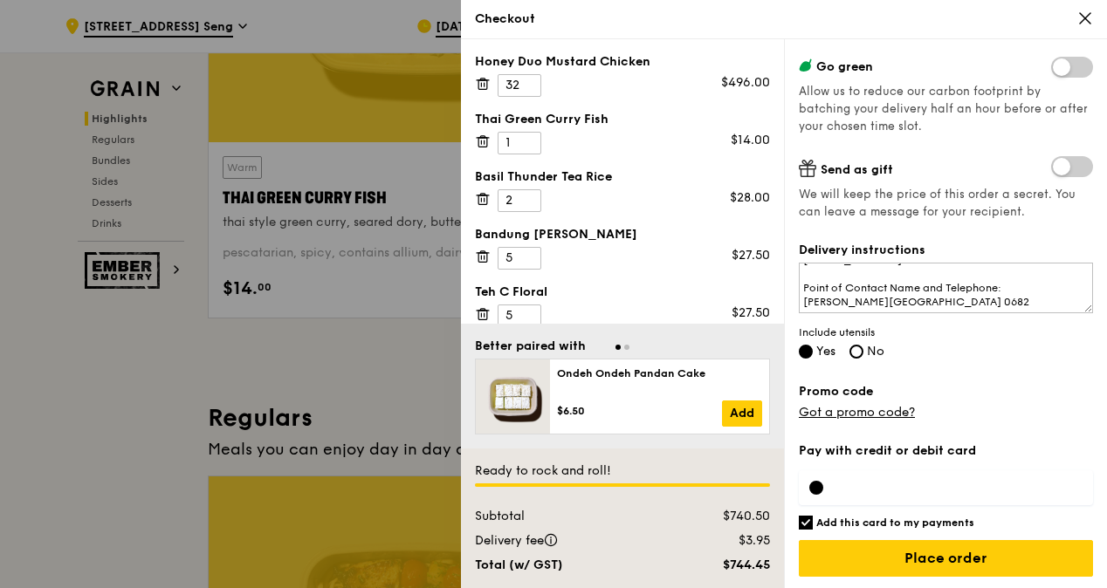
scroll to position [833, 0]
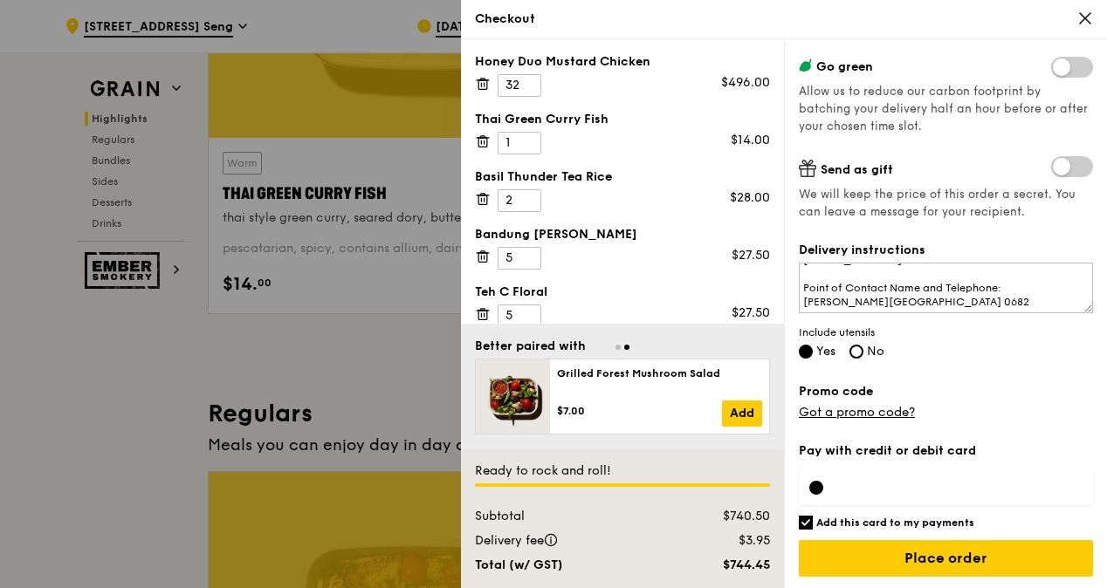
click at [805, 522] on input "Add this card to my payments" at bounding box center [805, 523] width 14 height 14
checkbox input "false"
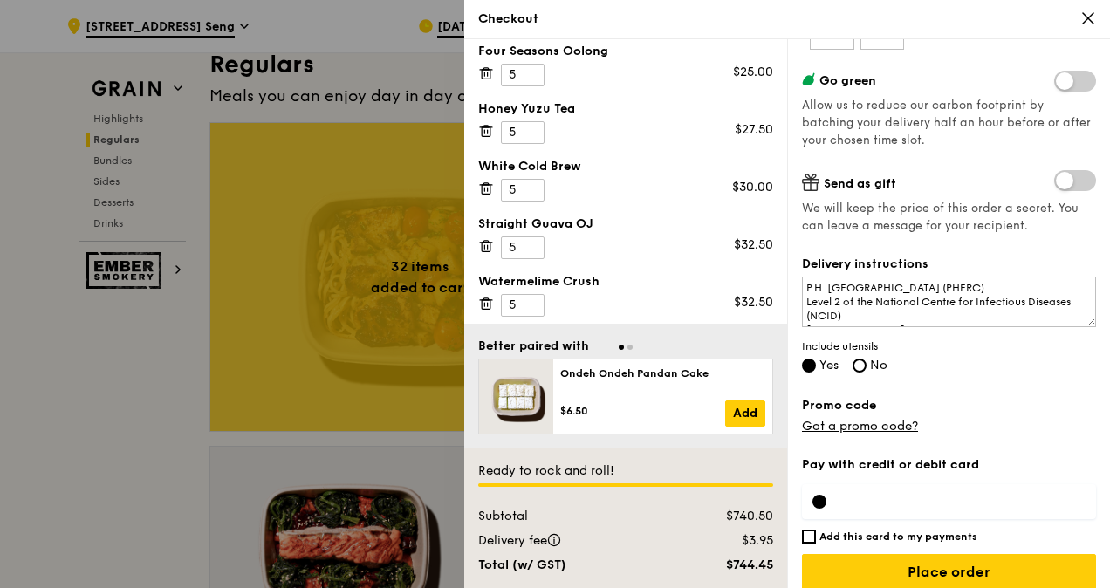
scroll to position [305, 0]
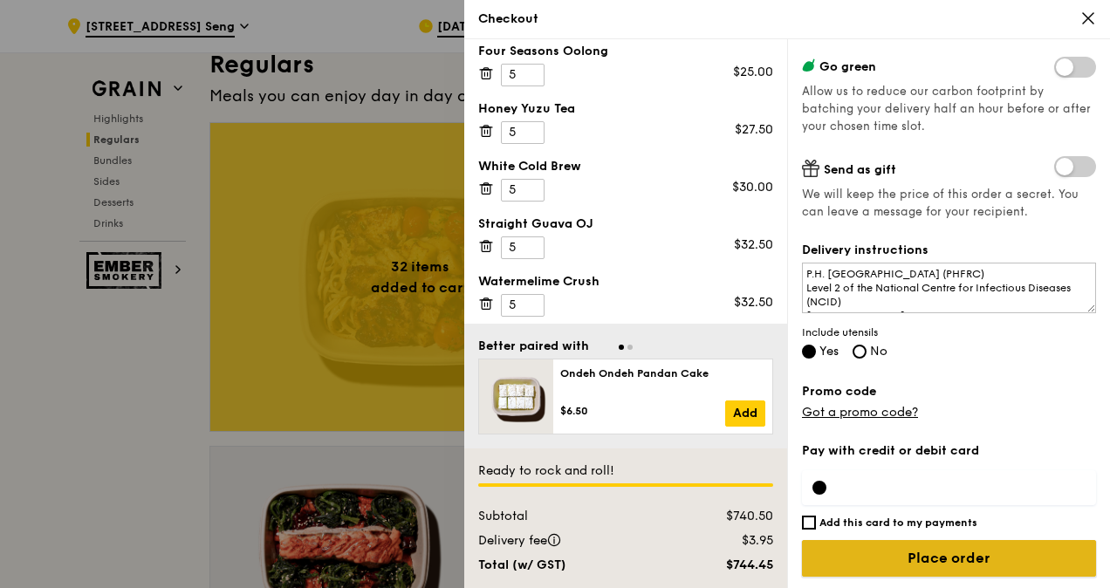
click at [956, 557] on input "Place order" at bounding box center [949, 558] width 294 height 37
click at [955, 560] on input "Place order" at bounding box center [949, 558] width 294 height 37
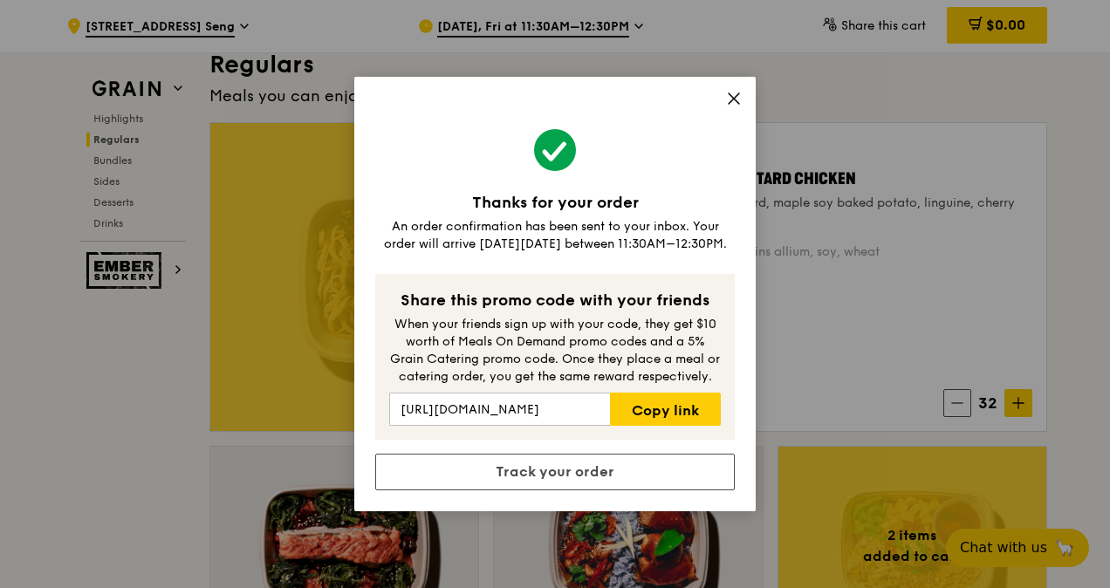
drag, startPoint x: 360, startPoint y: 86, endPoint x: 464, endPoint y: 125, distance: 111.0
click at [464, 125] on div "Thanks for your order An order confirmation has been sent to your inbox. Your o…" at bounding box center [554, 294] width 401 height 435
click at [737, 98] on icon at bounding box center [734, 99] width 16 height 16
